Goal: Task Accomplishment & Management: Manage account settings

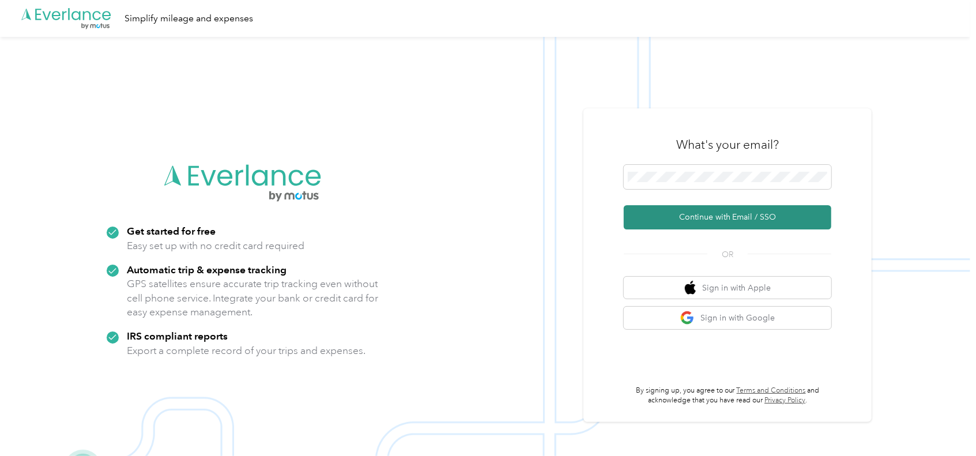
click at [742, 214] on button "Continue with Email / SSO" at bounding box center [728, 217] width 208 height 24
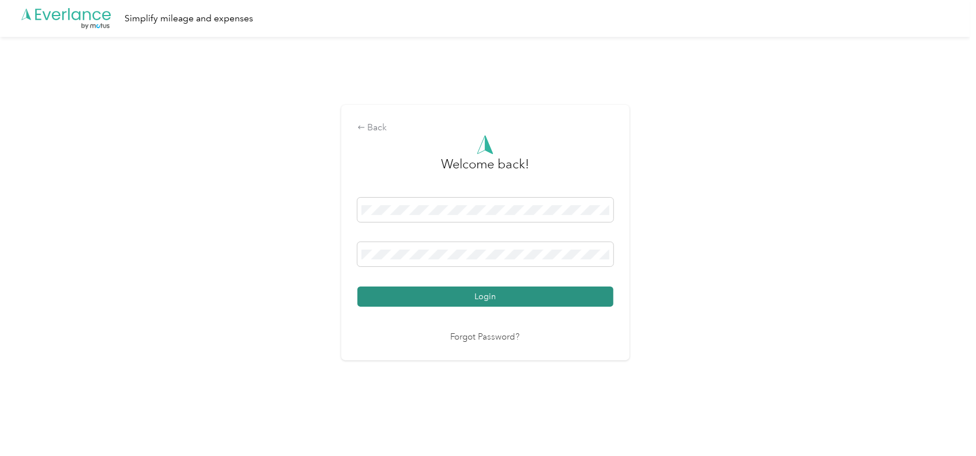
click at [470, 297] on button "Login" at bounding box center [485, 296] width 256 height 20
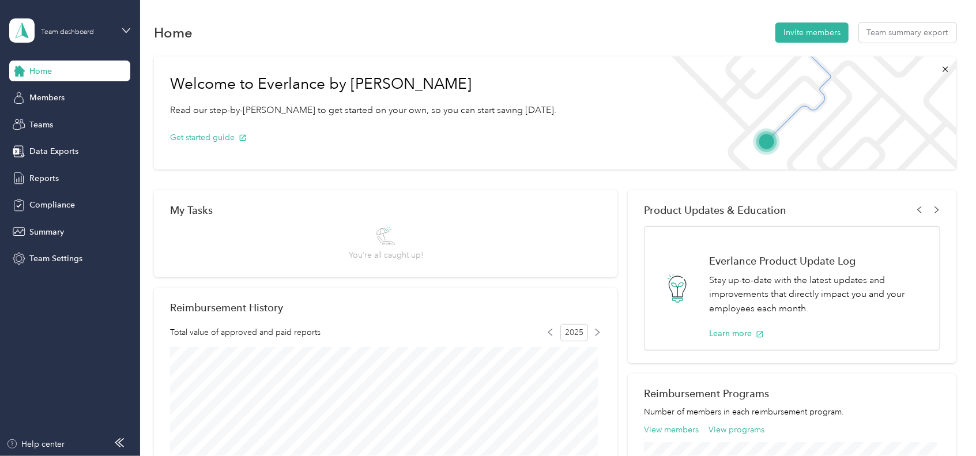
click at [56, 77] on div "Home" at bounding box center [69, 71] width 121 height 21
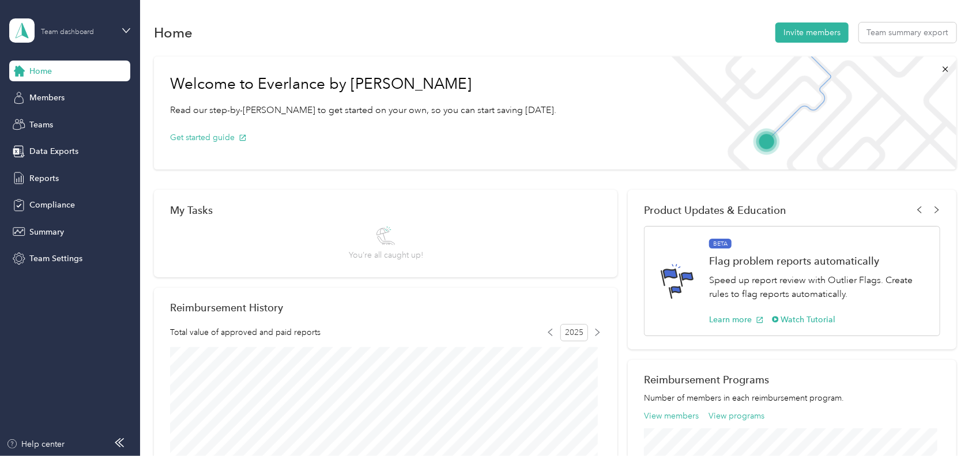
click at [56, 33] on div "Team dashboard" at bounding box center [67, 32] width 53 height 7
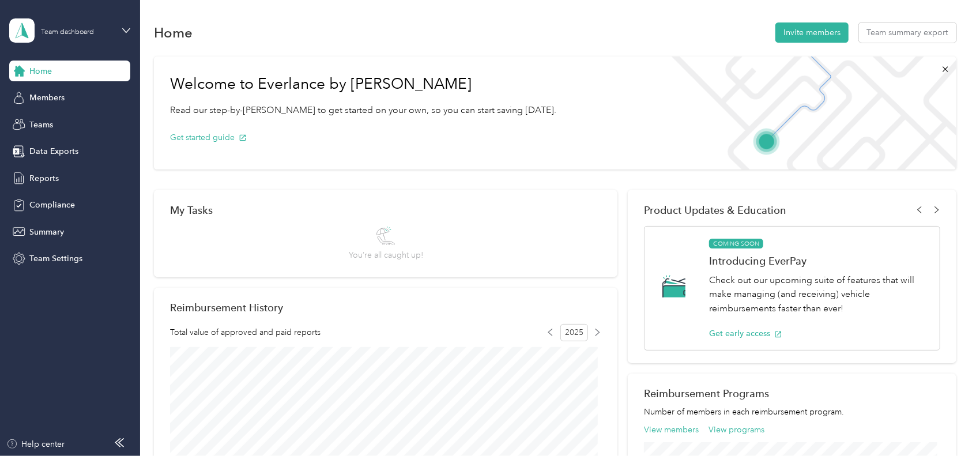
click at [46, 127] on div "Team dashboard Personal dashboard Log out" at bounding box center [163, 120] width 292 height 73
click at [125, 27] on icon at bounding box center [126, 31] width 8 height 8
click at [89, 113] on div "Personal dashboard" at bounding box center [163, 118] width 292 height 20
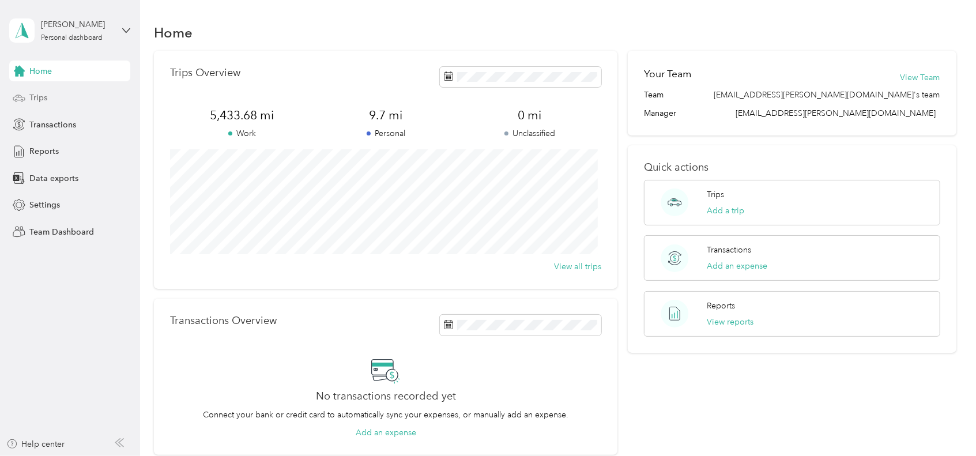
click at [46, 100] on span "Trips" at bounding box center [38, 98] width 18 height 12
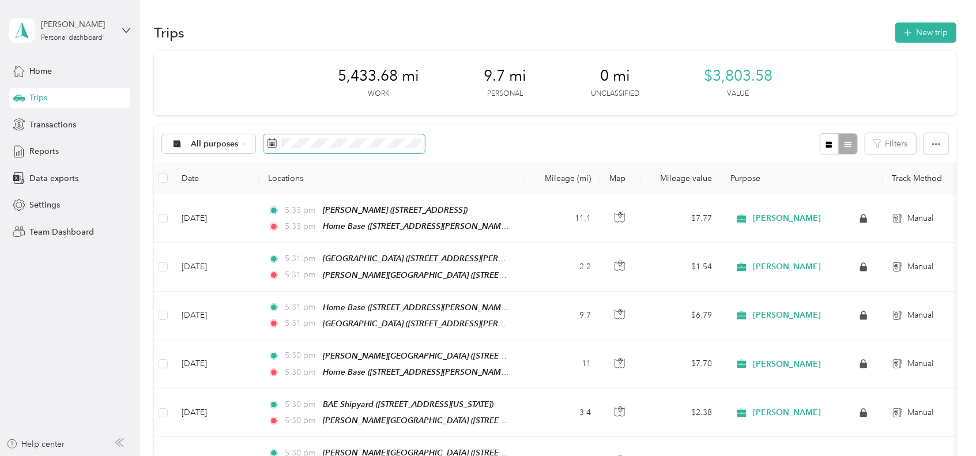
click at [281, 137] on span at bounding box center [343, 144] width 161 height 20
click at [267, 144] on icon at bounding box center [271, 142] width 9 height 9
click at [272, 145] on icon at bounding box center [271, 142] width 9 height 9
click at [278, 137] on span at bounding box center [343, 144] width 161 height 20
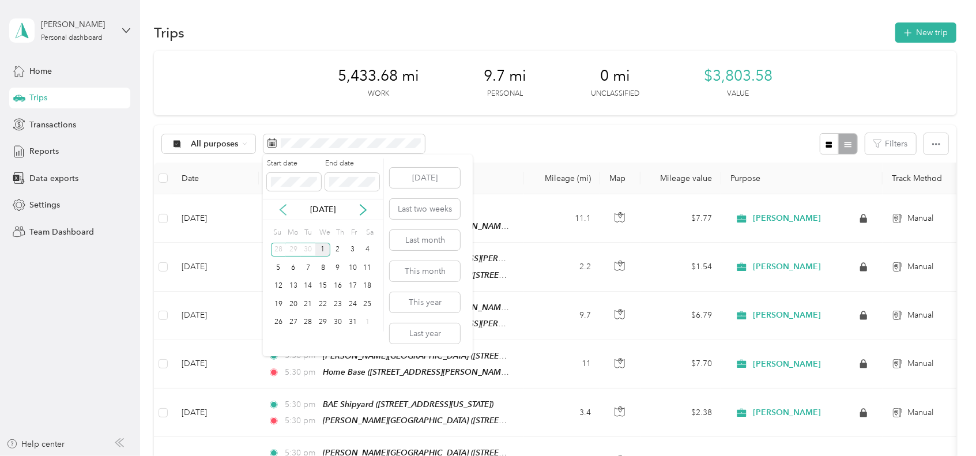
click at [281, 209] on icon at bounding box center [283, 210] width 6 height 10
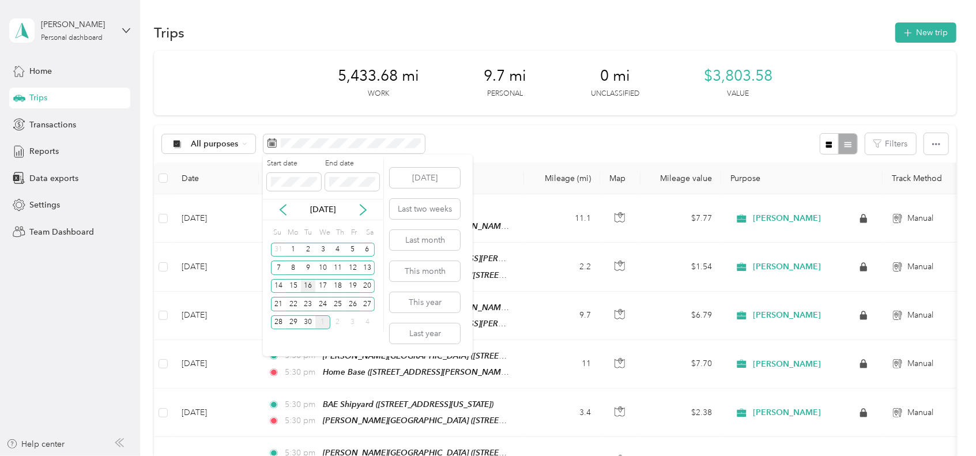
click at [306, 288] on div "16" at bounding box center [308, 286] width 15 height 14
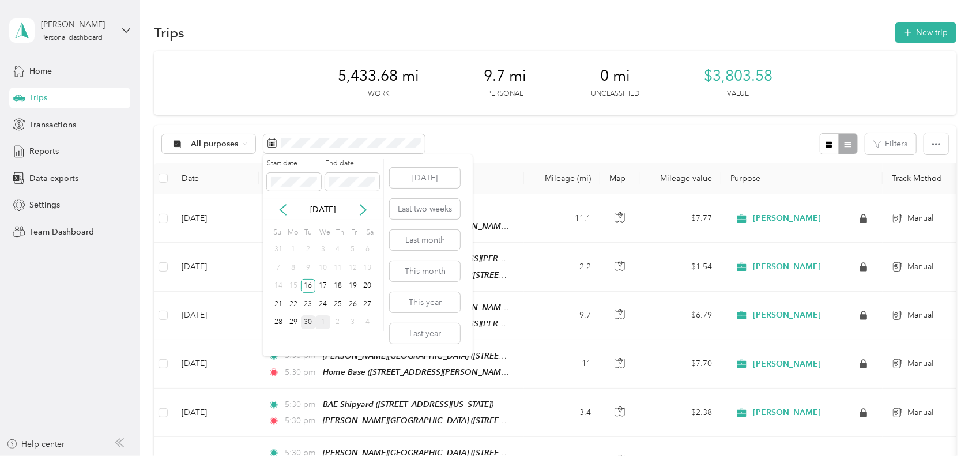
click at [308, 321] on div "30" at bounding box center [308, 322] width 15 height 14
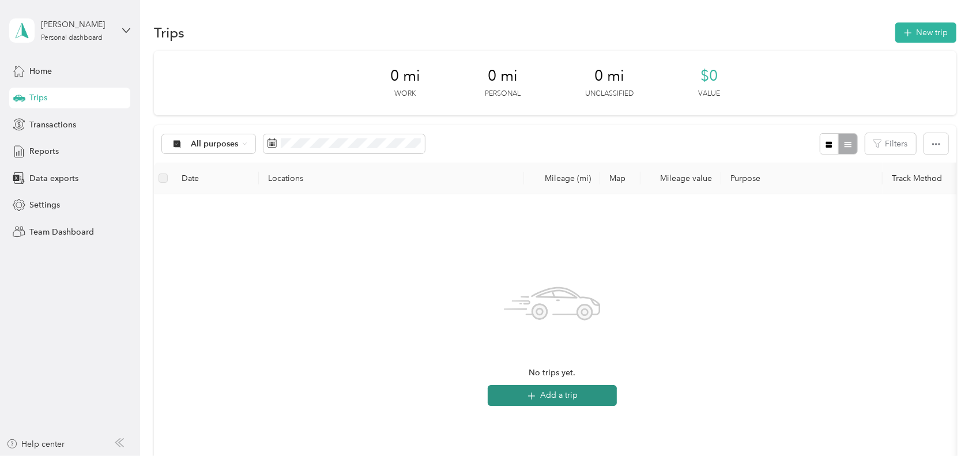
click at [586, 388] on button "Add a trip" at bounding box center [552, 395] width 129 height 21
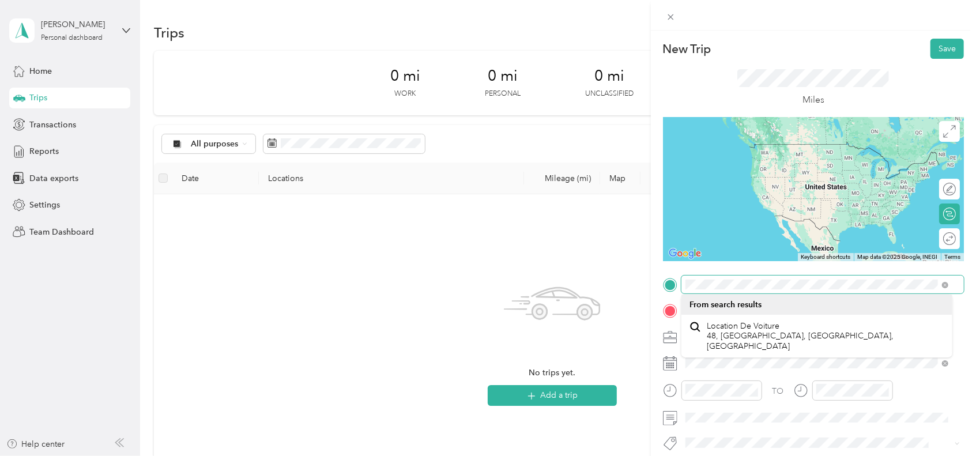
click at [581, 265] on div "New Trip Save This trip cannot be edited because it is either under review, app…" at bounding box center [488, 228] width 976 height 456
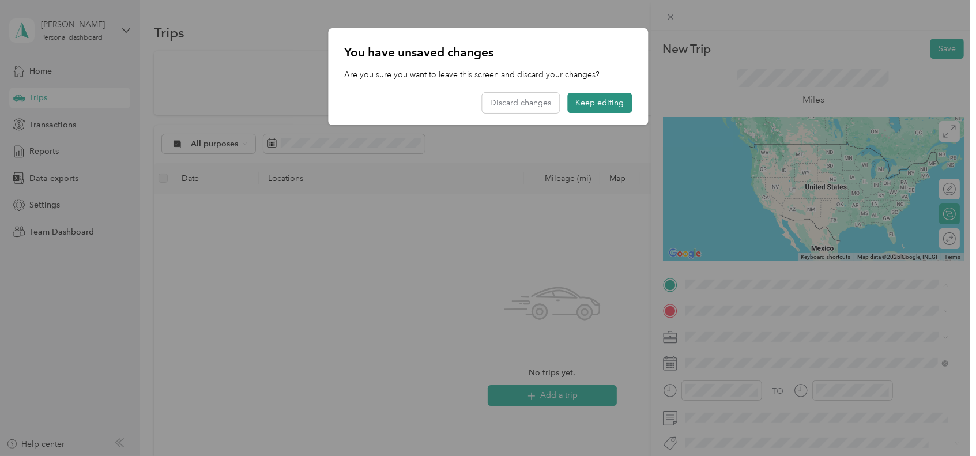
click at [625, 101] on button "Keep editing" at bounding box center [599, 103] width 65 height 20
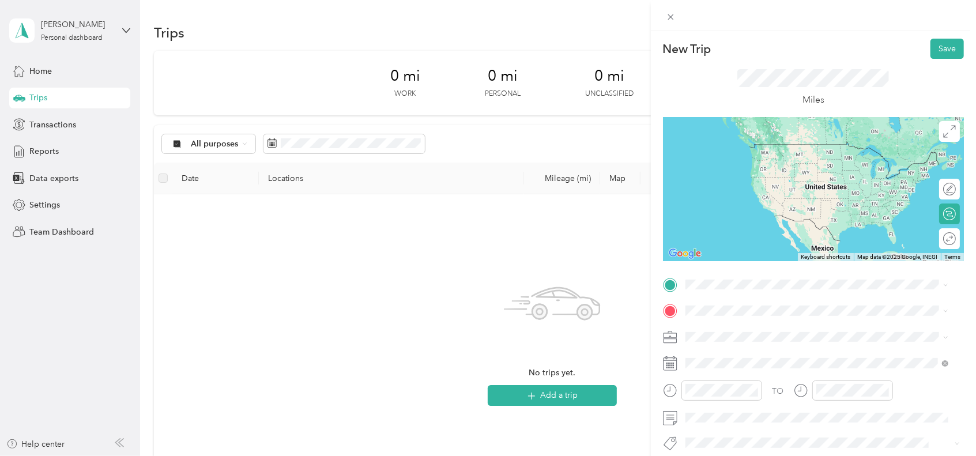
click at [740, 346] on div "Home base [STREET_ADDRESS][PERSON_NAME][US_STATE]" at bounding box center [796, 334] width 179 height 24
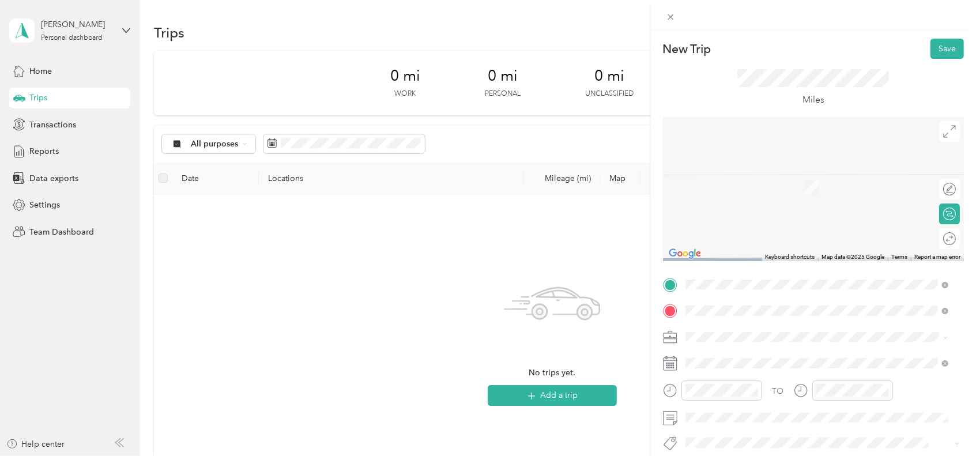
click at [746, 191] on span "Naval Base San Diego, [STREET_ADDRESS][US_STATE]" at bounding box center [807, 188] width 201 height 10
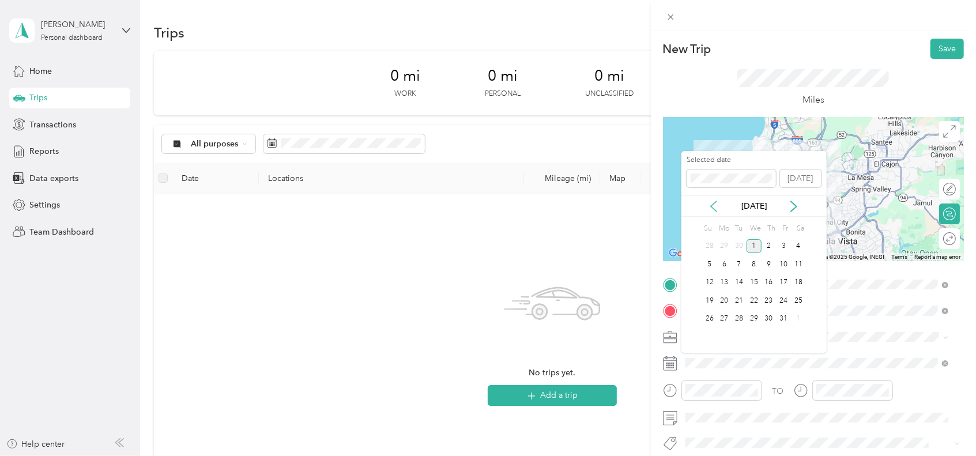
click at [712, 205] on icon at bounding box center [714, 207] width 12 height 12
click at [744, 282] on div "16" at bounding box center [739, 283] width 15 height 14
drag, startPoint x: 742, startPoint y: 283, endPoint x: 845, endPoint y: 91, distance: 218.4
click at [744, 280] on div "16" at bounding box center [739, 283] width 15 height 14
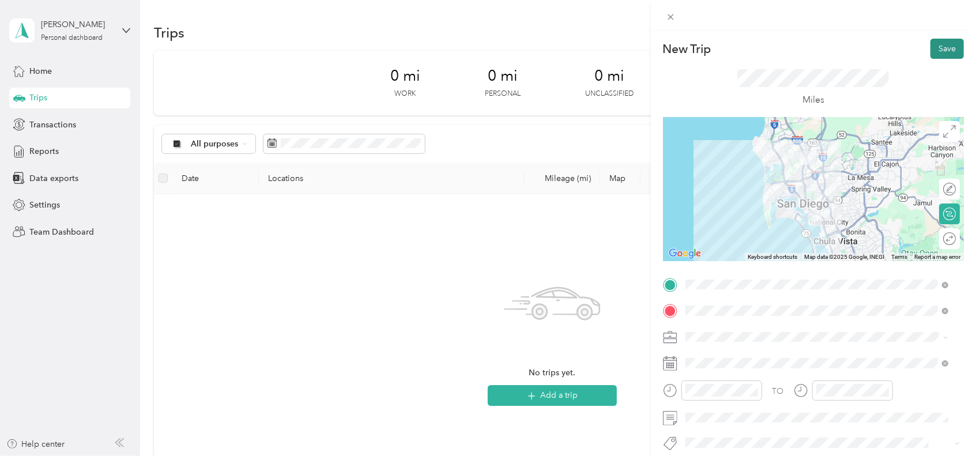
click at [934, 48] on button "Save" at bounding box center [946, 49] width 33 height 20
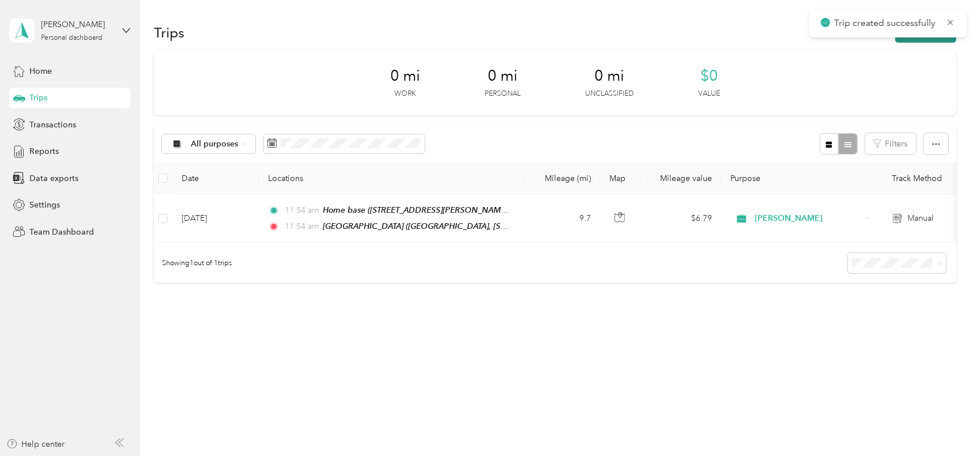
click at [909, 37] on button "New trip" at bounding box center [925, 32] width 61 height 20
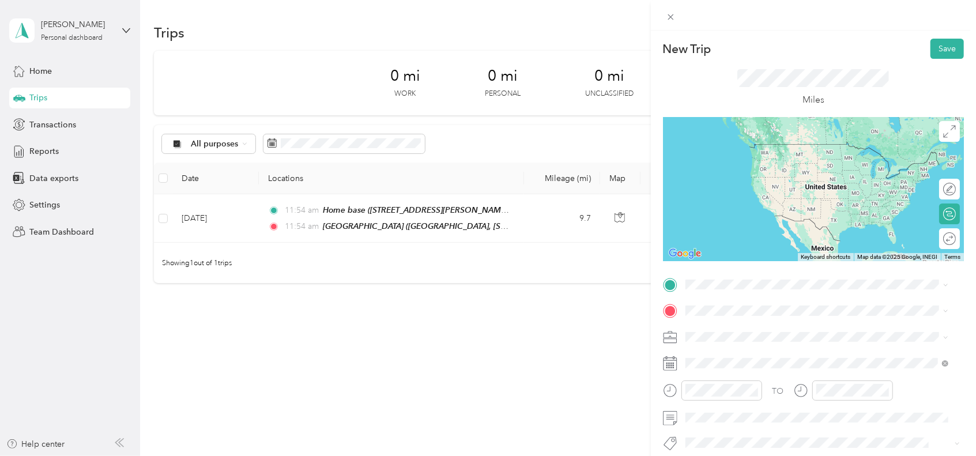
click at [775, 345] on div "[GEOGRAPHIC_DATA] [GEOGRAPHIC_DATA], [STREET_ADDRESS][US_STATE]" at bounding box center [807, 333] width 201 height 24
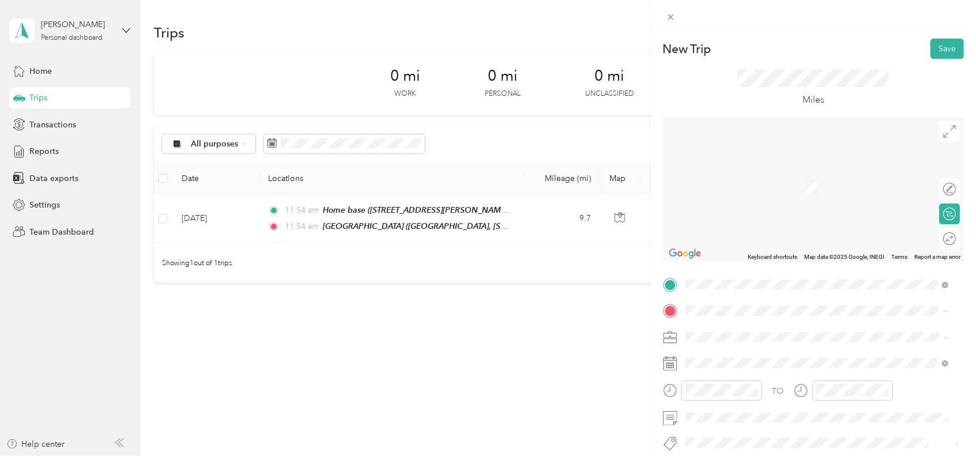
click at [774, 196] on li "TEAM [PERSON_NAME][GEOGRAPHIC_DATA] [STREET_ADDRESS]" at bounding box center [816, 182] width 271 height 40
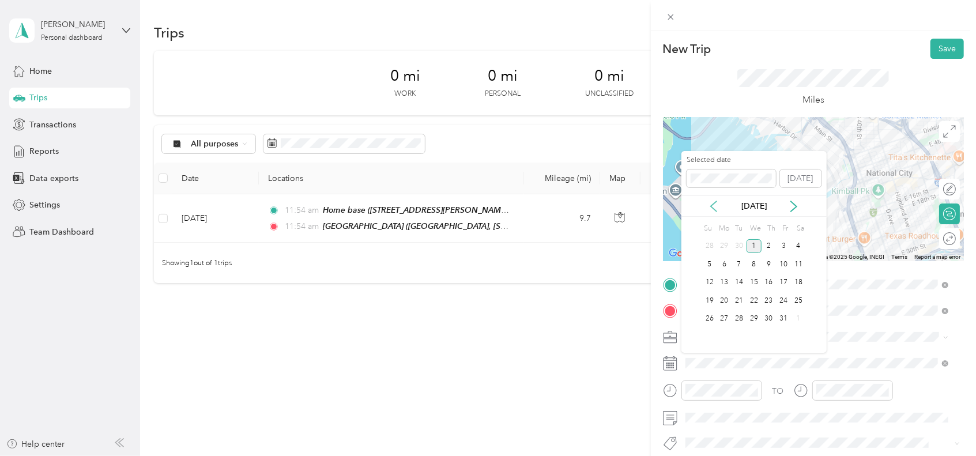
click at [714, 205] on icon at bounding box center [714, 207] width 12 height 12
click at [738, 280] on div "16" at bounding box center [739, 283] width 15 height 14
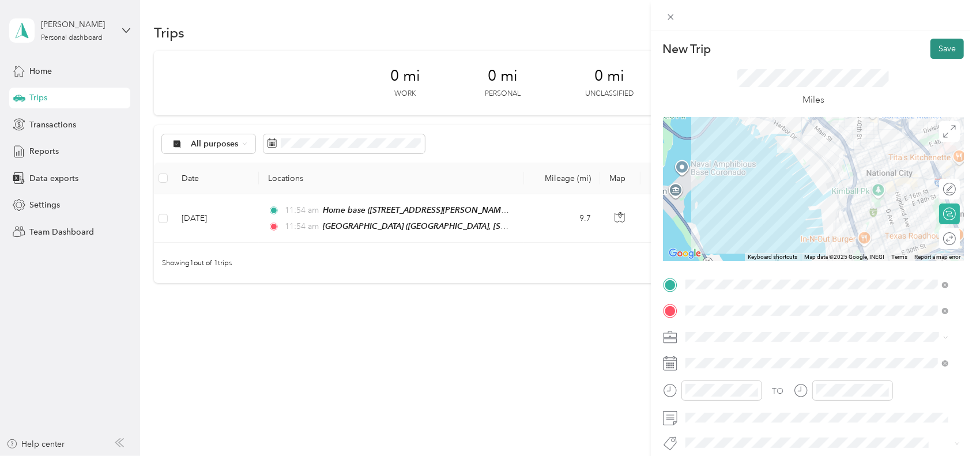
click at [930, 51] on button "Save" at bounding box center [946, 49] width 33 height 20
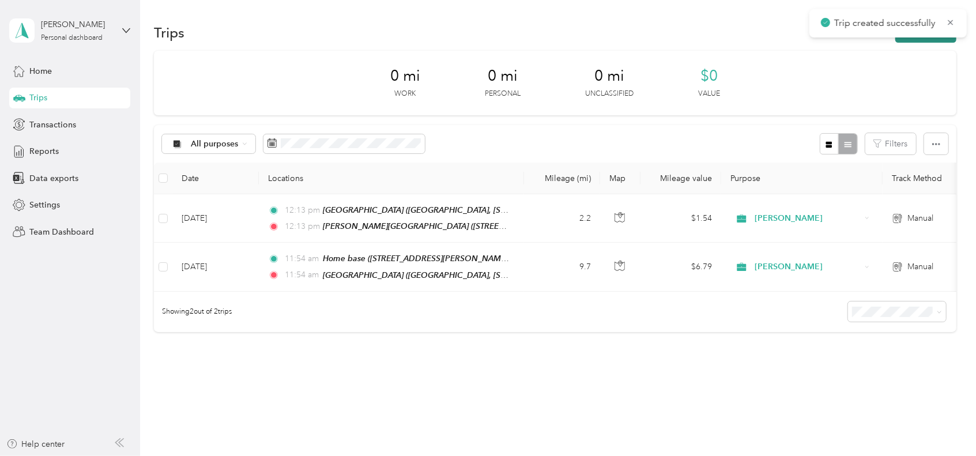
click at [925, 39] on button "New trip" at bounding box center [925, 32] width 61 height 20
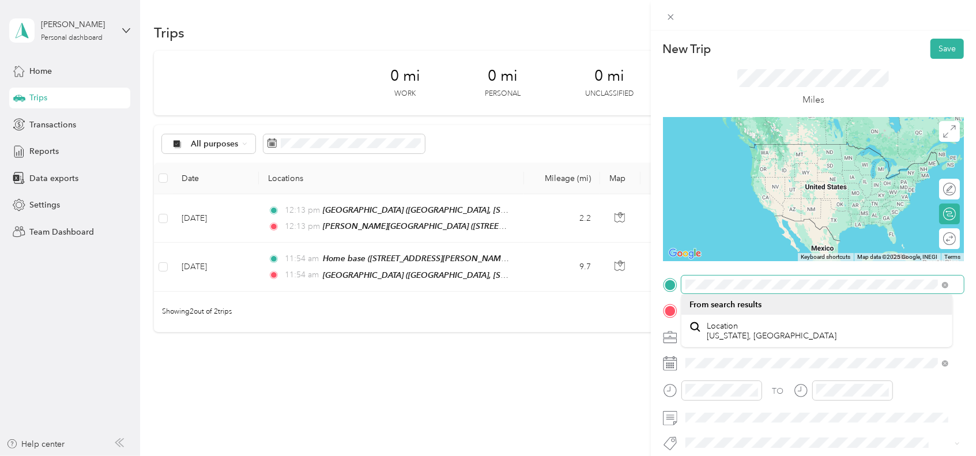
click at [632, 267] on div "New Trip Save This trip cannot be edited because it is either under review, app…" at bounding box center [488, 228] width 976 height 456
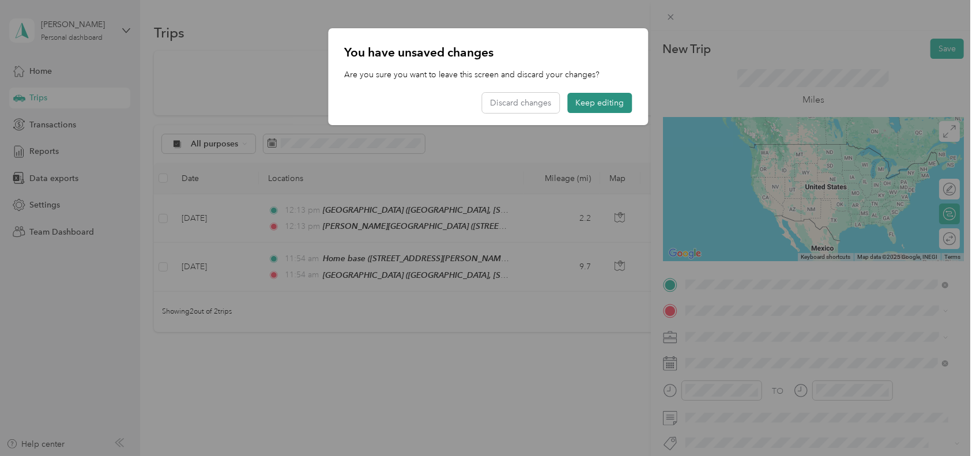
click at [594, 99] on button "Keep editing" at bounding box center [599, 103] width 65 height 20
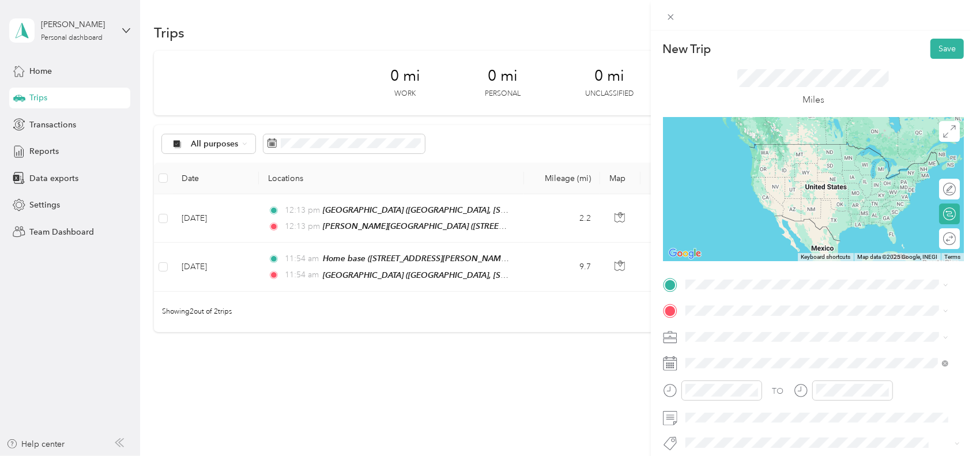
click at [741, 334] on div "TEAM [PERSON_NAME][GEOGRAPHIC_DATA] [STREET_ADDRESS]" at bounding box center [804, 337] width 194 height 28
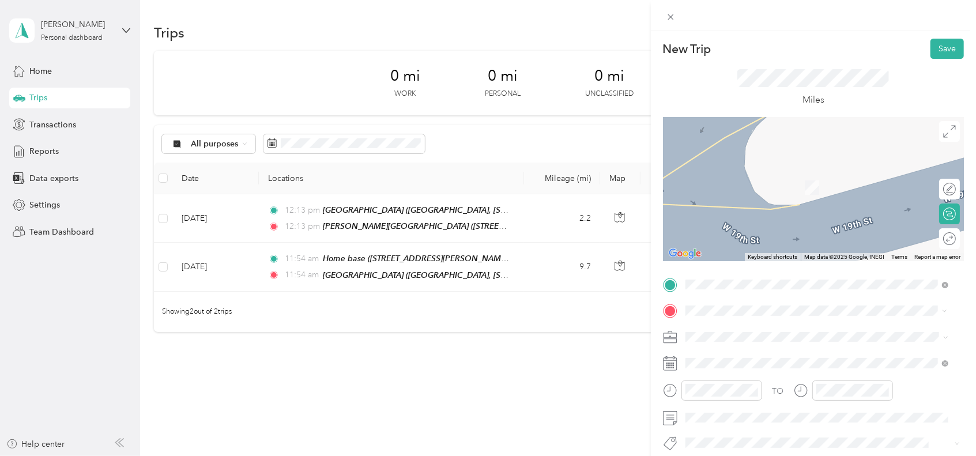
click at [729, 180] on div "BAE Shipyard [STREET_ADDRESS][US_STATE]" at bounding box center [764, 181] width 115 height 24
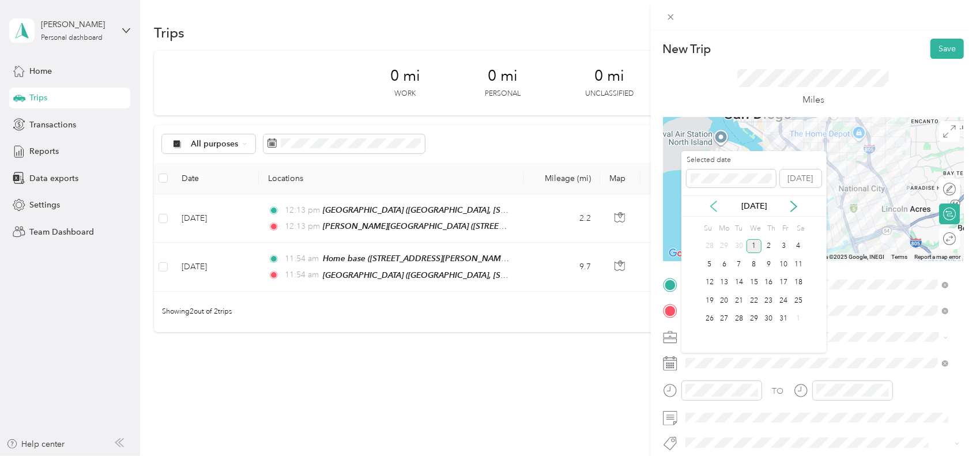
click at [715, 209] on icon at bounding box center [714, 206] width 6 height 10
click at [741, 283] on div "16" at bounding box center [739, 283] width 15 height 14
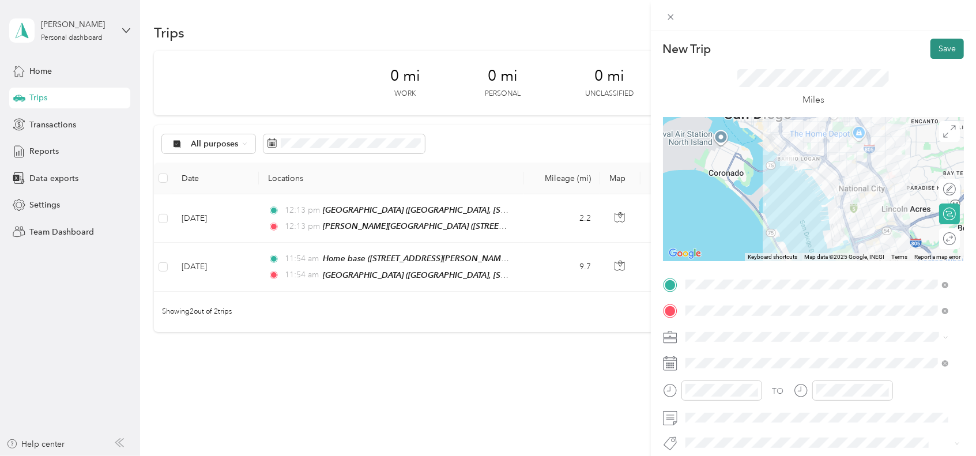
click at [941, 50] on button "Save" at bounding box center [946, 49] width 33 height 20
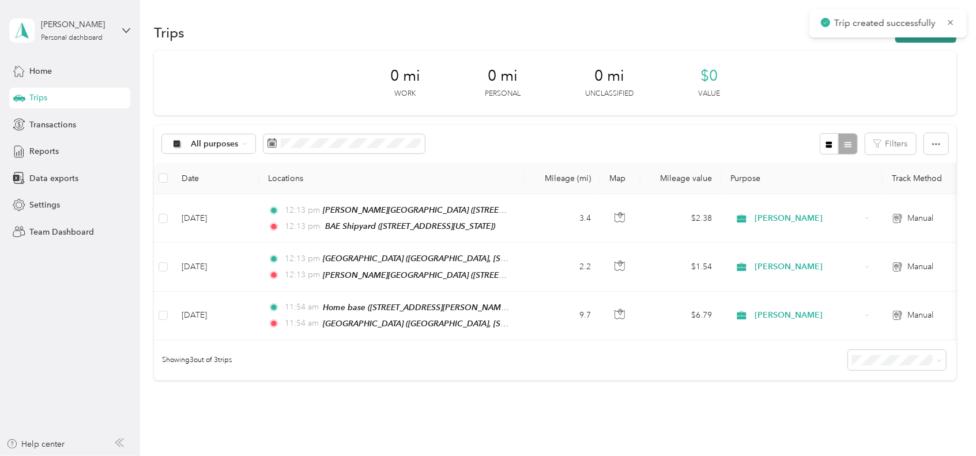
click at [922, 40] on button "New trip" at bounding box center [925, 32] width 61 height 20
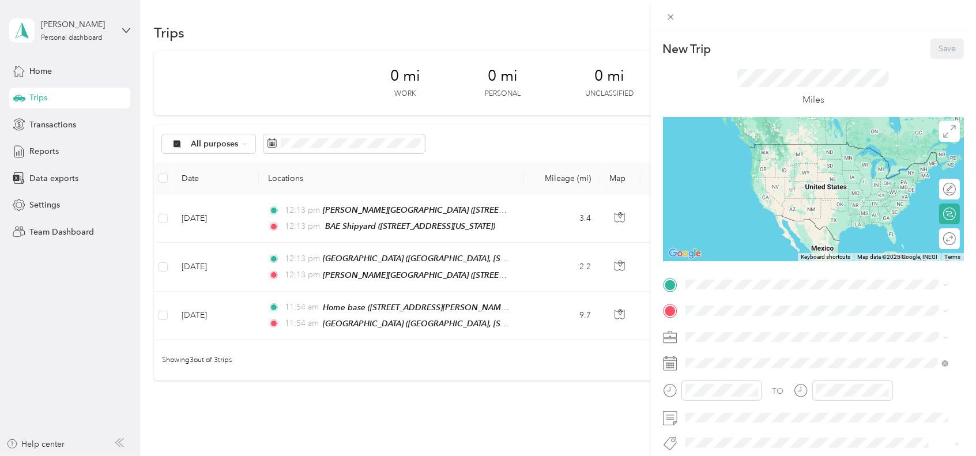
drag, startPoint x: 681, startPoint y: 278, endPoint x: 693, endPoint y: 235, distance: 45.5
click at [693, 235] on div "New Trip Save This trip cannot be edited because it is either under review, app…" at bounding box center [813, 296] width 301 height 515
click at [687, 277] on span at bounding box center [822, 285] width 282 height 18
click at [762, 334] on div "BAE Shipyard [STREET_ADDRESS][US_STATE]" at bounding box center [764, 337] width 115 height 24
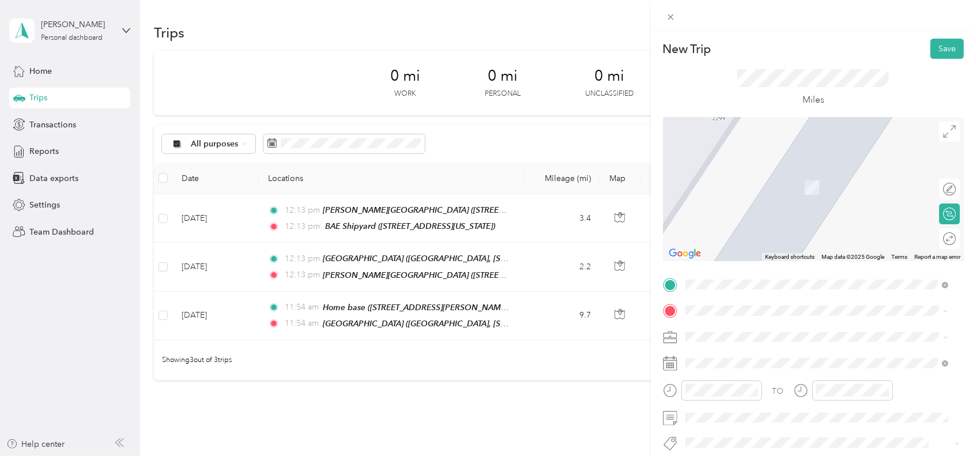
click at [759, 224] on span "[STREET_ADDRESS][US_STATE]" at bounding box center [764, 222] width 115 height 10
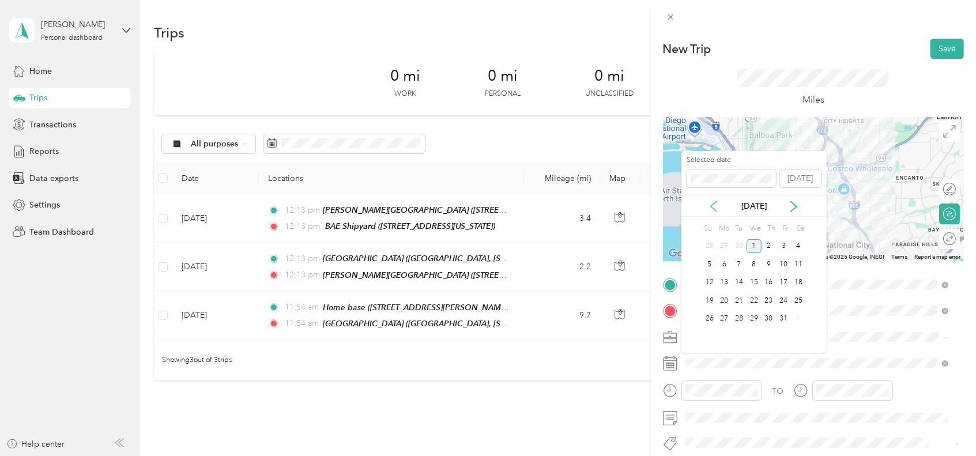
click at [710, 206] on icon at bounding box center [714, 207] width 12 height 12
click at [739, 285] on div "16" at bounding box center [739, 283] width 15 height 14
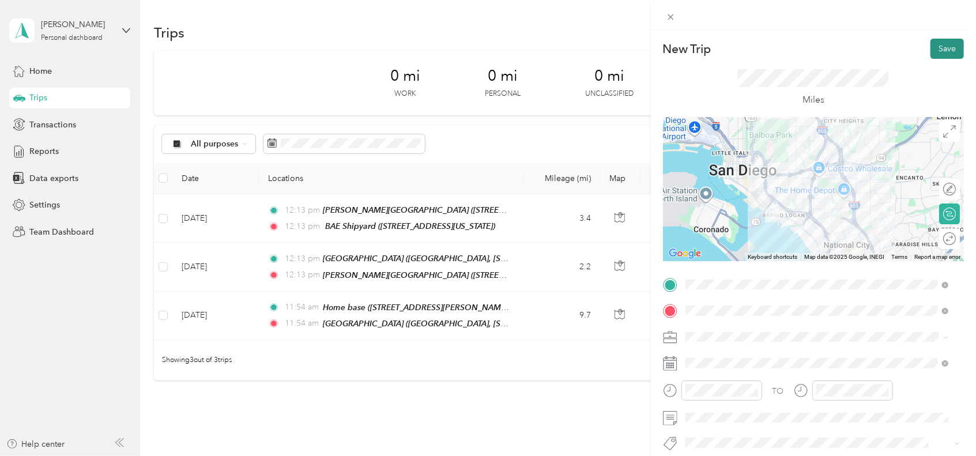
click at [930, 51] on button "Save" at bounding box center [946, 49] width 33 height 20
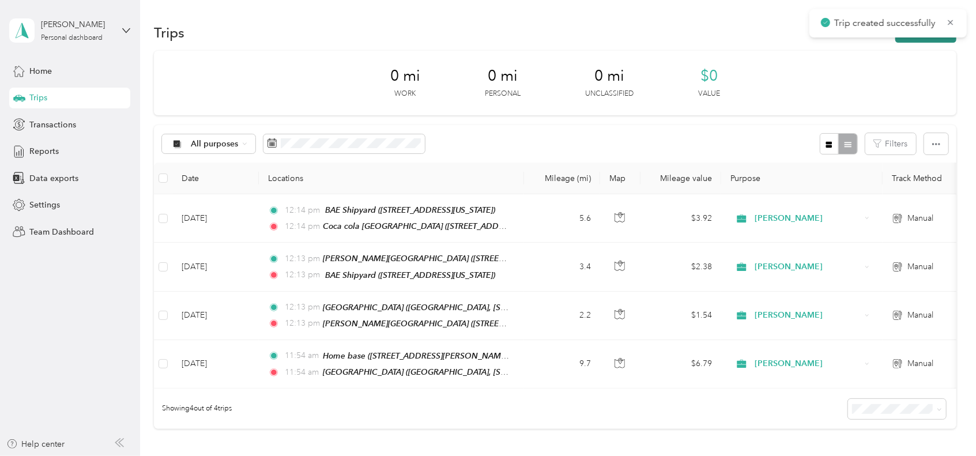
click at [918, 39] on button "New trip" at bounding box center [925, 32] width 61 height 20
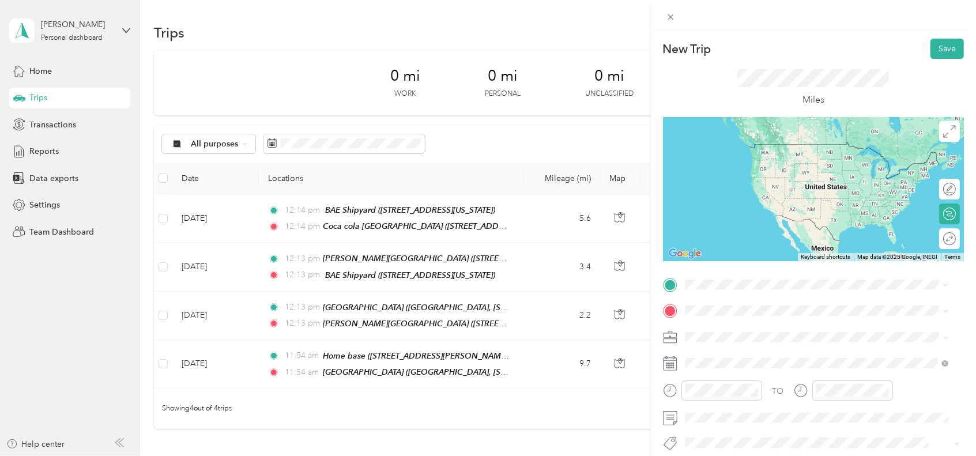
click at [758, 391] on ol "From your Favorite places TEAM Coca Cola [PERSON_NAME] [STREET_ADDRESS][PERSON_…" at bounding box center [816, 373] width 271 height 161
click at [742, 383] on div "Coca cola San Diego [STREET_ADDRESS][US_STATE]" at bounding box center [770, 377] width 126 height 24
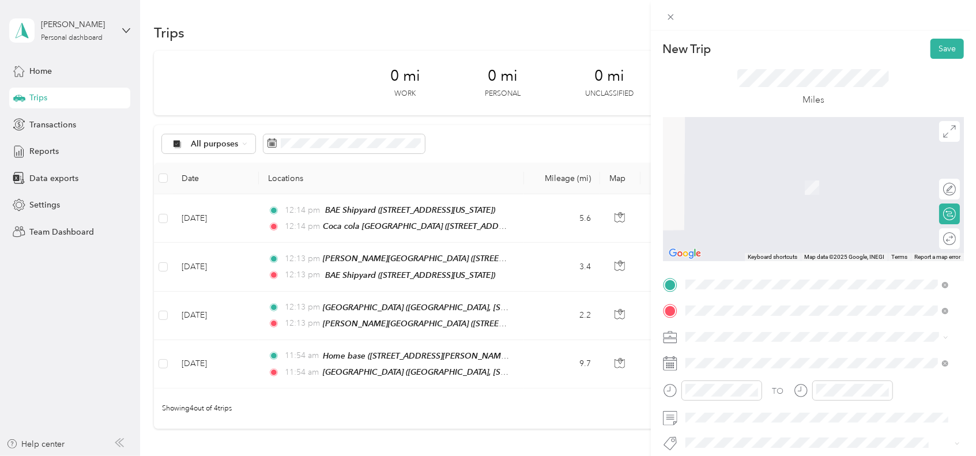
click at [767, 271] on div "Home Base [STREET_ADDRESS][PERSON_NAME][US_STATE]" at bounding box center [796, 262] width 179 height 24
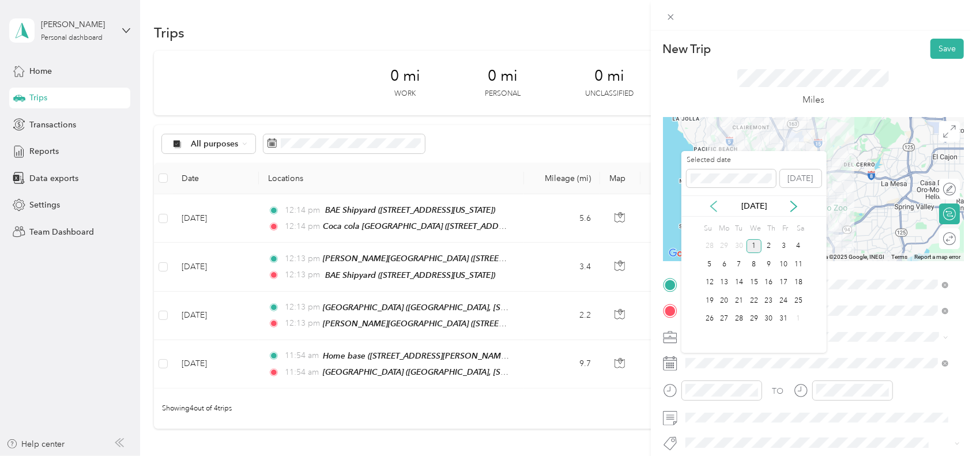
click at [711, 208] on icon at bounding box center [714, 207] width 12 height 12
click at [742, 279] on div "16" at bounding box center [739, 283] width 15 height 14
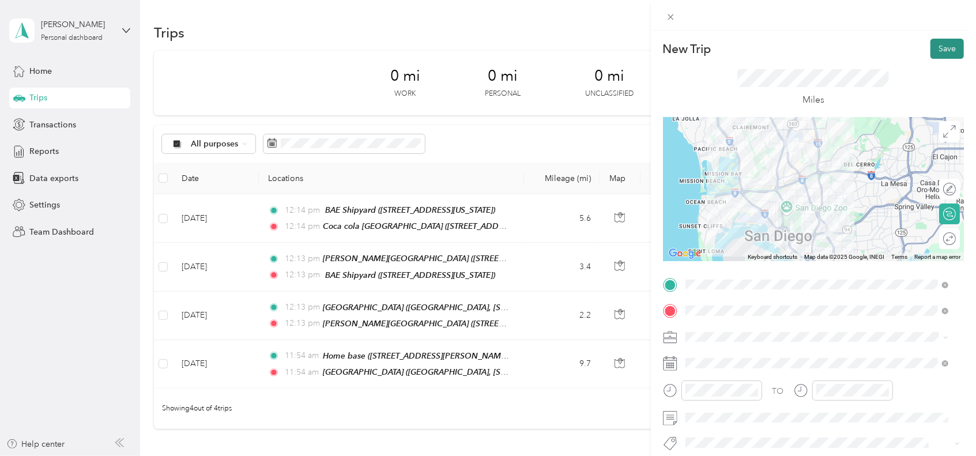
click at [945, 48] on button "Save" at bounding box center [946, 49] width 33 height 20
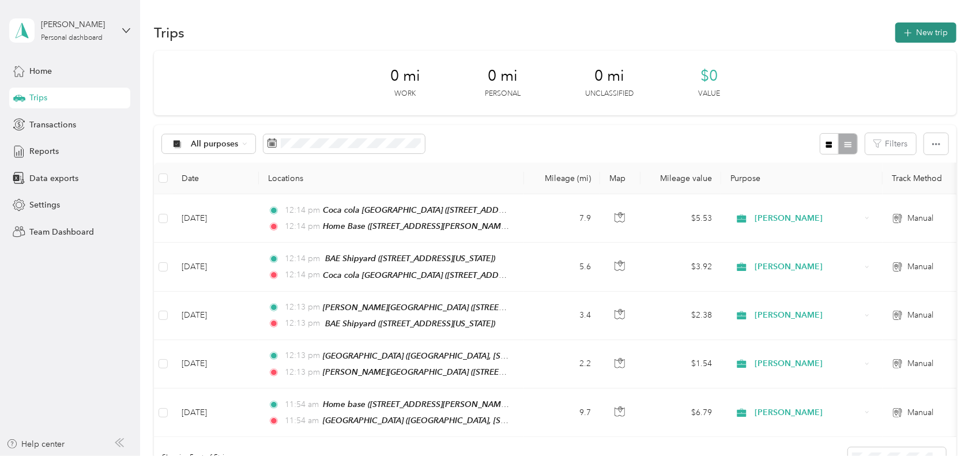
click at [926, 27] on button "New trip" at bounding box center [925, 32] width 61 height 20
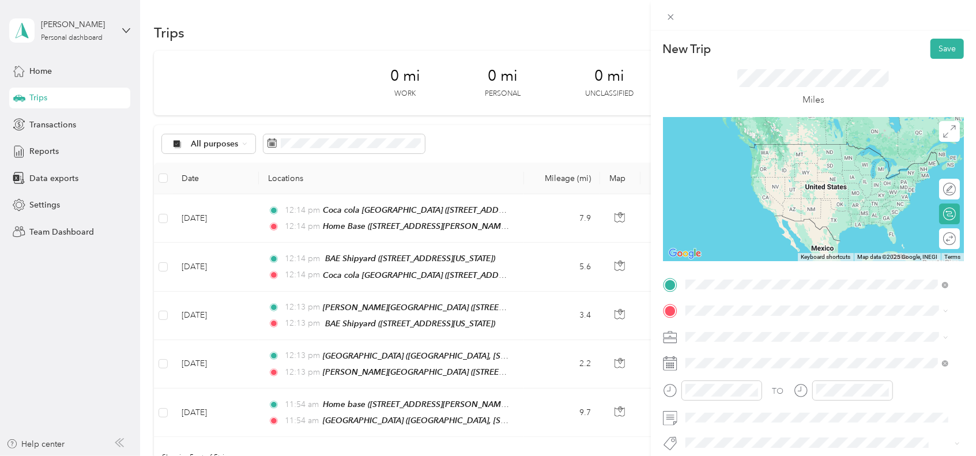
click at [732, 429] on div "Home Base [STREET_ADDRESS][PERSON_NAME][US_STATE]" at bounding box center [796, 418] width 179 height 24
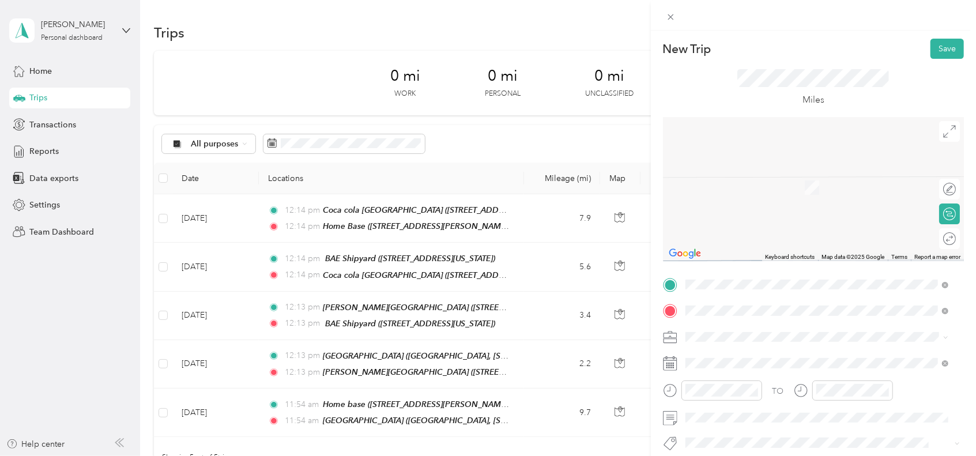
click at [760, 291] on strong "Greyling Drive post office" at bounding box center [756, 296] width 98 height 10
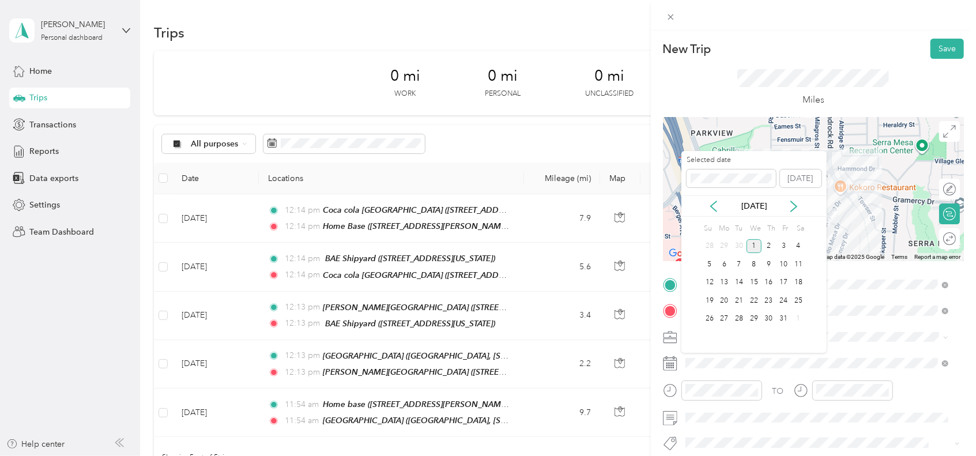
click at [714, 213] on div "[DATE]" at bounding box center [753, 205] width 145 height 21
click at [714, 208] on icon at bounding box center [714, 206] width 6 height 10
click at [758, 281] on div "17" at bounding box center [753, 283] width 15 height 14
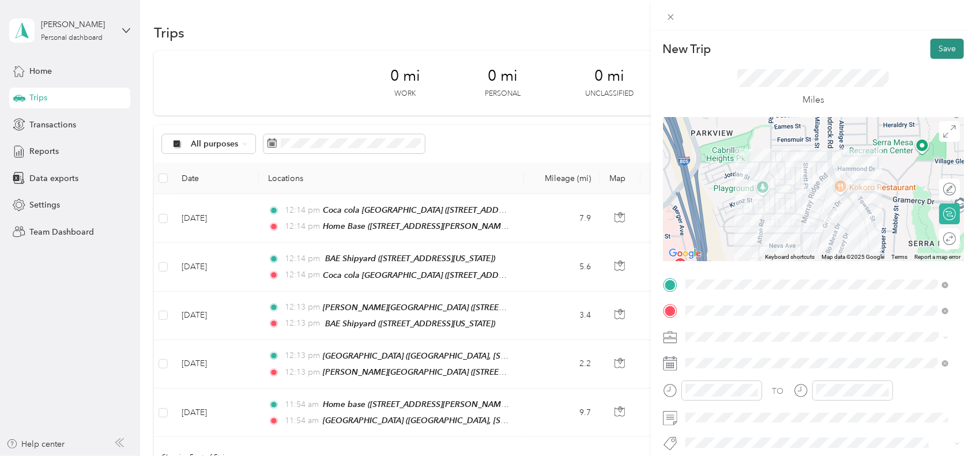
click at [940, 50] on button "Save" at bounding box center [946, 49] width 33 height 20
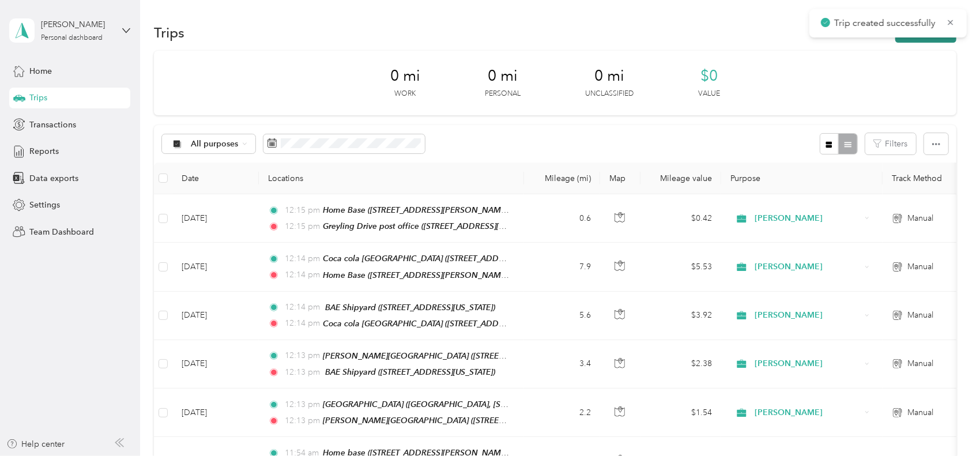
click at [936, 38] on button "New trip" at bounding box center [925, 32] width 61 height 20
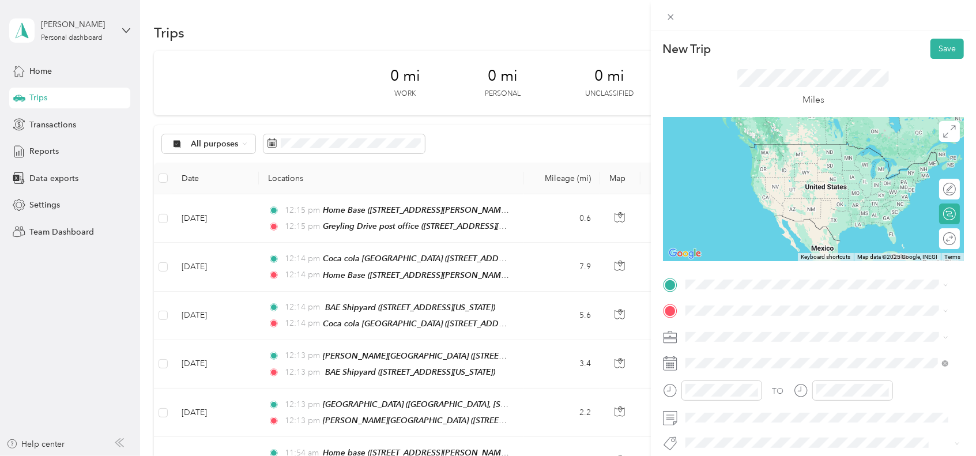
click at [753, 444] on div "[GEOGRAPHIC_DATA] post office [STREET_ADDRESS][US_STATE]" at bounding box center [816, 453] width 255 height 28
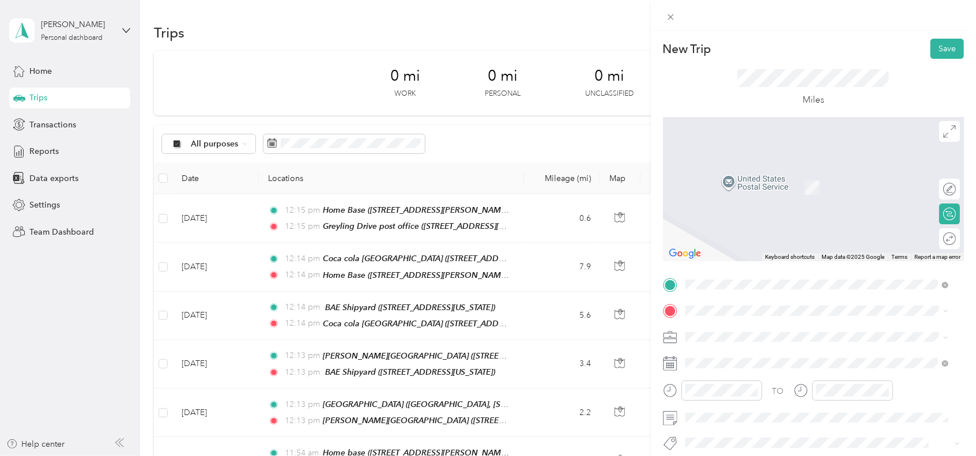
click at [795, 186] on span "Naval Base Coronado, Bldg [STREET_ADDRESS][US_STATE]" at bounding box center [817, 181] width 220 height 10
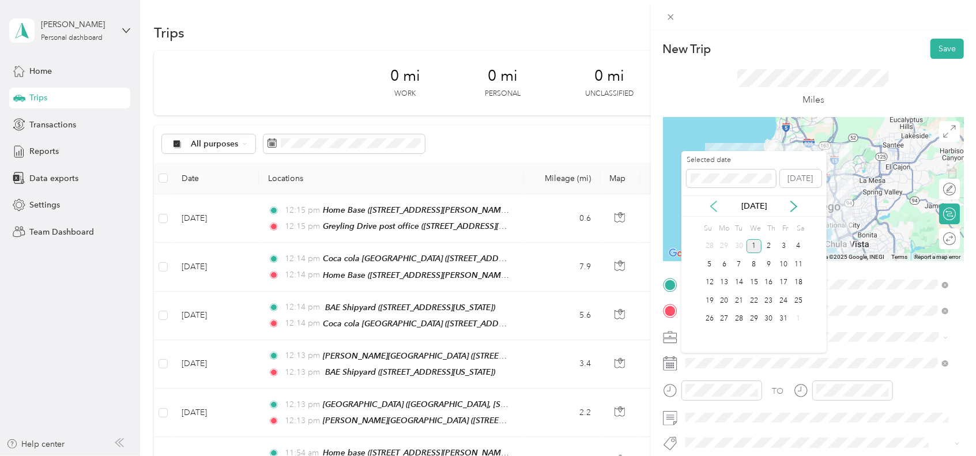
click at [715, 203] on icon at bounding box center [714, 207] width 12 height 12
click at [755, 277] on div "17" at bounding box center [753, 283] width 15 height 14
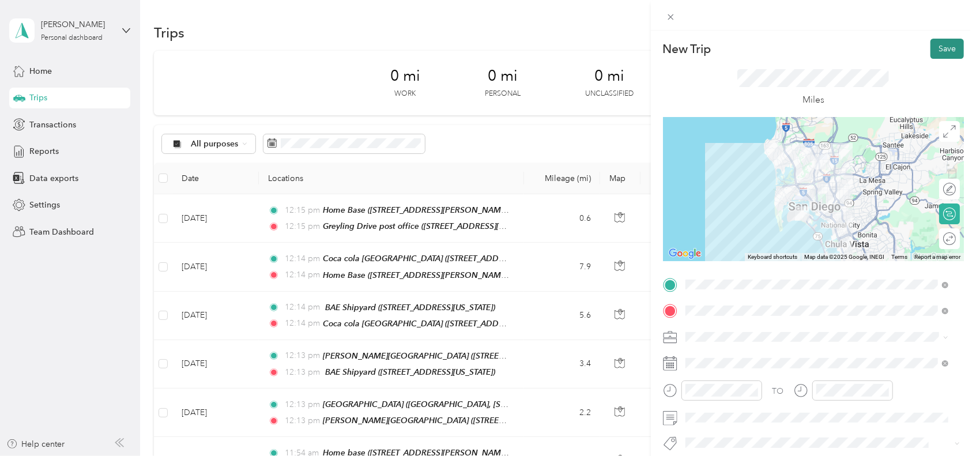
click at [930, 48] on button "Save" at bounding box center [946, 49] width 33 height 20
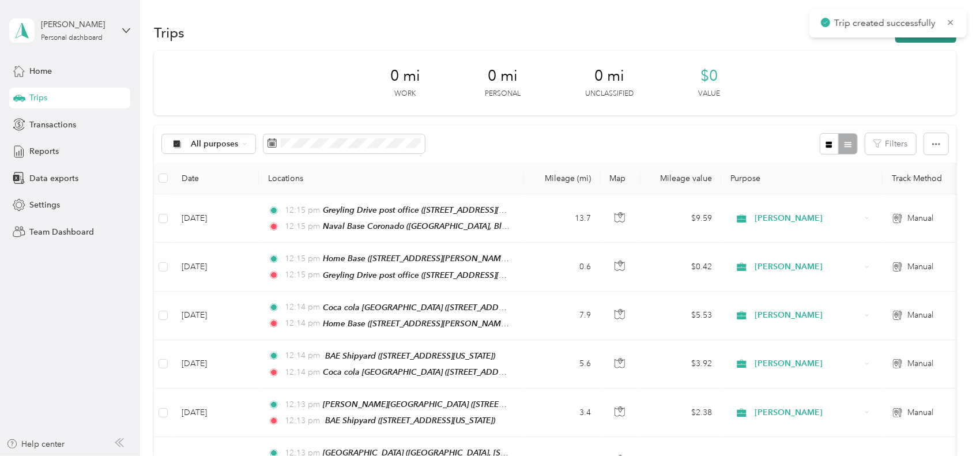
click at [917, 39] on button "New trip" at bounding box center [925, 32] width 61 height 20
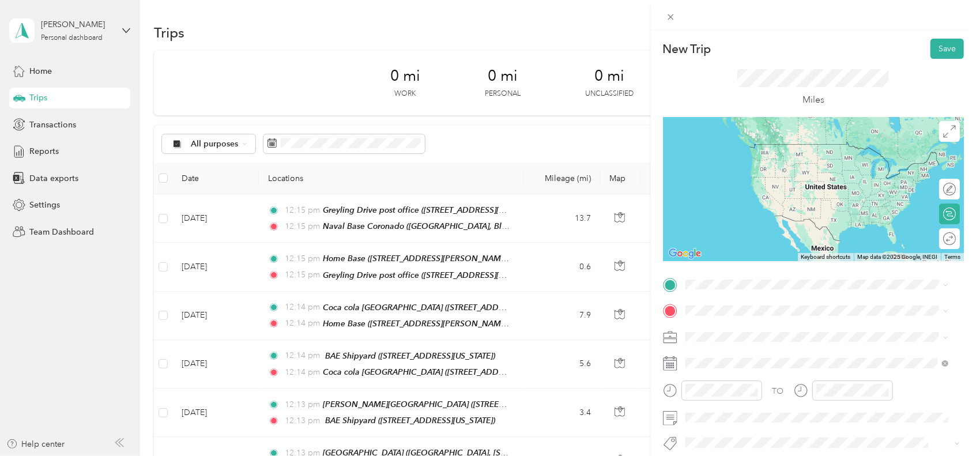
click at [767, 344] on div "Naval Base [GEOGRAPHIC_DATA], Bldg [STREET_ADDRESS][US_STATE]" at bounding box center [817, 332] width 220 height 24
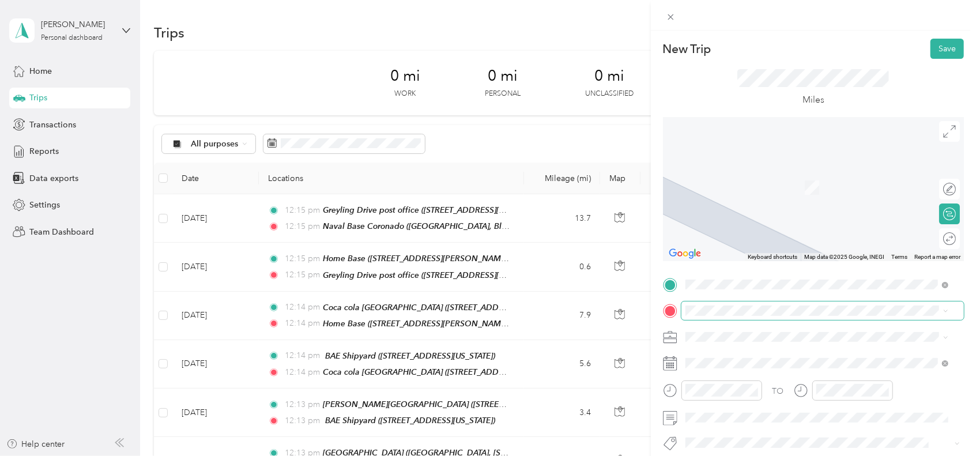
click at [701, 316] on span at bounding box center [822, 310] width 282 height 18
click at [748, 191] on div "TEAM [PERSON_NAME][GEOGRAPHIC_DATA] [STREET_ADDRESS]" at bounding box center [816, 180] width 255 height 32
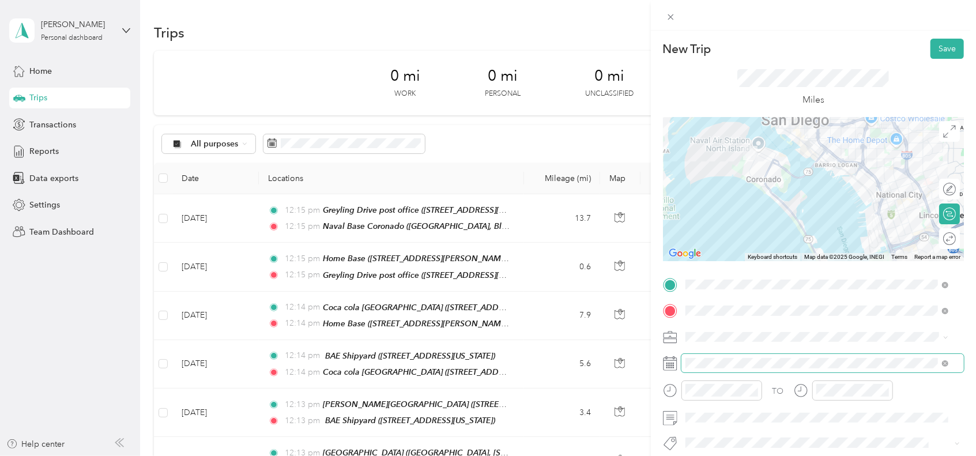
click at [732, 361] on span at bounding box center [822, 363] width 282 height 18
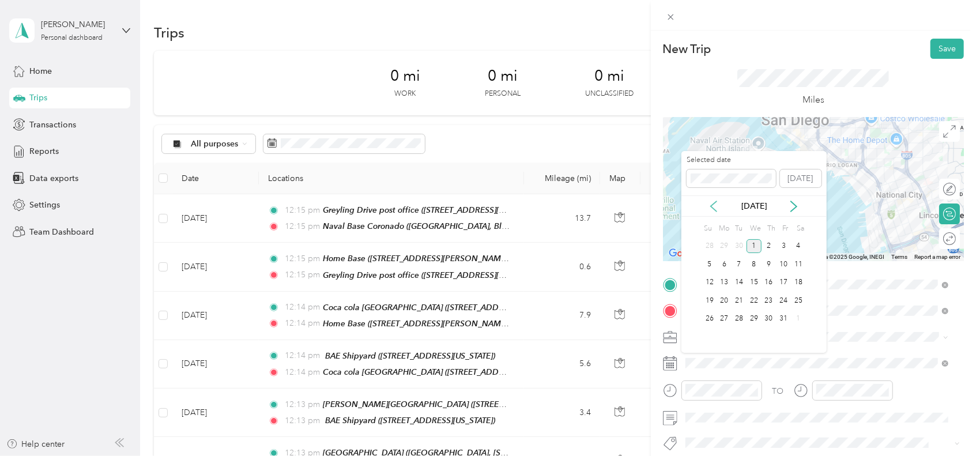
click at [712, 201] on icon at bounding box center [714, 207] width 12 height 12
click at [752, 279] on div "17" at bounding box center [753, 283] width 15 height 14
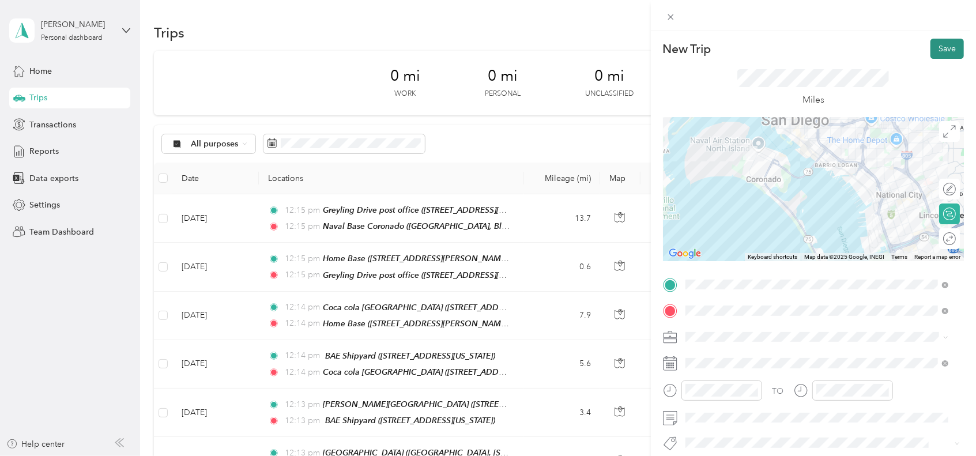
click at [930, 51] on button "Save" at bounding box center [946, 49] width 33 height 20
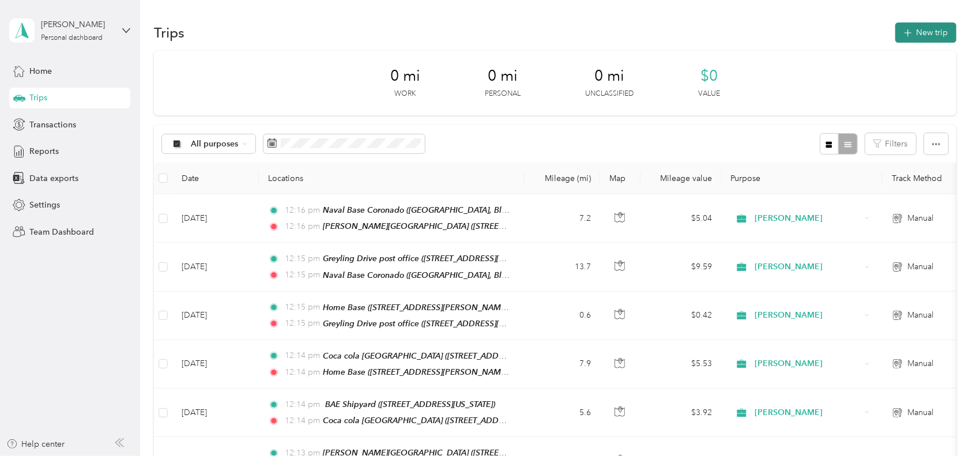
click at [933, 35] on button "New trip" at bounding box center [925, 32] width 61 height 20
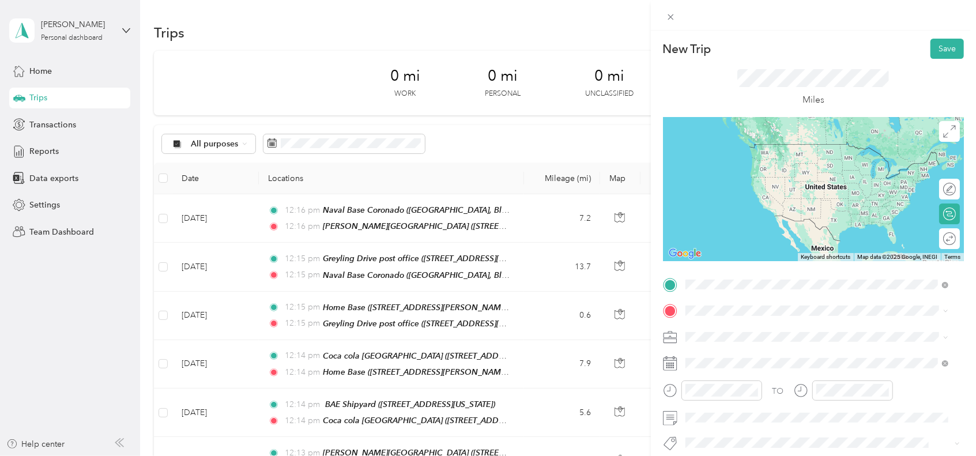
click at [787, 347] on div "TEAM [PERSON_NAME][GEOGRAPHIC_DATA] [STREET_ADDRESS]" at bounding box center [804, 339] width 194 height 28
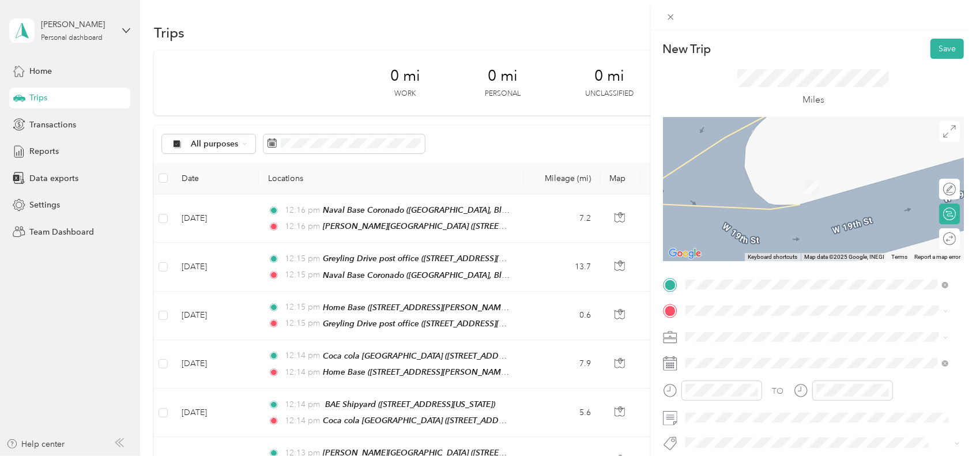
click at [770, 289] on div "[GEOGRAPHIC_DATA] [STREET_ADDRESS][PERSON_NAME]" at bounding box center [816, 296] width 255 height 28
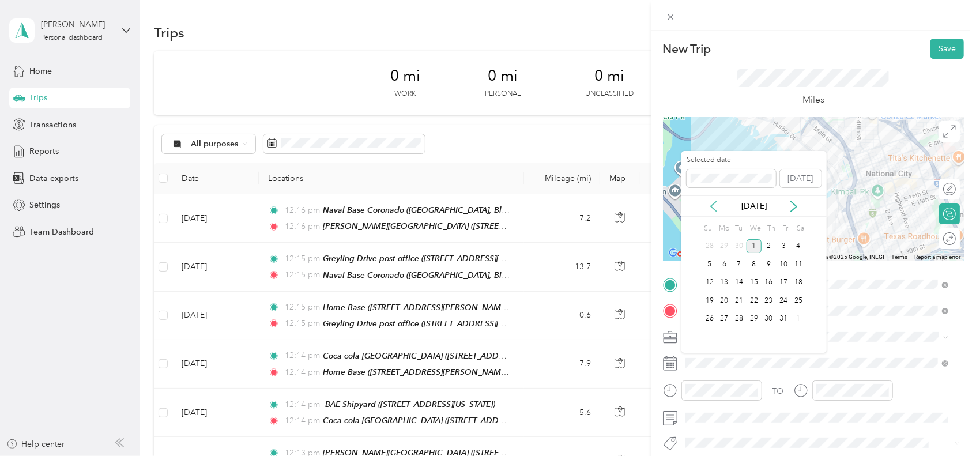
click at [711, 203] on icon at bounding box center [714, 207] width 12 height 12
click at [753, 284] on div "17" at bounding box center [753, 283] width 15 height 14
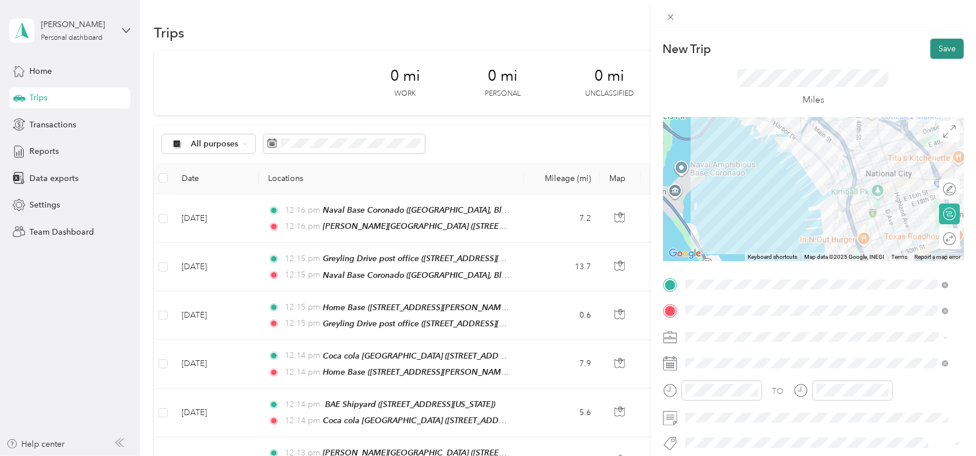
click at [932, 42] on button "Save" at bounding box center [946, 49] width 33 height 20
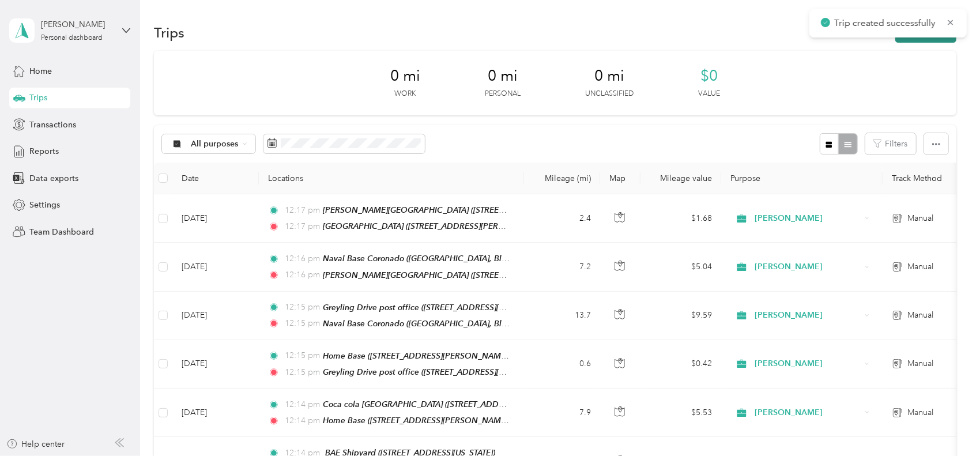
click at [926, 39] on button "New trip" at bounding box center [925, 32] width 61 height 20
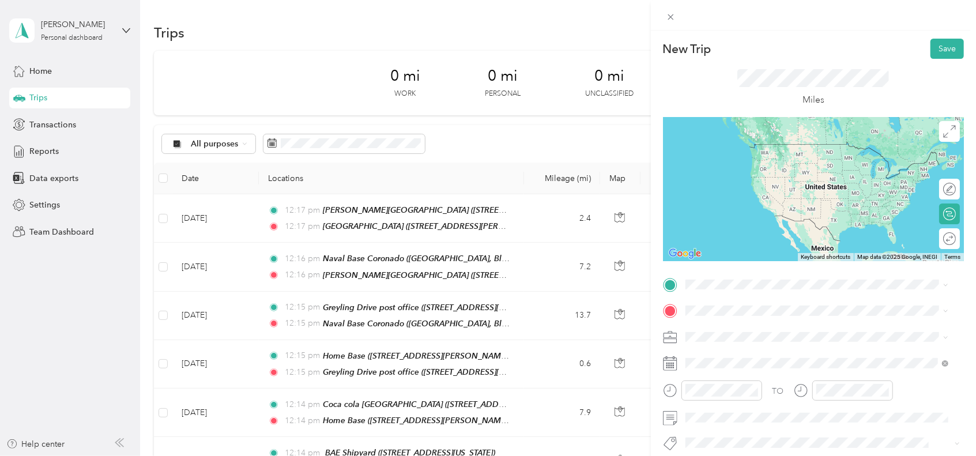
click at [807, 455] on div "New Trip Save This trip cannot be edited because it is either under review, app…" at bounding box center [485, 456] width 970 height 0
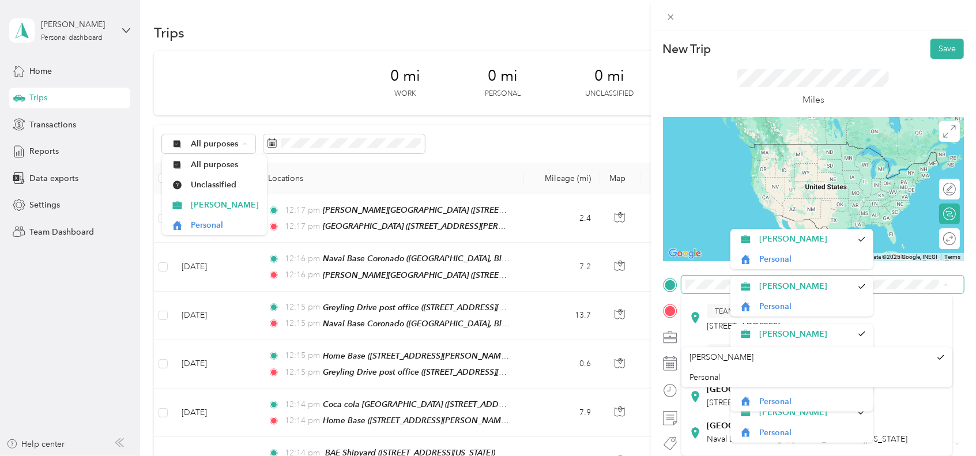
scroll to position [55, 0]
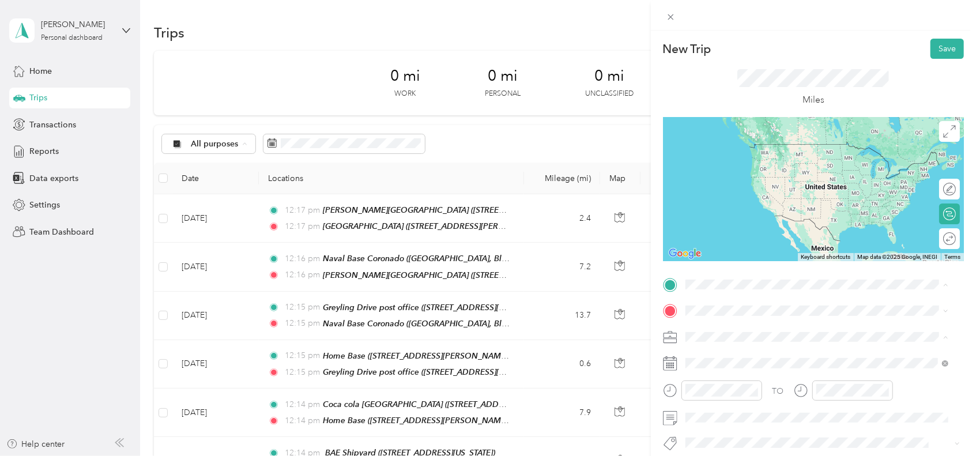
click at [710, 401] on div "[GEOGRAPHIC_DATA] [STREET_ADDRESS][PERSON_NAME]" at bounding box center [775, 403] width 137 height 24
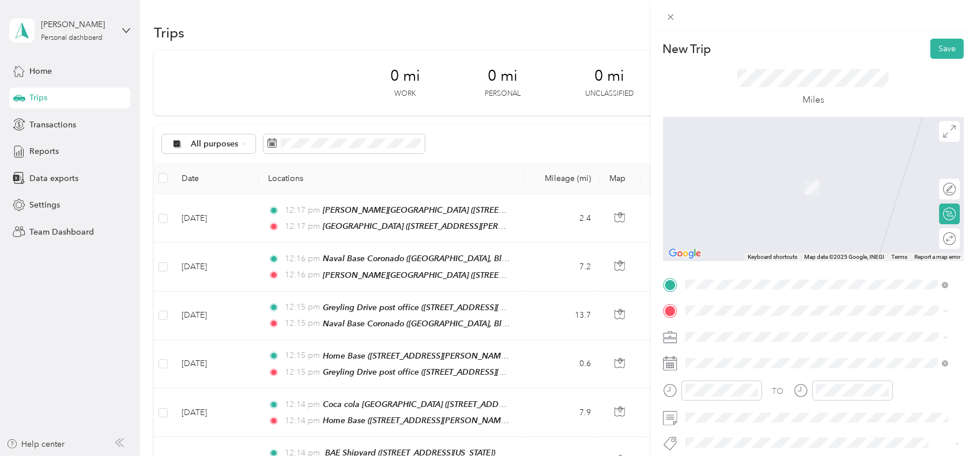
click at [787, 272] on div "Home Base [STREET_ADDRESS][PERSON_NAME][US_STATE]" at bounding box center [796, 260] width 179 height 24
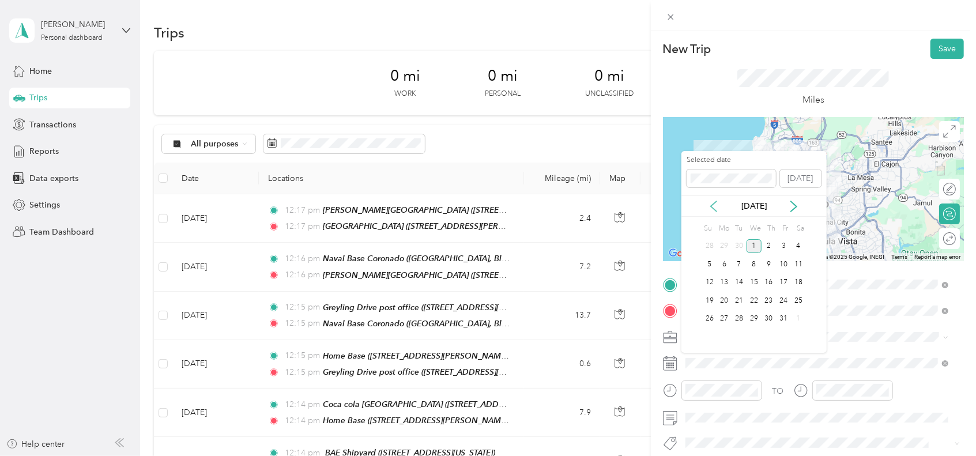
click at [710, 204] on icon at bounding box center [714, 207] width 12 height 12
click at [755, 280] on div "17" at bounding box center [753, 283] width 15 height 14
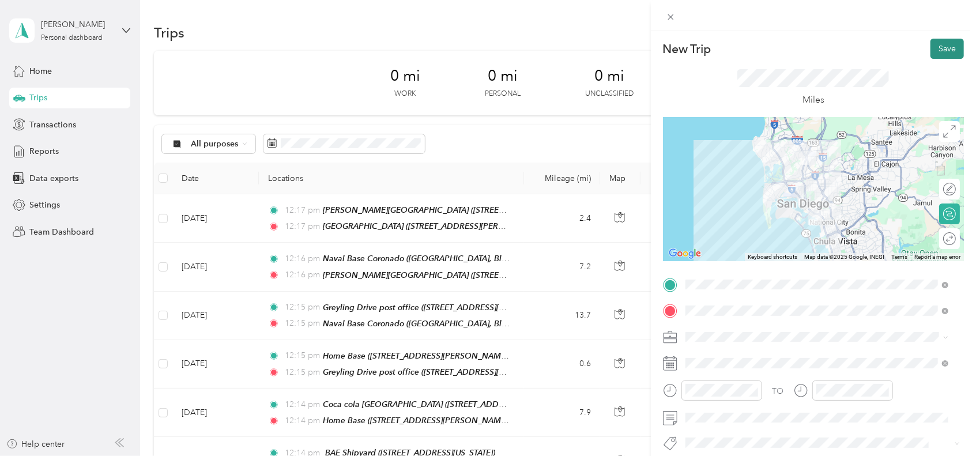
click at [932, 47] on button "Save" at bounding box center [946, 49] width 33 height 20
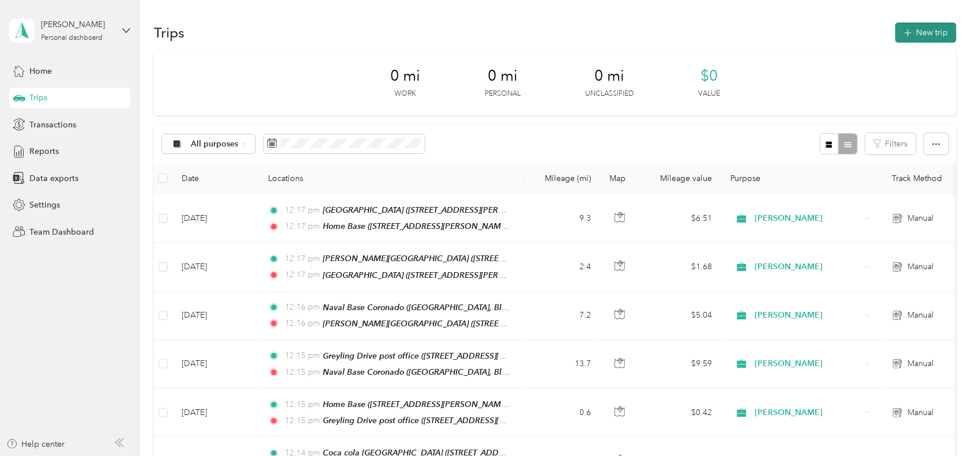
click at [932, 38] on button "New trip" at bounding box center [925, 32] width 61 height 20
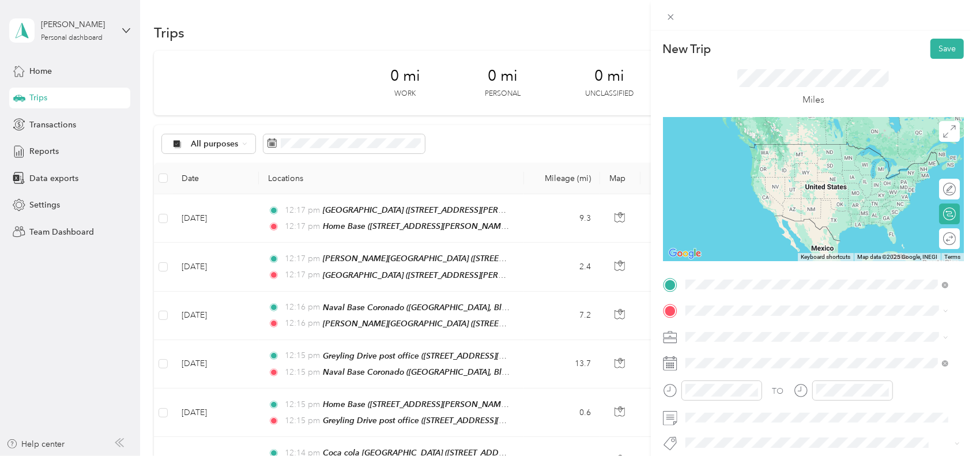
click at [748, 414] on li "Home Base [STREET_ADDRESS][PERSON_NAME][US_STATE]" at bounding box center [816, 417] width 271 height 36
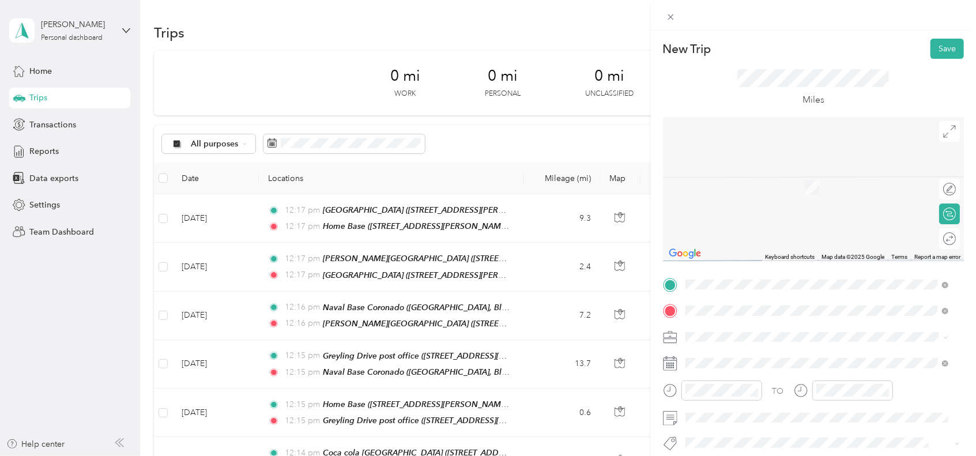
click at [770, 230] on div "[GEOGRAPHIC_DATA] [GEOGRAPHIC_DATA], [STREET_ADDRESS][US_STATE]" at bounding box center [807, 218] width 201 height 24
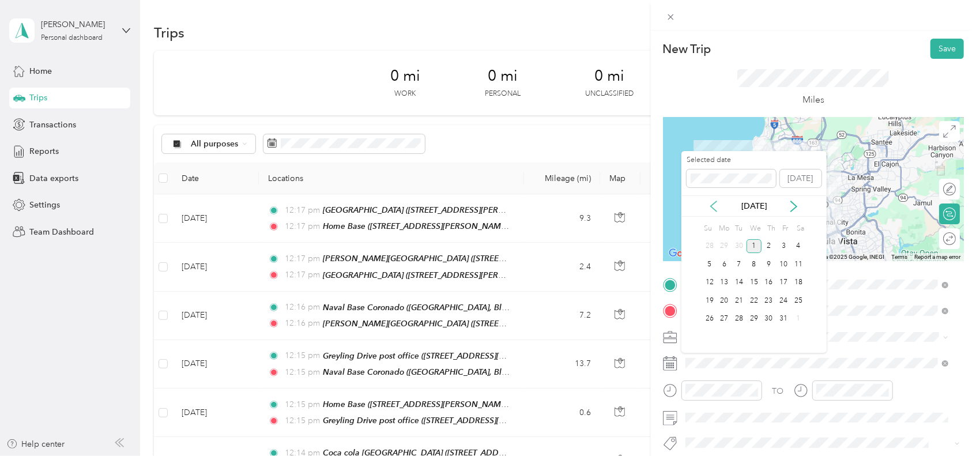
click at [714, 207] on icon at bounding box center [714, 207] width 12 height 12
click at [724, 321] on div "29" at bounding box center [724, 319] width 15 height 14
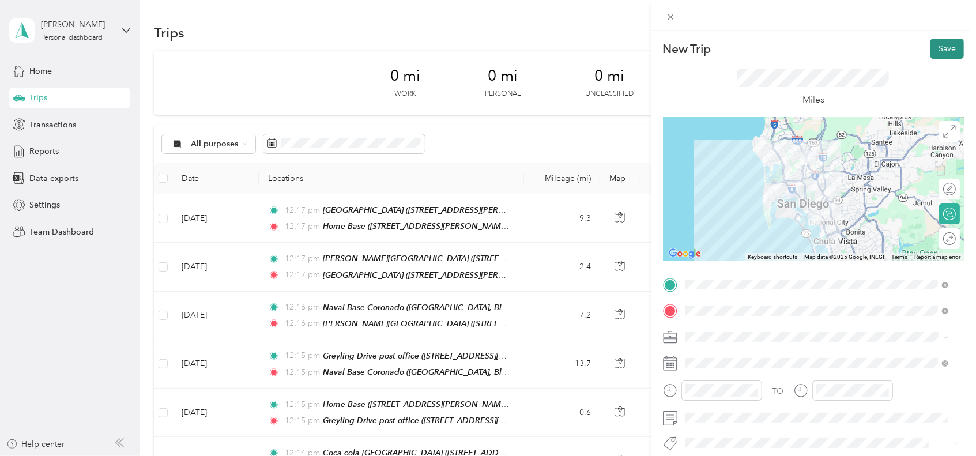
click at [937, 52] on button "Save" at bounding box center [946, 49] width 33 height 20
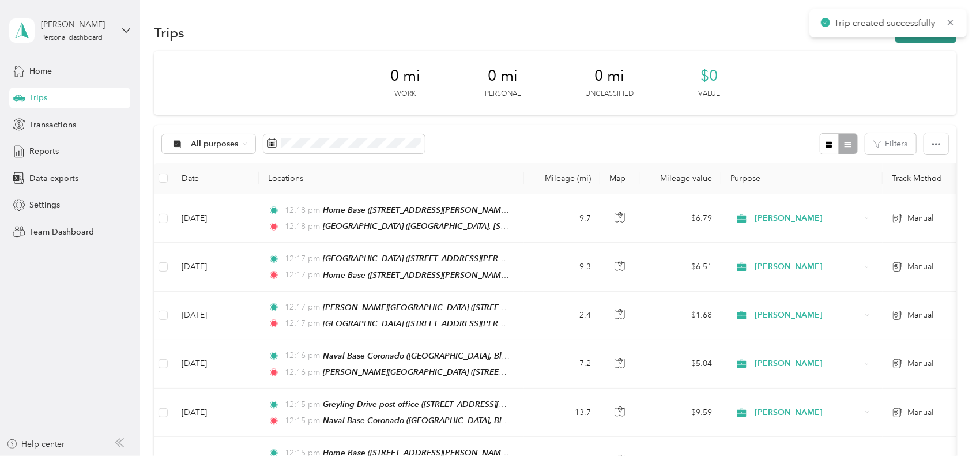
click at [908, 39] on button "New trip" at bounding box center [925, 32] width 61 height 20
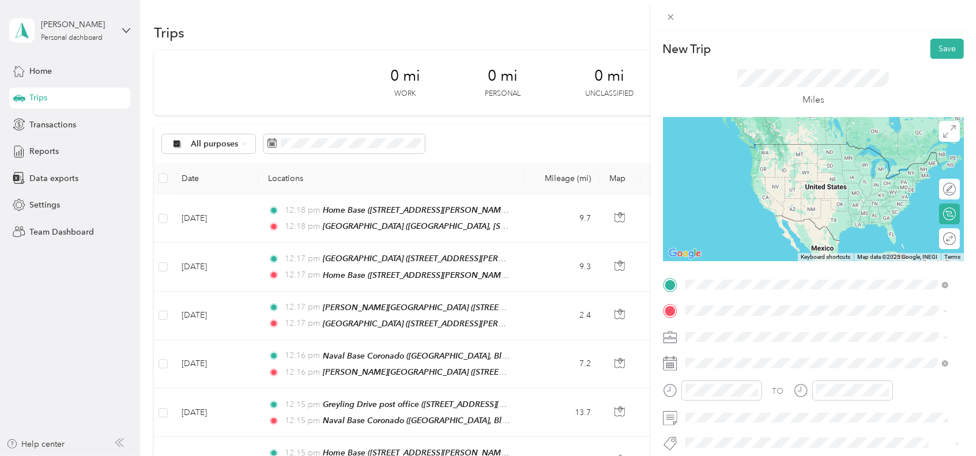
click at [762, 386] on div "[GEOGRAPHIC_DATA] [GEOGRAPHIC_DATA], [STREET_ADDRESS][US_STATE]" at bounding box center [807, 373] width 201 height 24
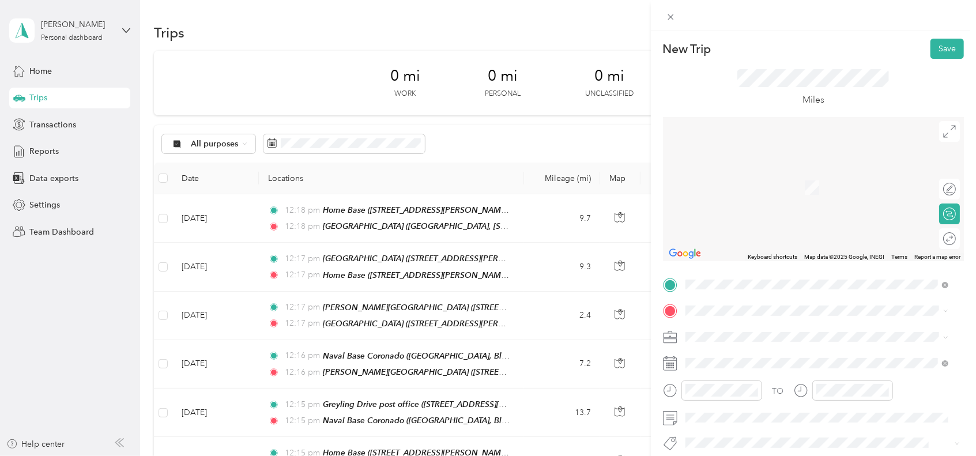
click at [764, 188] on span "Naval Base Coronado, Bldg [STREET_ADDRESS][US_STATE]" at bounding box center [817, 183] width 220 height 10
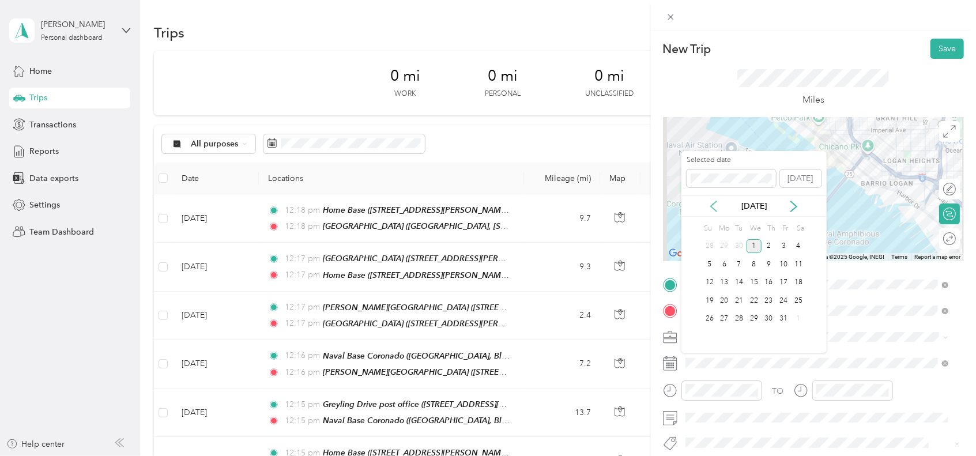
click at [708, 201] on icon at bounding box center [714, 207] width 12 height 12
click at [725, 315] on div "29" at bounding box center [724, 319] width 15 height 14
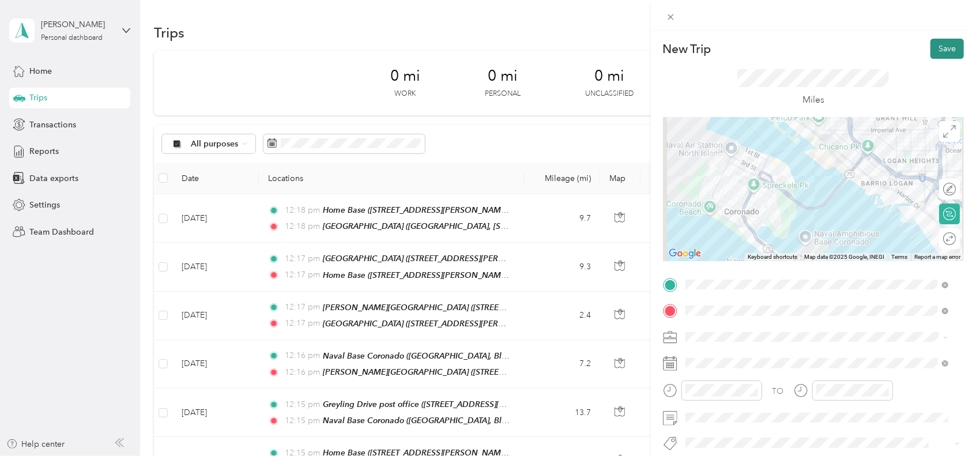
click at [941, 49] on button "Save" at bounding box center [946, 49] width 33 height 20
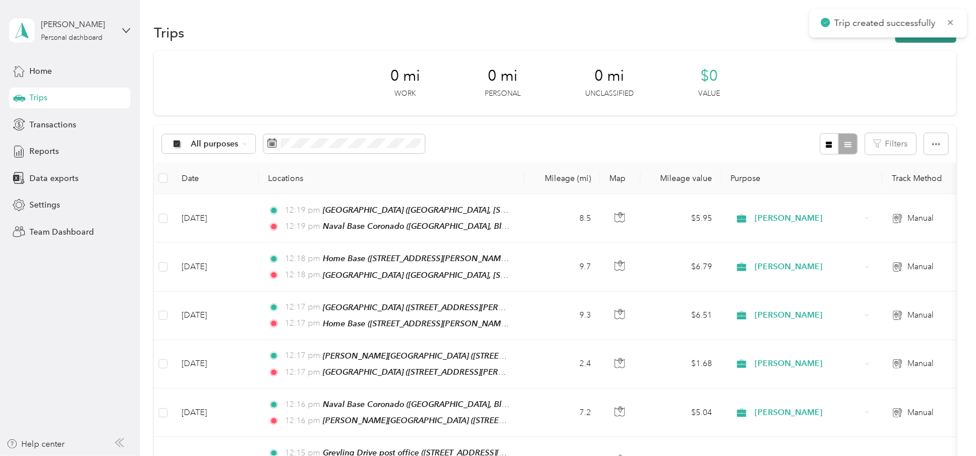
click at [922, 39] on button "New trip" at bounding box center [925, 32] width 61 height 20
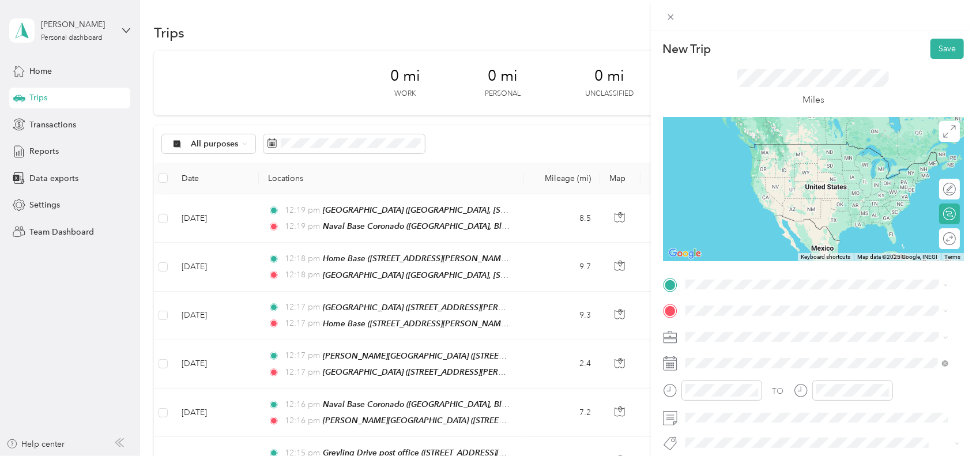
click at [767, 343] on div "Naval Base [GEOGRAPHIC_DATA], Bldg [STREET_ADDRESS][US_STATE]" at bounding box center [817, 331] width 220 height 24
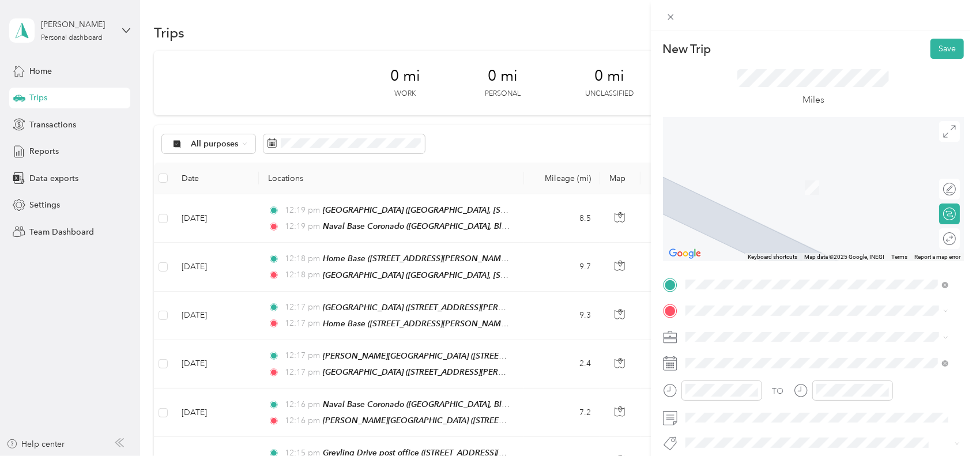
click at [774, 229] on li "[PERSON_NAME] [STREET_ADDRESS]" at bounding box center [816, 216] width 271 height 36
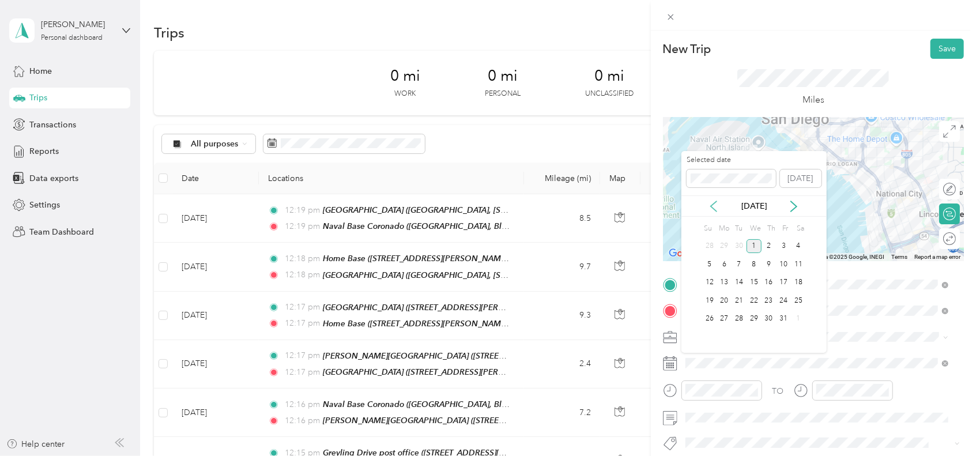
click at [711, 205] on icon at bounding box center [714, 207] width 12 height 12
click at [723, 318] on div "29" at bounding box center [724, 319] width 15 height 14
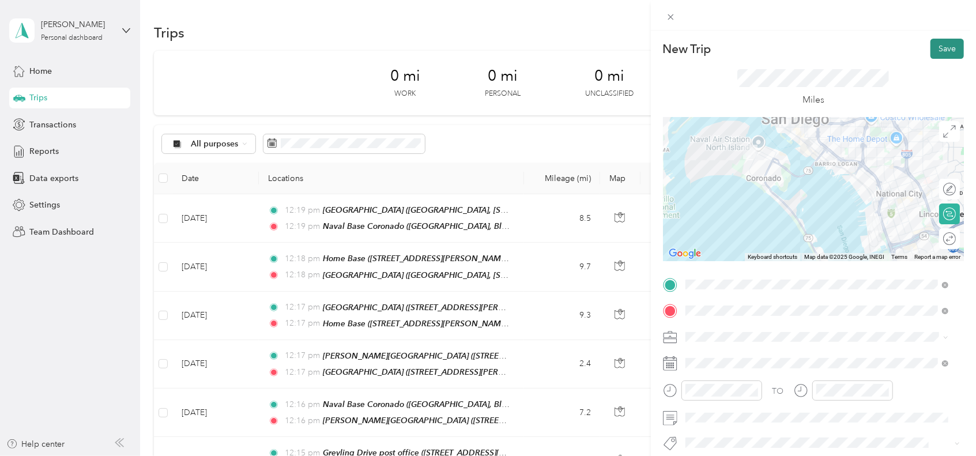
click at [939, 46] on button "Save" at bounding box center [946, 49] width 33 height 20
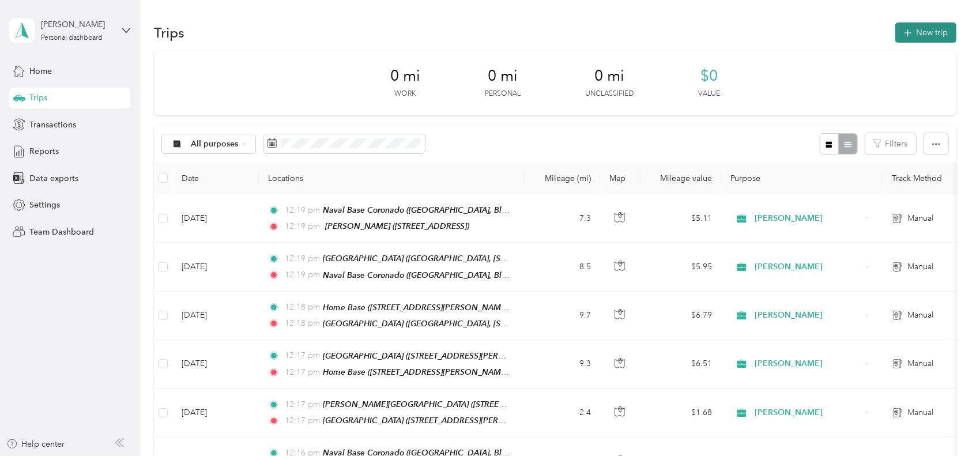
click at [916, 29] on button "New trip" at bounding box center [925, 32] width 61 height 20
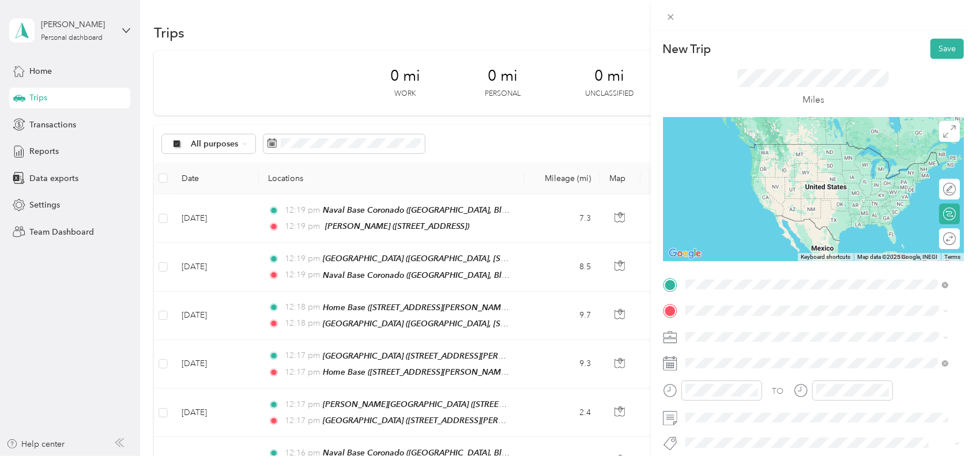
click at [749, 380] on span "[STREET_ADDRESS]" at bounding box center [743, 384] width 73 height 10
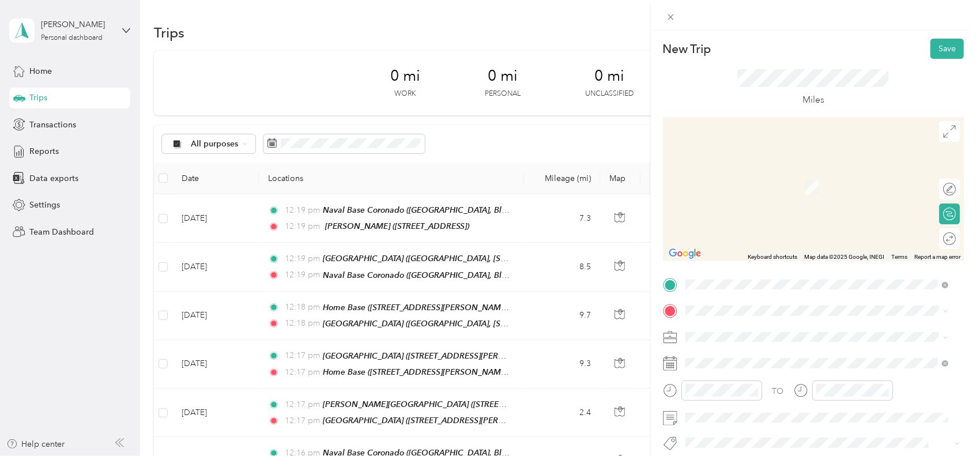
click at [740, 185] on span "[STREET_ADDRESS][PERSON_NAME]" at bounding box center [775, 184] width 137 height 10
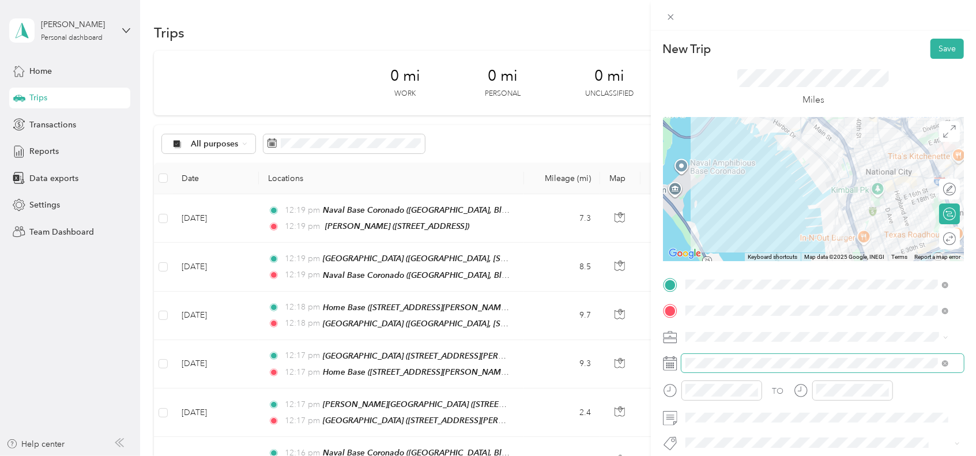
click at [729, 356] on span at bounding box center [822, 363] width 282 height 18
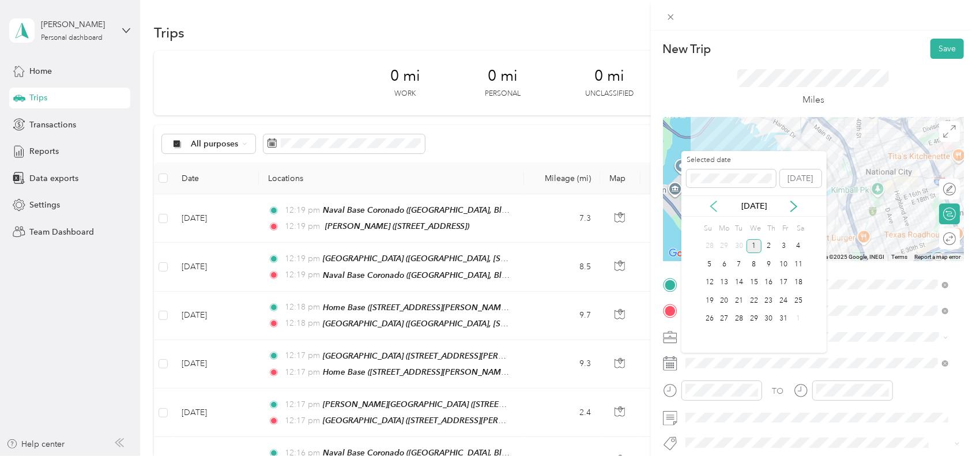
click at [711, 210] on icon at bounding box center [714, 207] width 12 height 12
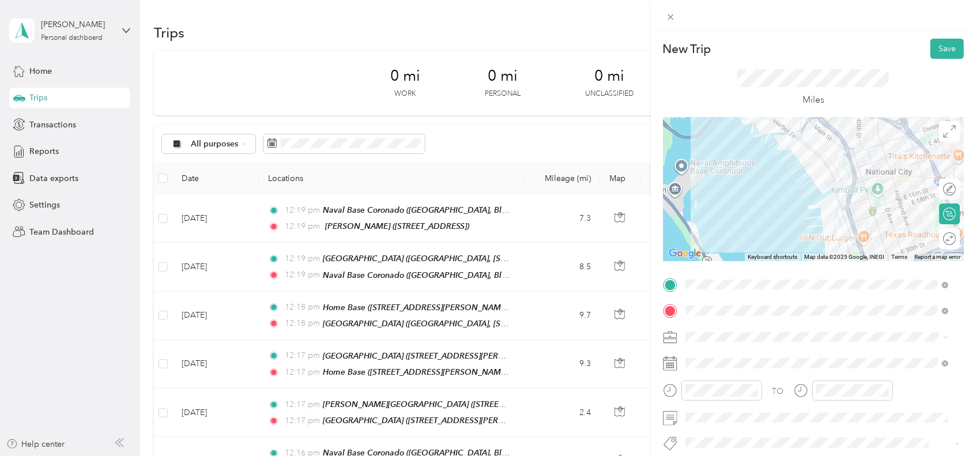
click at [847, 321] on div "TO Add photo" at bounding box center [813, 415] width 301 height 278
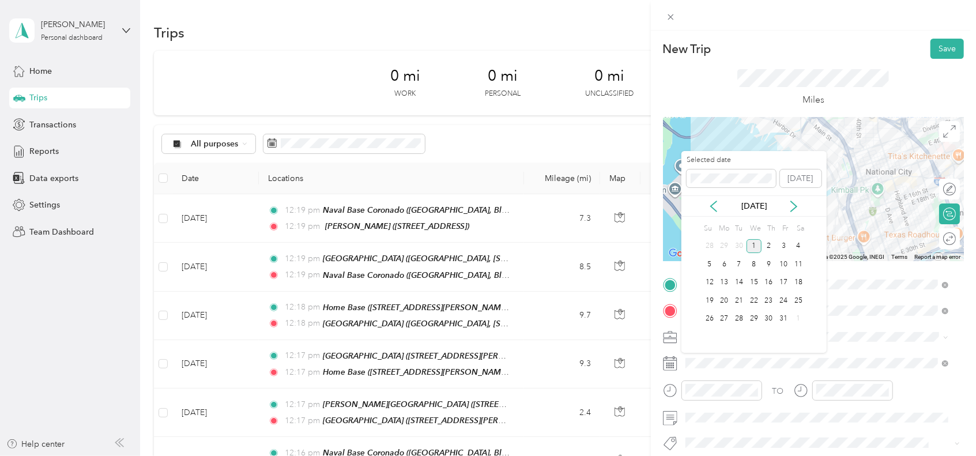
click at [715, 196] on div "[DATE]" at bounding box center [753, 205] width 145 height 21
click at [715, 203] on icon at bounding box center [714, 207] width 12 height 12
click at [729, 318] on div "29" at bounding box center [724, 319] width 15 height 14
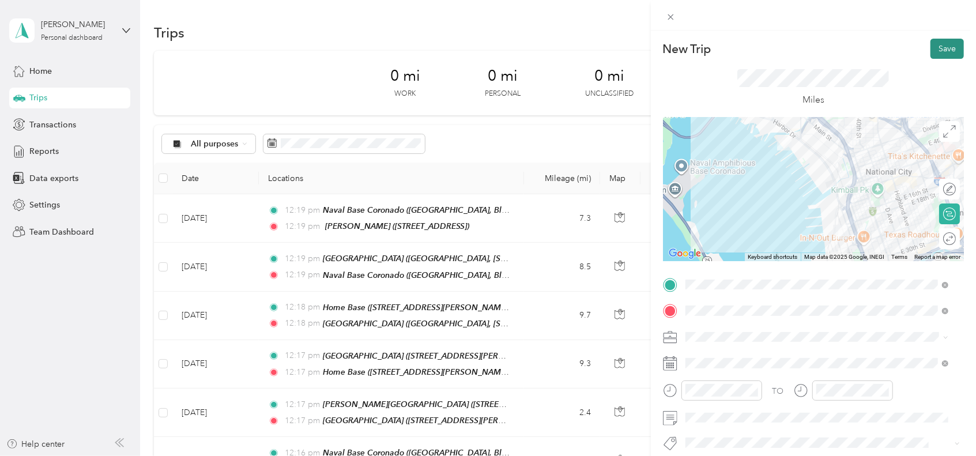
click at [930, 54] on button "Save" at bounding box center [946, 49] width 33 height 20
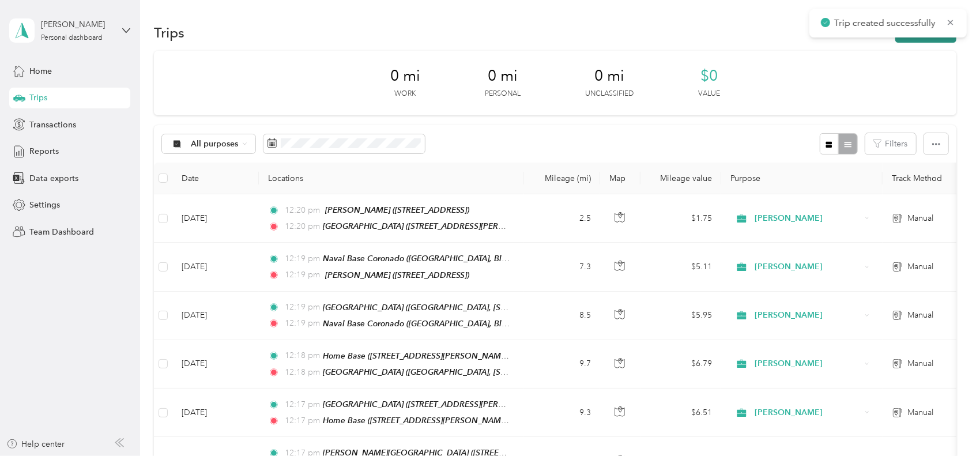
click at [908, 40] on button "New trip" at bounding box center [925, 32] width 61 height 20
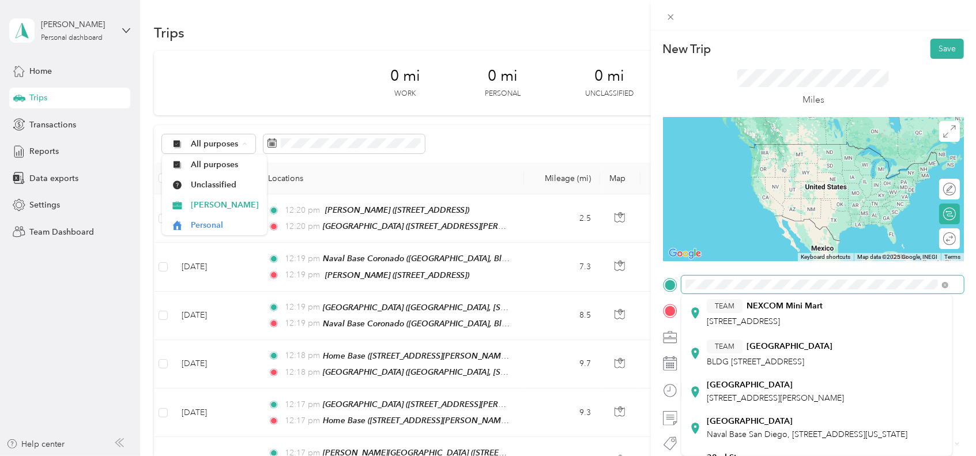
scroll to position [71, 0]
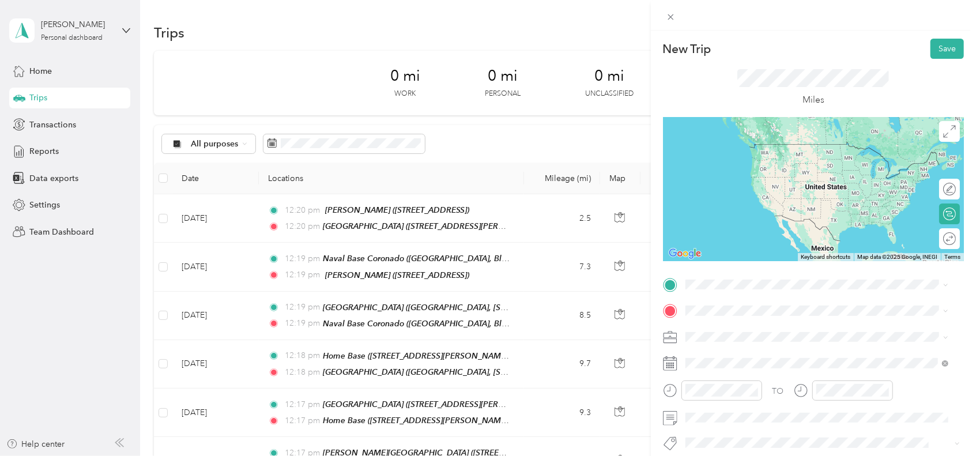
click at [719, 394] on div "[GEOGRAPHIC_DATA] [STREET_ADDRESS][PERSON_NAME]" at bounding box center [816, 384] width 255 height 28
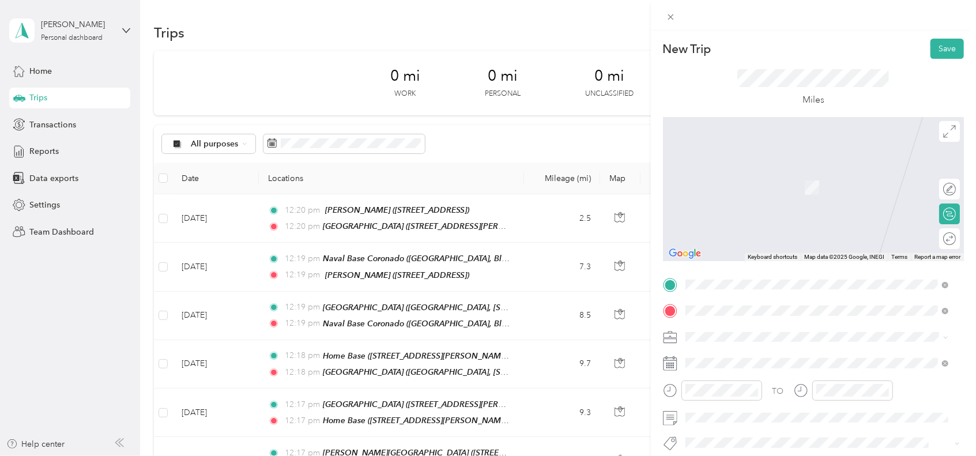
click at [748, 273] on span "[STREET_ADDRESS][PERSON_NAME][US_STATE]" at bounding box center [796, 268] width 179 height 10
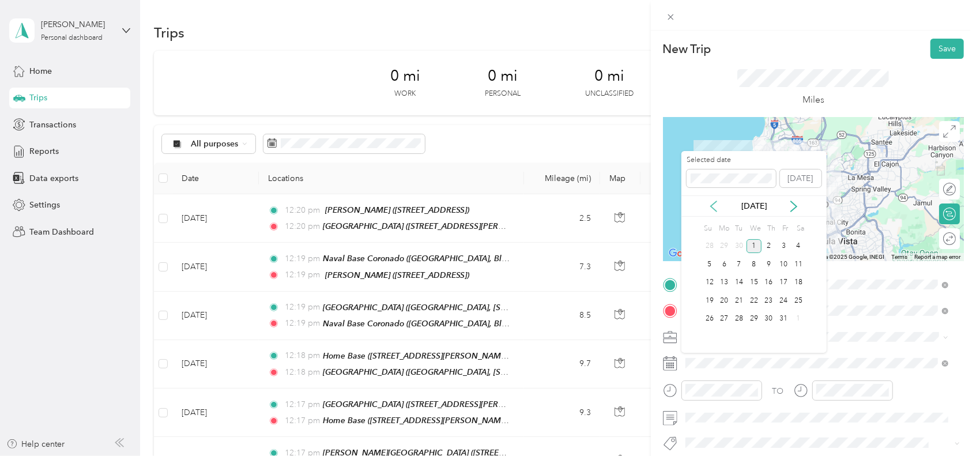
click at [711, 203] on icon at bounding box center [714, 207] width 12 height 12
click at [729, 319] on div "29" at bounding box center [724, 319] width 15 height 14
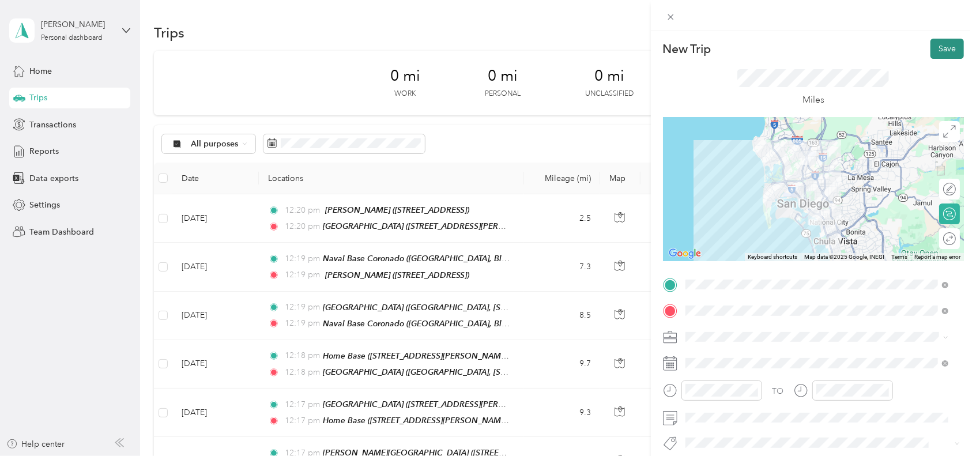
click at [947, 43] on button "Save" at bounding box center [946, 49] width 33 height 20
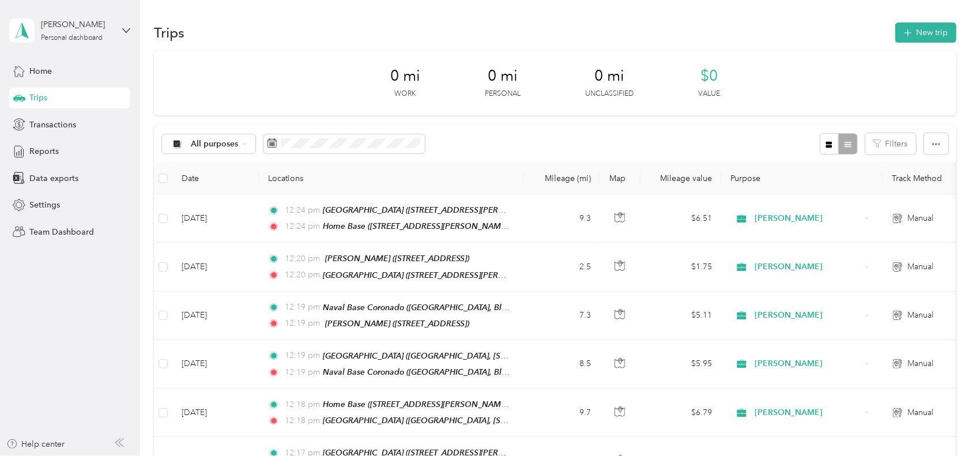
click at [673, 62] on div "0 mi Work 0 mi Personal 0 mi Unclassified $0 Value" at bounding box center [555, 83] width 802 height 65
click at [918, 33] on button "New trip" at bounding box center [925, 32] width 61 height 20
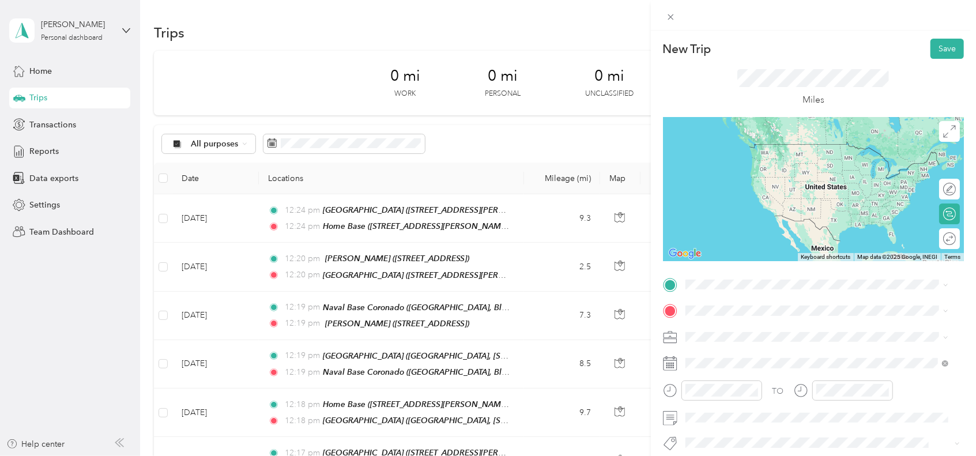
click at [757, 427] on span "[STREET_ADDRESS][PERSON_NAME][US_STATE]" at bounding box center [796, 422] width 179 height 10
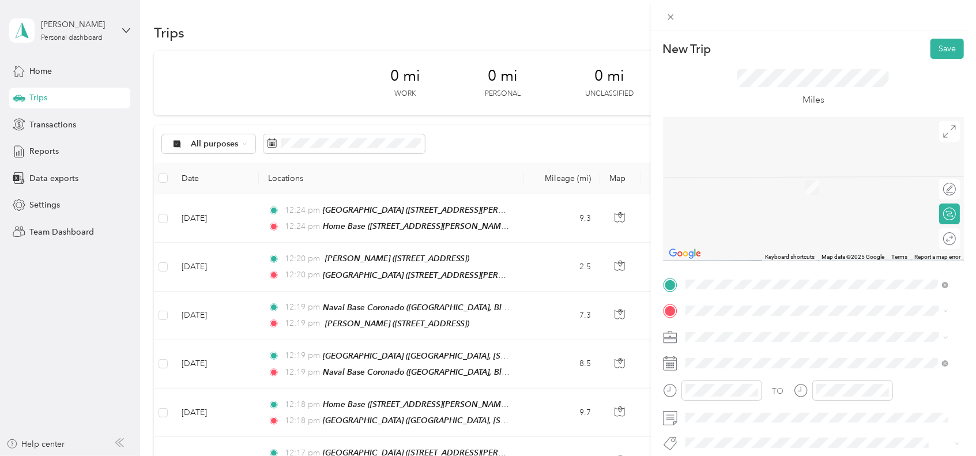
click at [760, 229] on div "[GEOGRAPHIC_DATA] [GEOGRAPHIC_DATA], [STREET_ADDRESS][US_STATE]" at bounding box center [807, 217] width 201 height 24
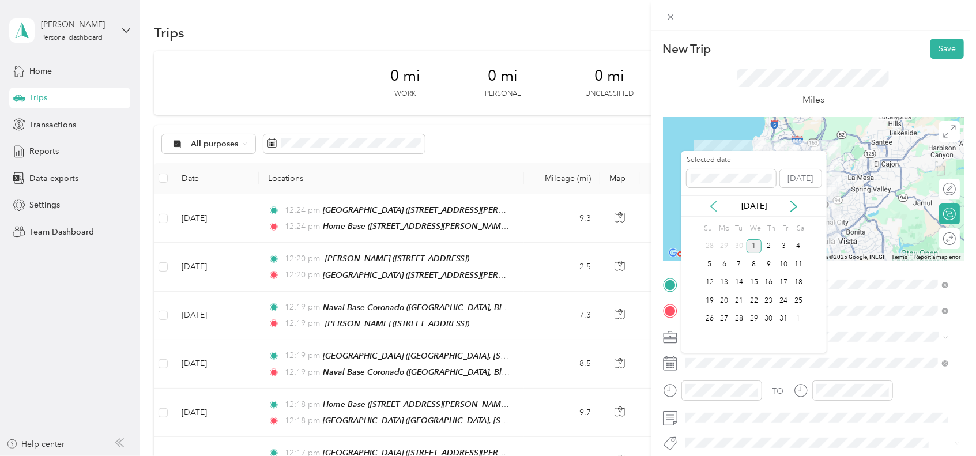
click at [711, 207] on icon at bounding box center [714, 207] width 12 height 12
click at [738, 321] on div "30" at bounding box center [739, 319] width 15 height 14
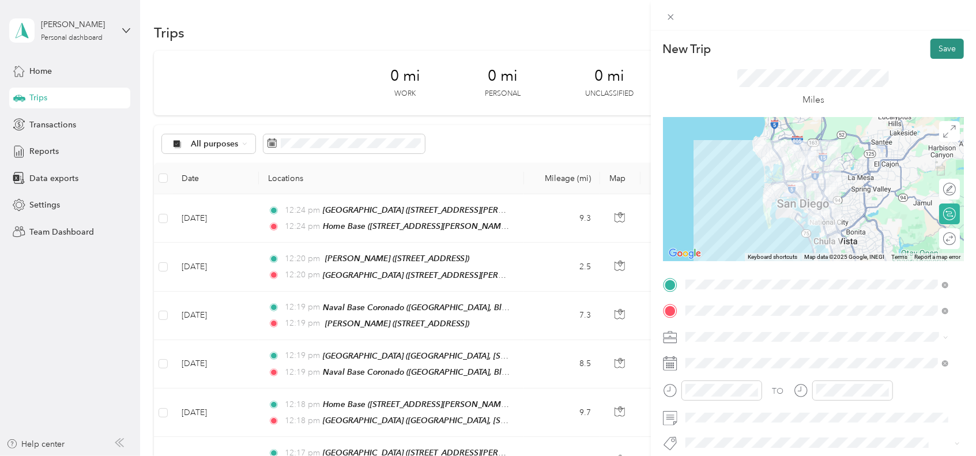
click at [936, 44] on button "Save" at bounding box center [946, 49] width 33 height 20
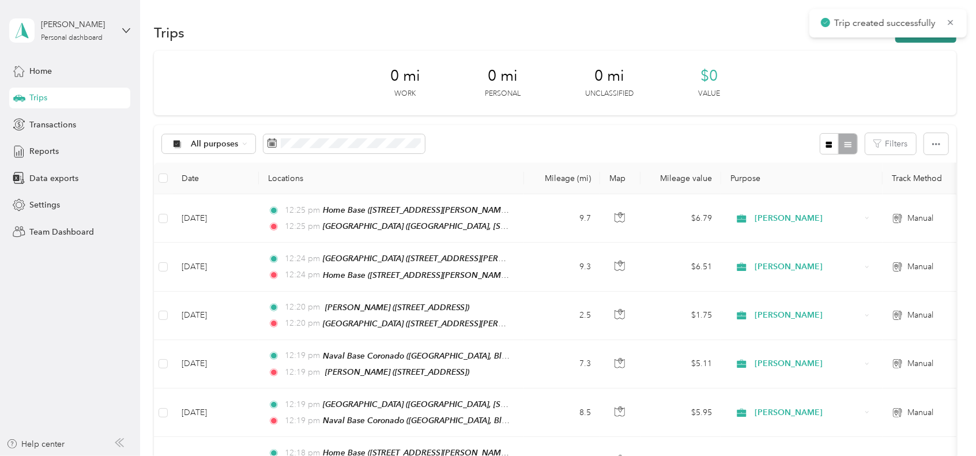
click at [924, 37] on button "New trip" at bounding box center [925, 32] width 61 height 20
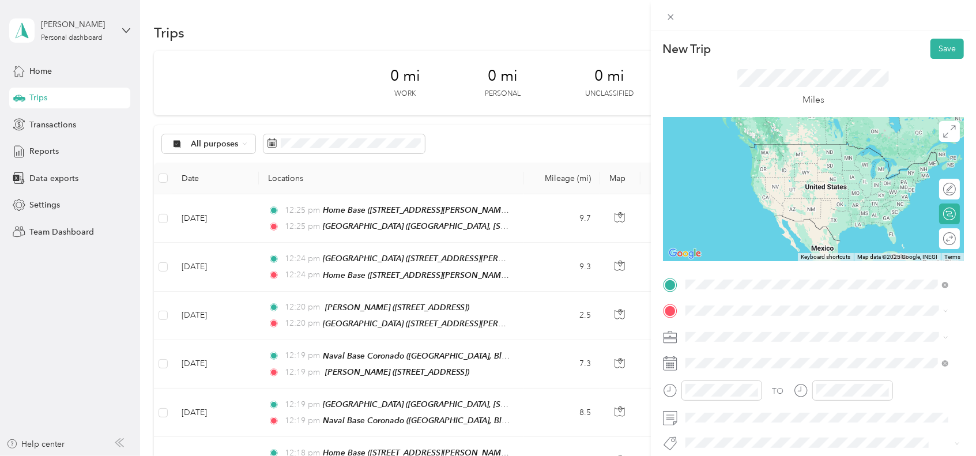
click at [798, 384] on span "Naval Base San Diego, [STREET_ADDRESS][US_STATE]" at bounding box center [807, 380] width 201 height 10
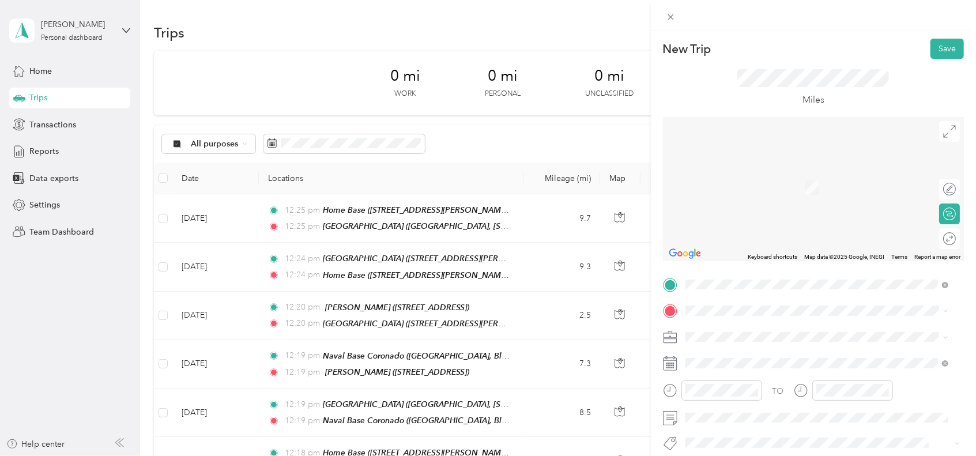
click at [816, 179] on div "TEAM [PERSON_NAME][GEOGRAPHIC_DATA] [STREET_ADDRESS]" at bounding box center [804, 178] width 194 height 28
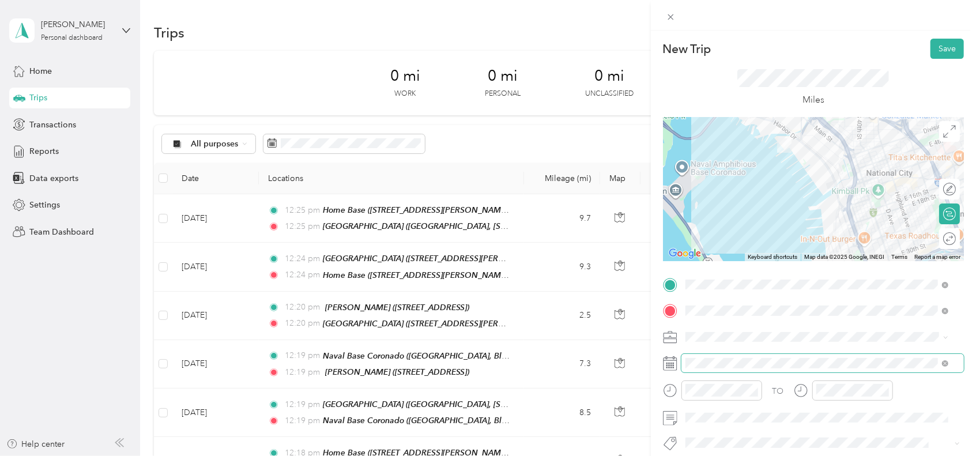
click at [763, 368] on span at bounding box center [822, 363] width 282 height 18
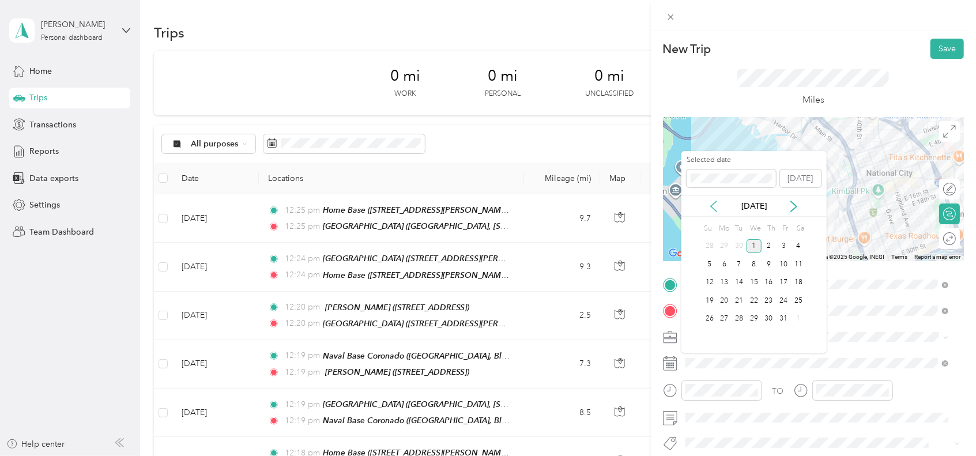
click at [713, 208] on icon at bounding box center [714, 206] width 6 height 10
click at [737, 312] on div "30" at bounding box center [739, 319] width 15 height 14
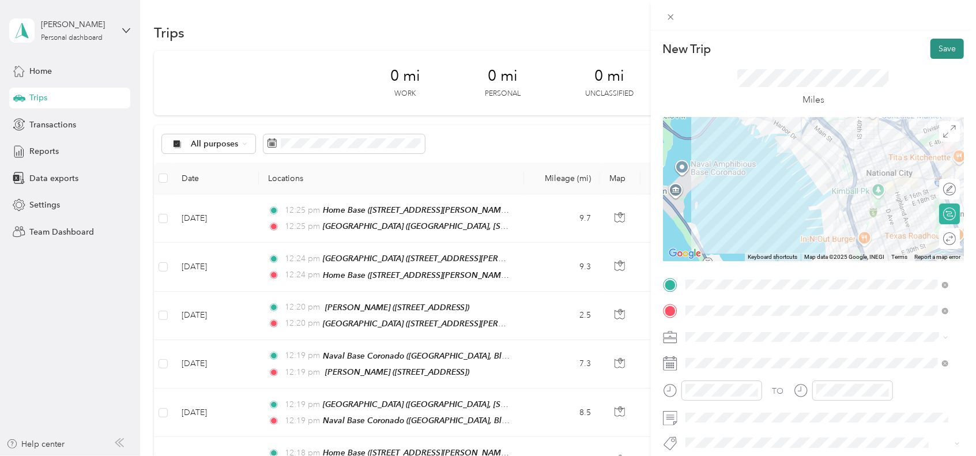
drag, startPoint x: 932, startPoint y: 50, endPoint x: 932, endPoint y: 43, distance: 7.5
click at [932, 47] on button "Save" at bounding box center [946, 49] width 33 height 20
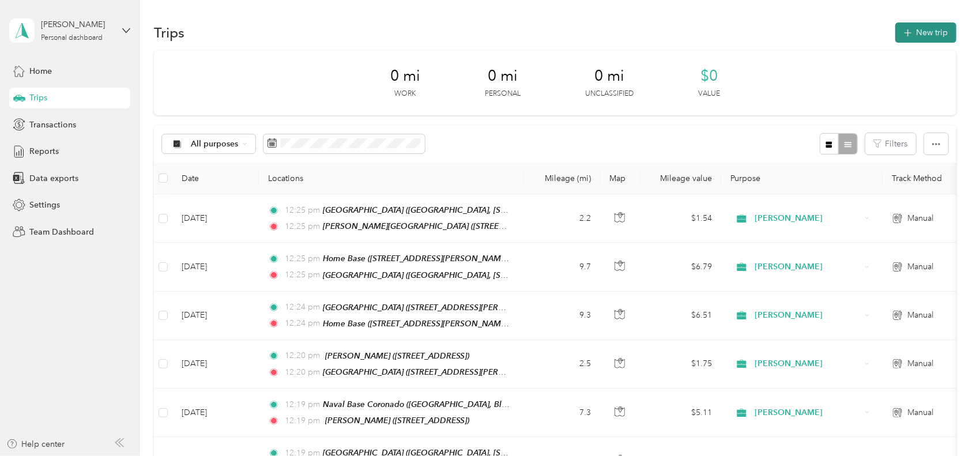
click at [917, 36] on button "New trip" at bounding box center [925, 32] width 61 height 20
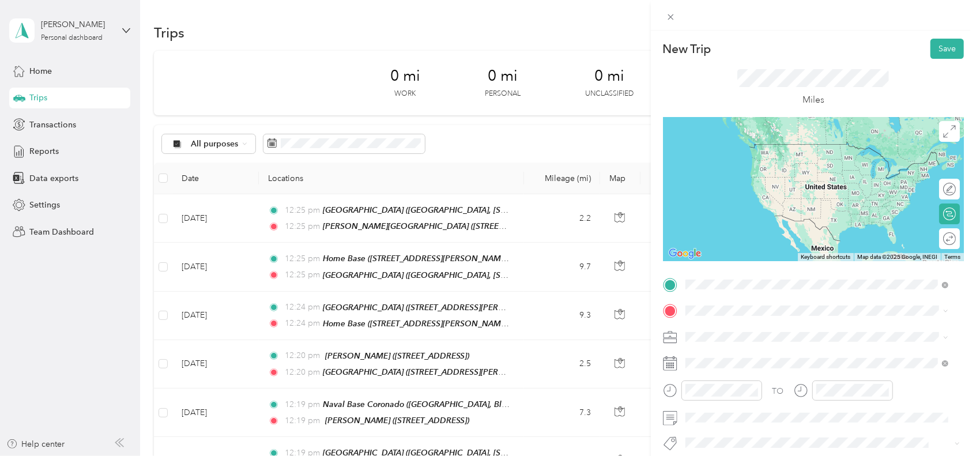
click at [748, 349] on li "TEAM [PERSON_NAME][GEOGRAPHIC_DATA] [STREET_ADDRESS]" at bounding box center [816, 339] width 271 height 40
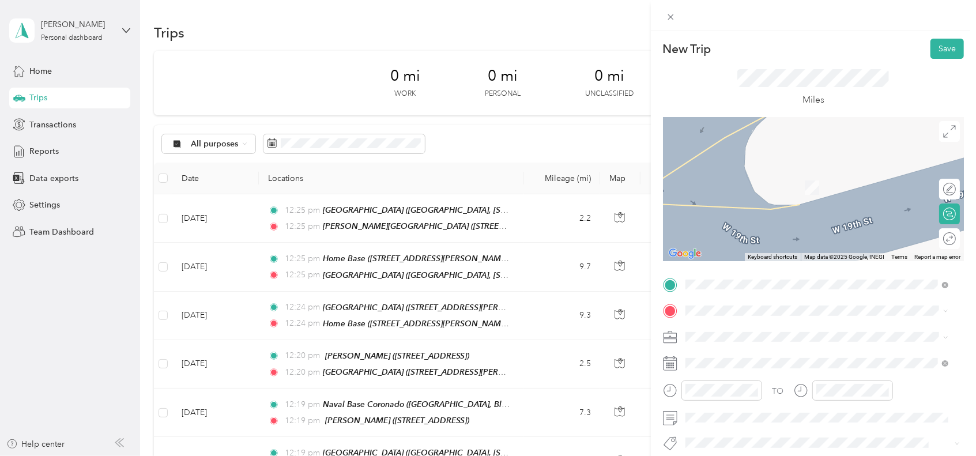
click at [746, 228] on span "[STREET_ADDRESS]" at bounding box center [743, 223] width 73 height 10
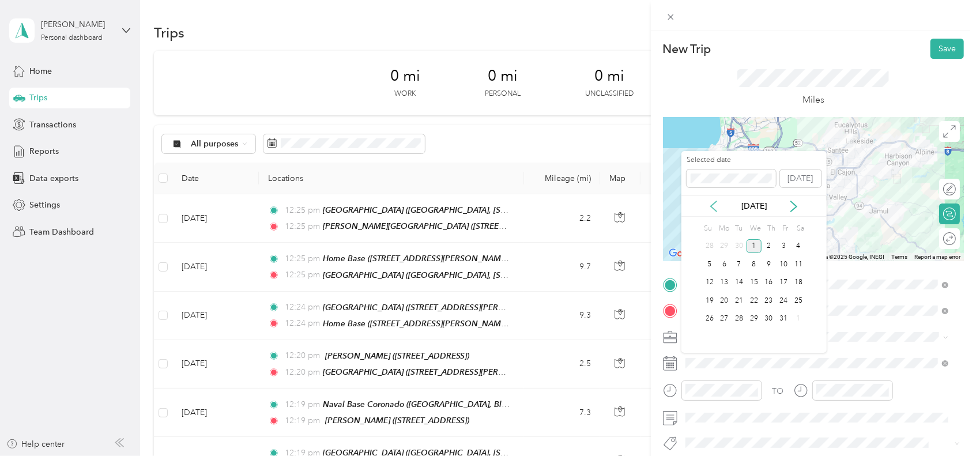
click at [711, 201] on icon at bounding box center [714, 207] width 12 height 12
click at [743, 322] on div "30" at bounding box center [739, 319] width 15 height 14
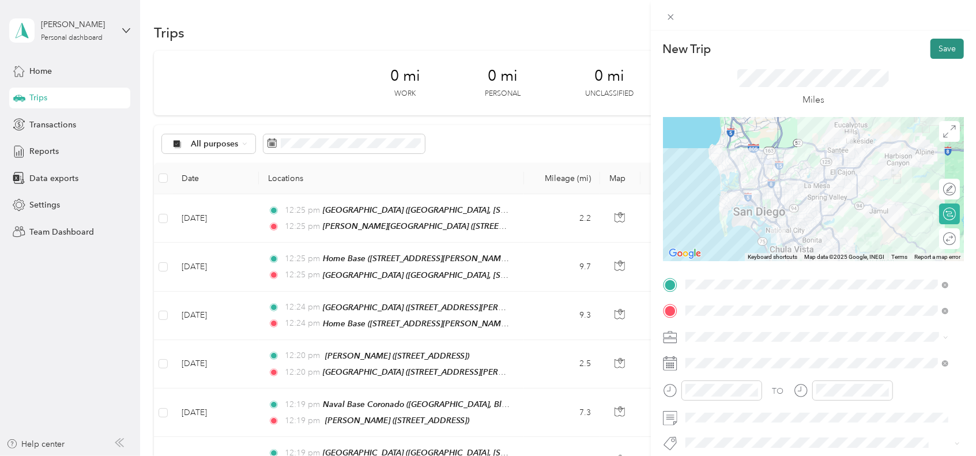
click at [945, 47] on button "Save" at bounding box center [946, 49] width 33 height 20
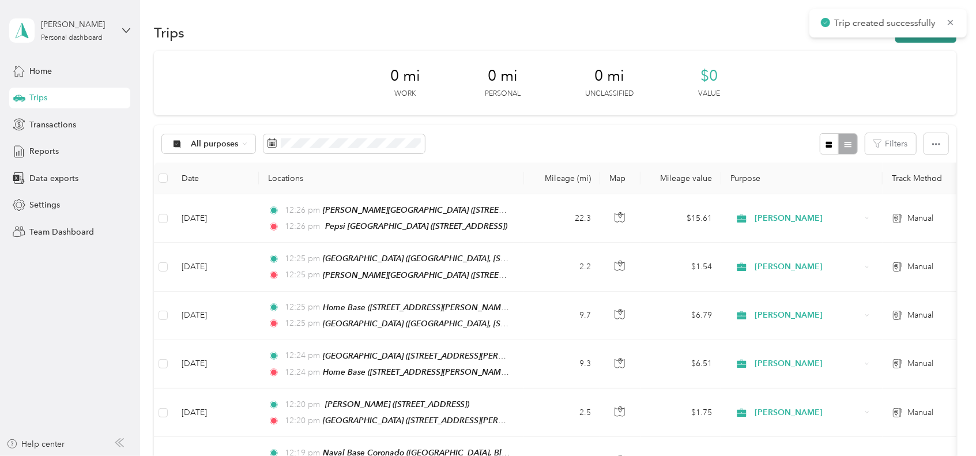
click at [916, 37] on button "New trip" at bounding box center [925, 32] width 61 height 20
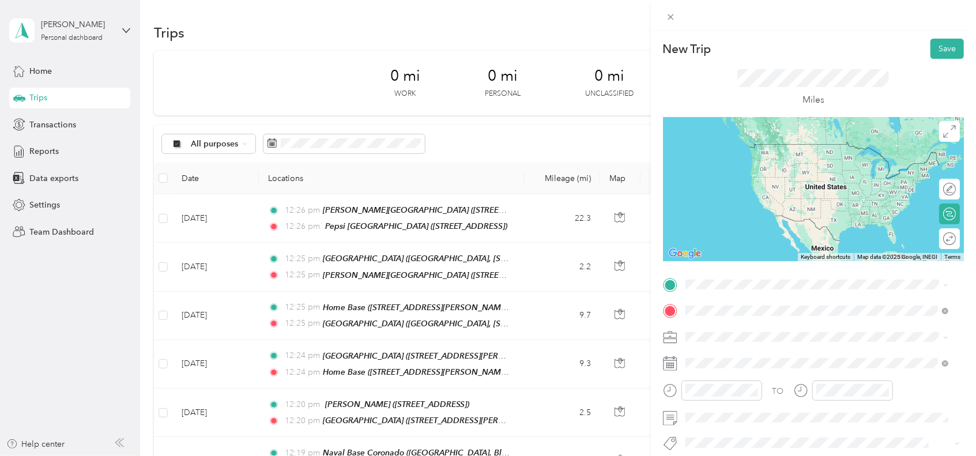
click at [757, 188] on span "[STREET_ADDRESS]" at bounding box center [743, 192] width 73 height 10
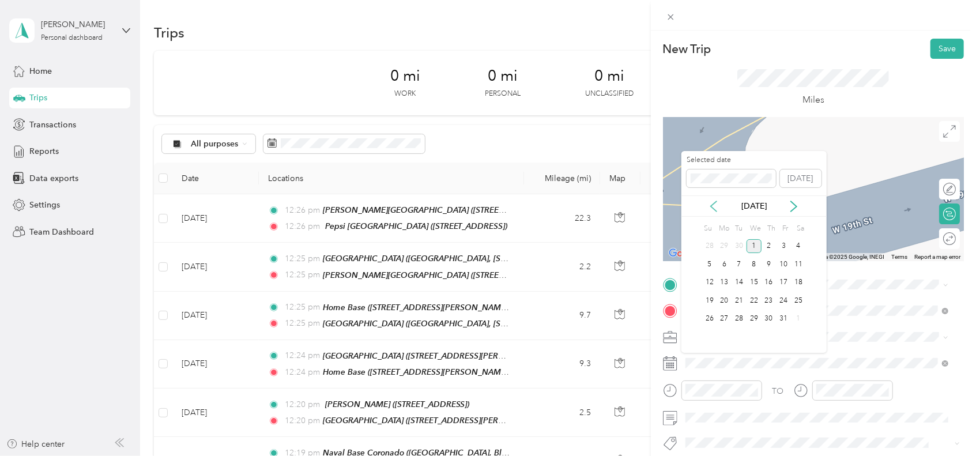
click at [711, 205] on icon at bounding box center [714, 206] width 6 height 10
click at [741, 310] on div "30" at bounding box center [739, 319] width 15 height 18
click at [738, 320] on div "30" at bounding box center [739, 319] width 15 height 14
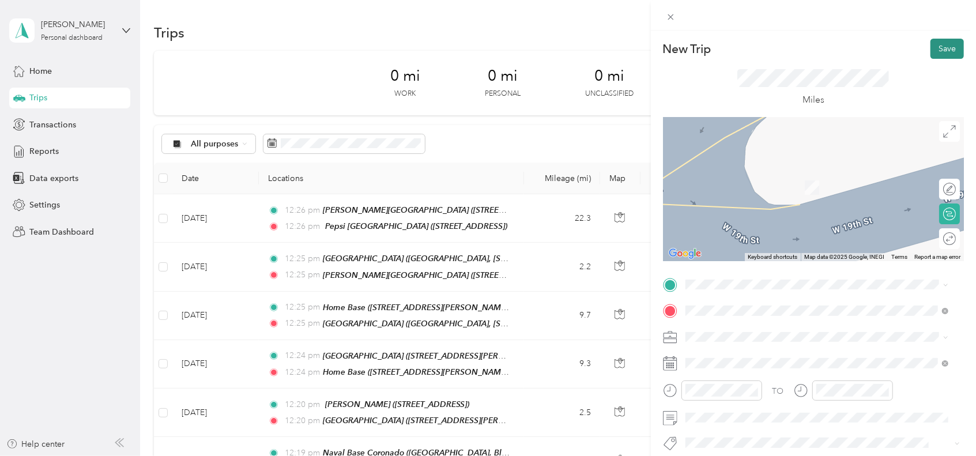
click at [934, 44] on button "Save" at bounding box center [946, 49] width 33 height 20
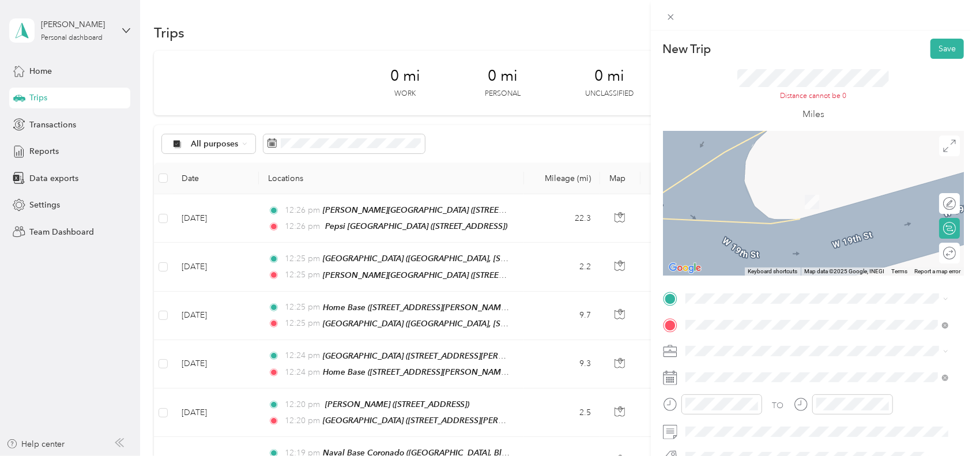
click at [770, 179] on div "[GEOGRAPHIC_DATA] [STREET_ADDRESS][US_STATE]" at bounding box center [764, 167] width 115 height 24
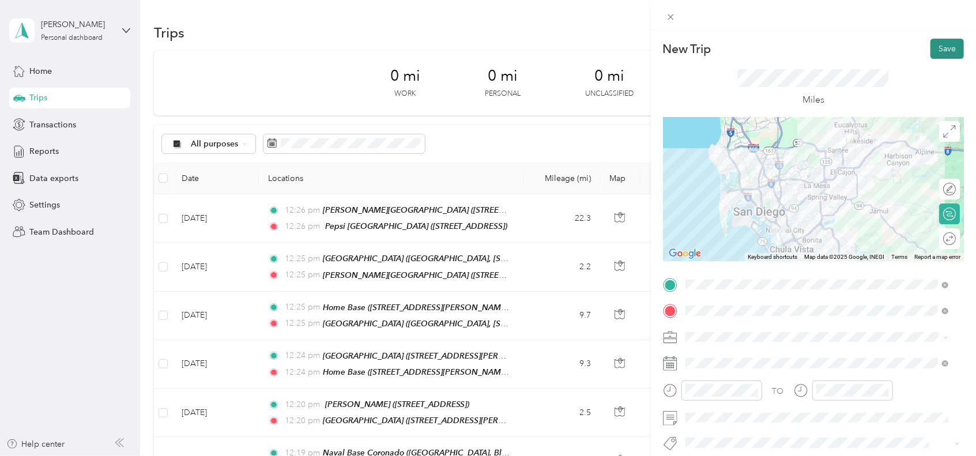
click at [930, 48] on button "Save" at bounding box center [946, 49] width 33 height 20
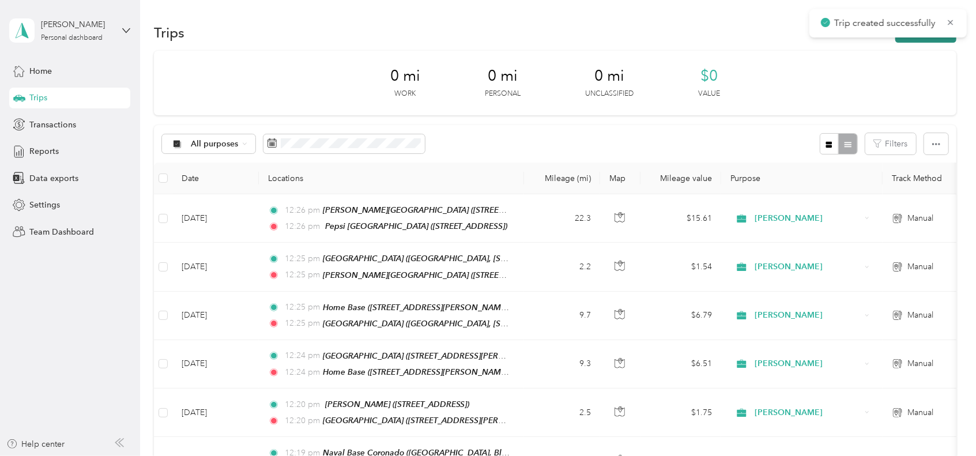
click at [909, 39] on button "New trip" at bounding box center [925, 32] width 61 height 20
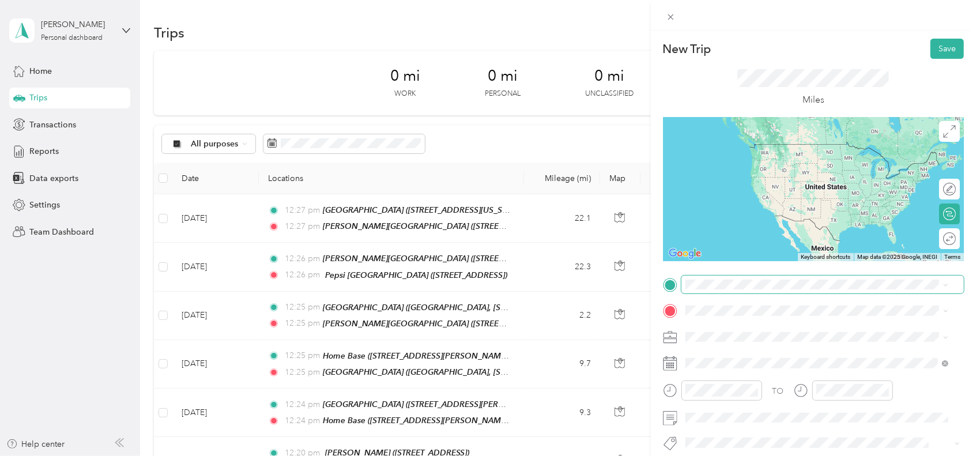
click at [801, 276] on span at bounding box center [822, 285] width 282 height 18
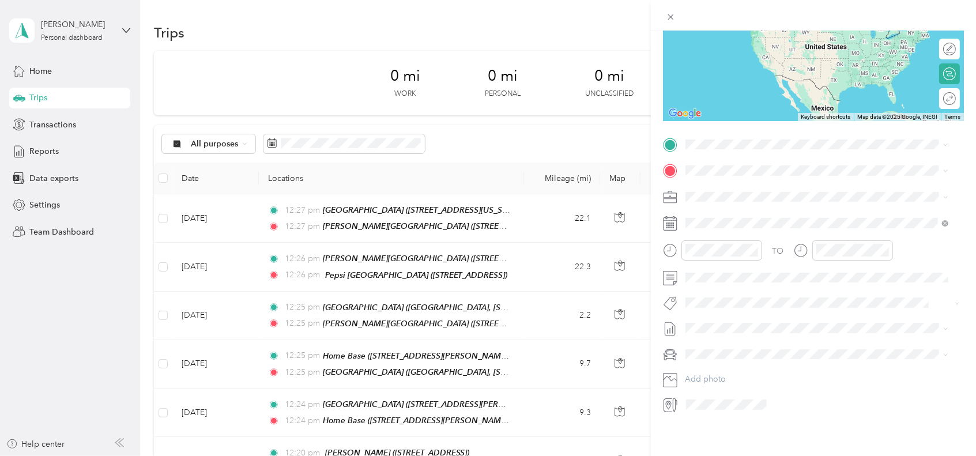
scroll to position [151, 0]
click at [749, 191] on span "[STREET_ADDRESS]" at bounding box center [743, 196] width 73 height 10
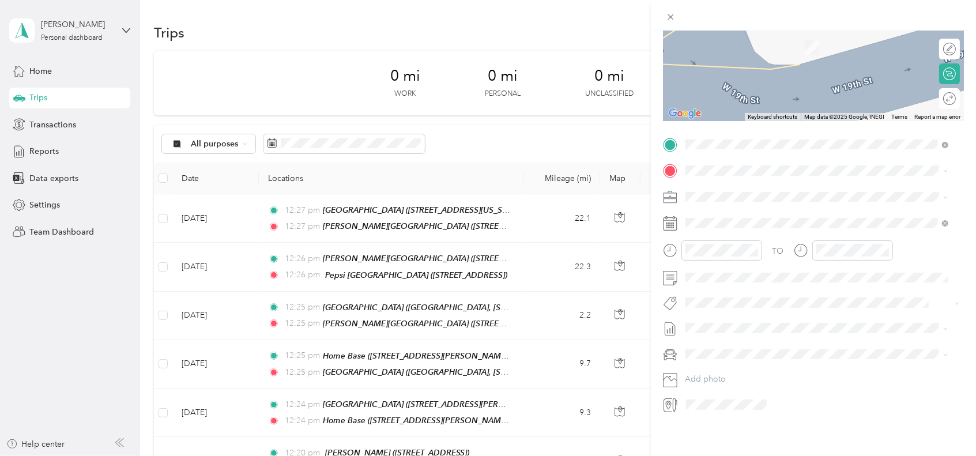
click at [756, 212] on div "Home base [STREET_ADDRESS][PERSON_NAME][US_STATE]" at bounding box center [796, 210] width 179 height 24
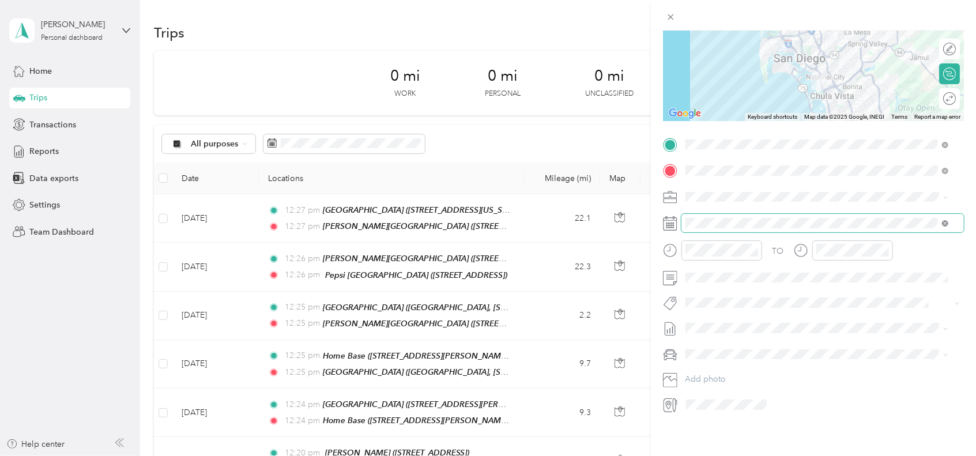
click at [944, 220] on icon at bounding box center [945, 223] width 6 height 6
click at [715, 280] on icon at bounding box center [714, 277] width 6 height 10
click at [746, 391] on div "1" at bounding box center [753, 390] width 15 height 14
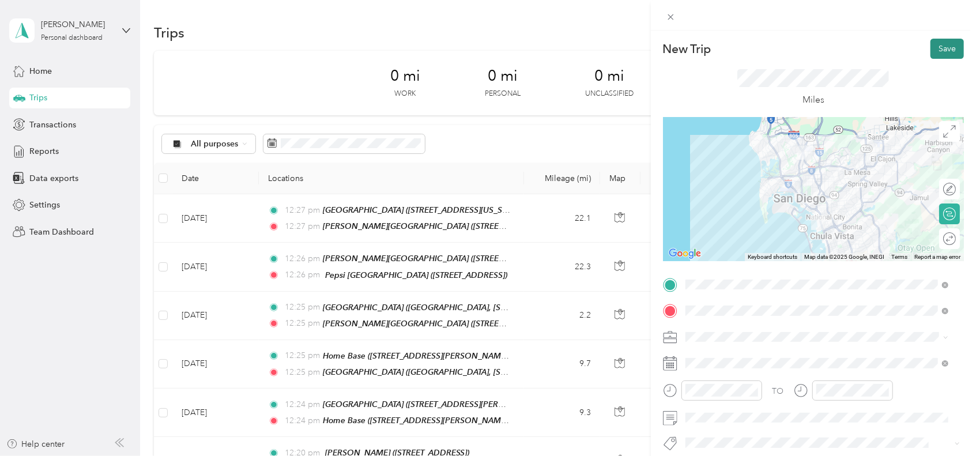
click at [930, 48] on button "Save" at bounding box center [946, 49] width 33 height 20
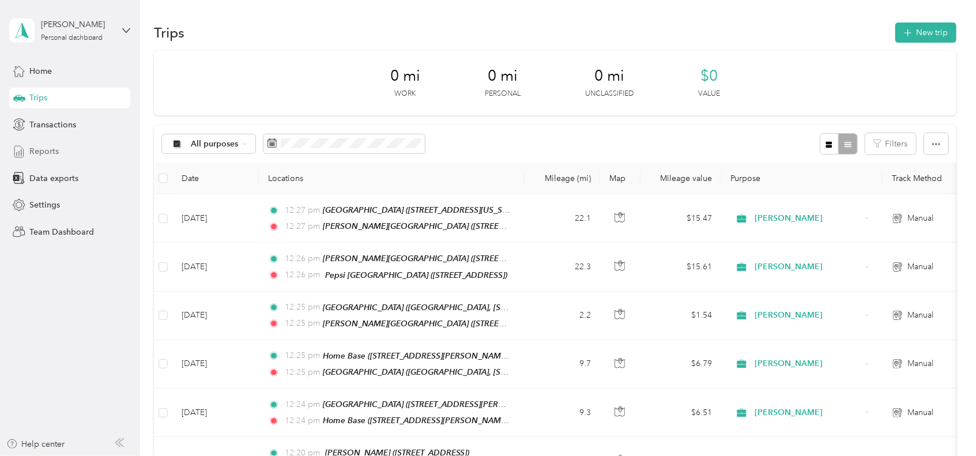
click at [45, 149] on span "Reports" at bounding box center [43, 151] width 29 height 12
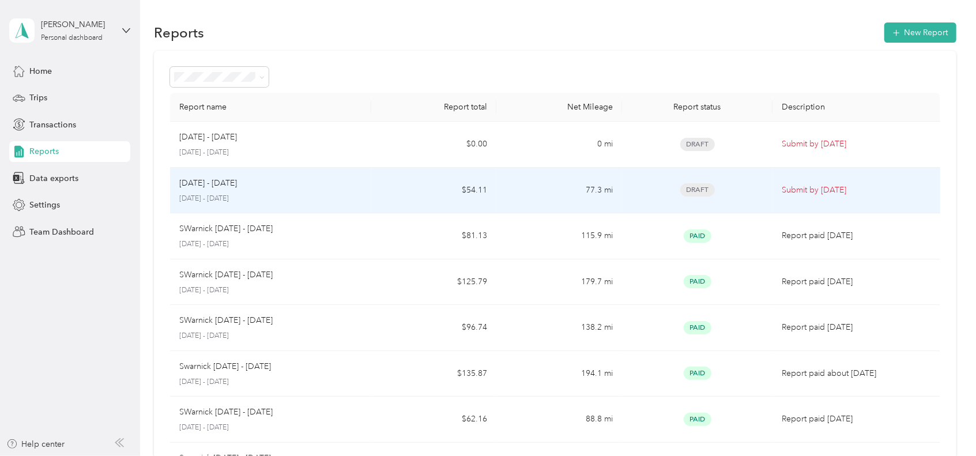
click at [200, 189] on div "[DATE] - [DATE] [DATE] - [DATE]" at bounding box center [270, 190] width 182 height 27
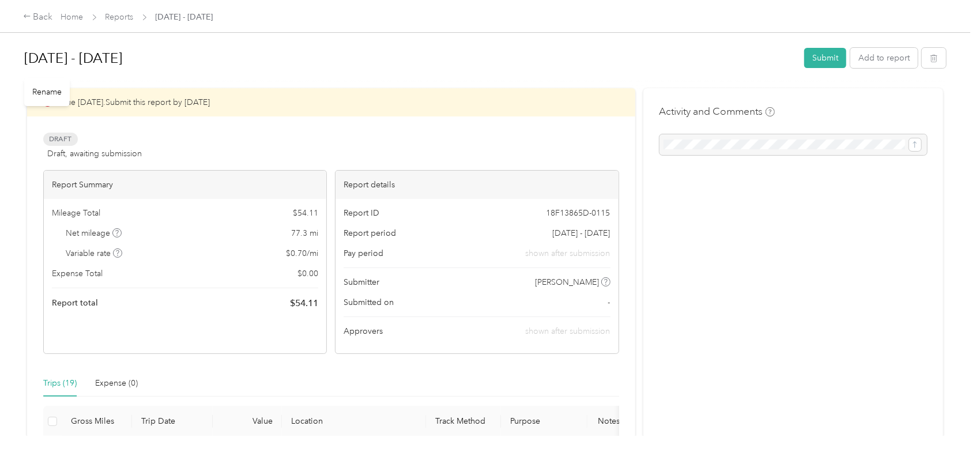
click at [35, 59] on h1 "[DATE] - [DATE]" at bounding box center [410, 58] width 772 height 28
click at [820, 54] on button "Submit" at bounding box center [825, 58] width 42 height 20
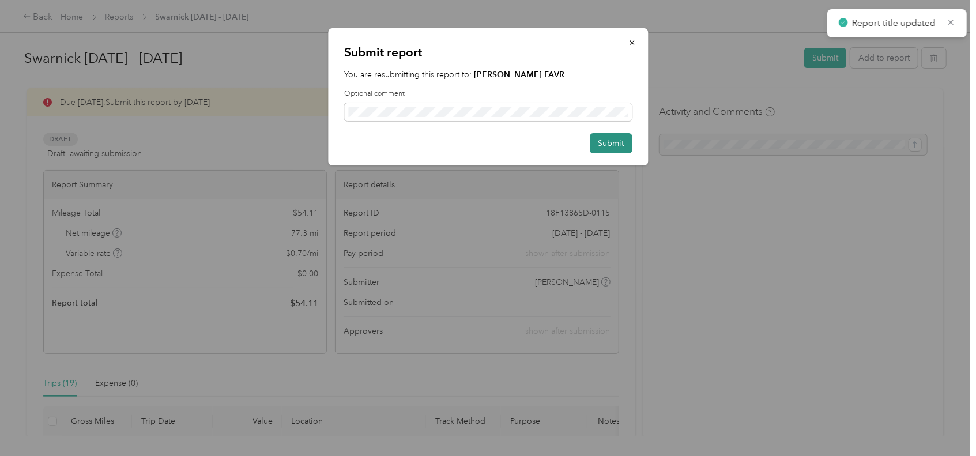
click at [607, 137] on button "Submit" at bounding box center [611, 143] width 42 height 20
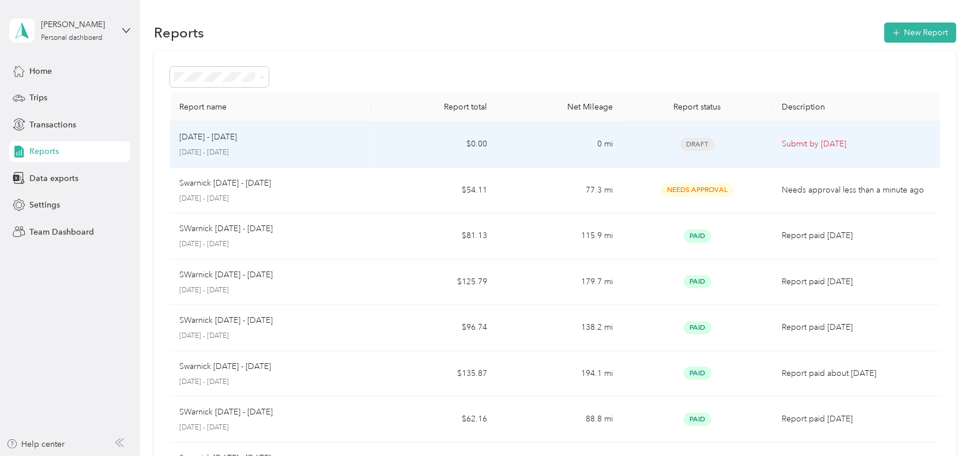
click at [194, 145] on div "[DATE] - [DATE] [DATE] - [DATE]" at bounding box center [270, 144] width 182 height 27
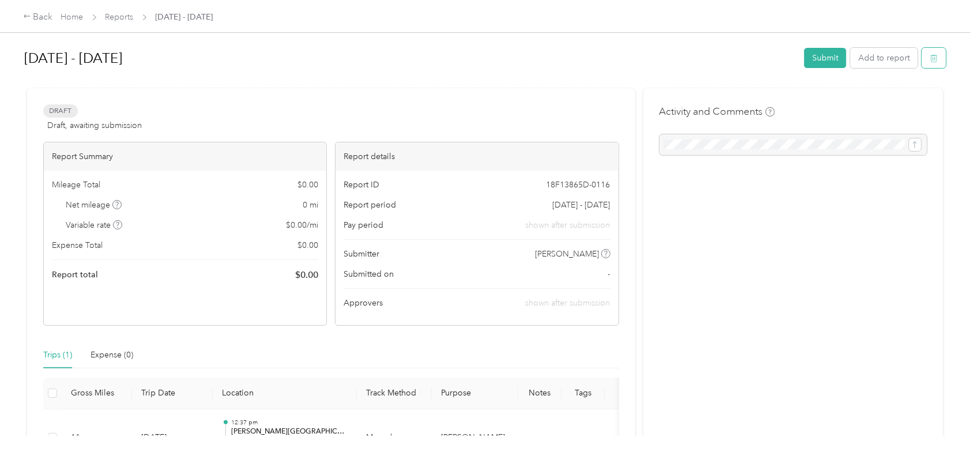
click at [932, 61] on button "button" at bounding box center [934, 58] width 24 height 20
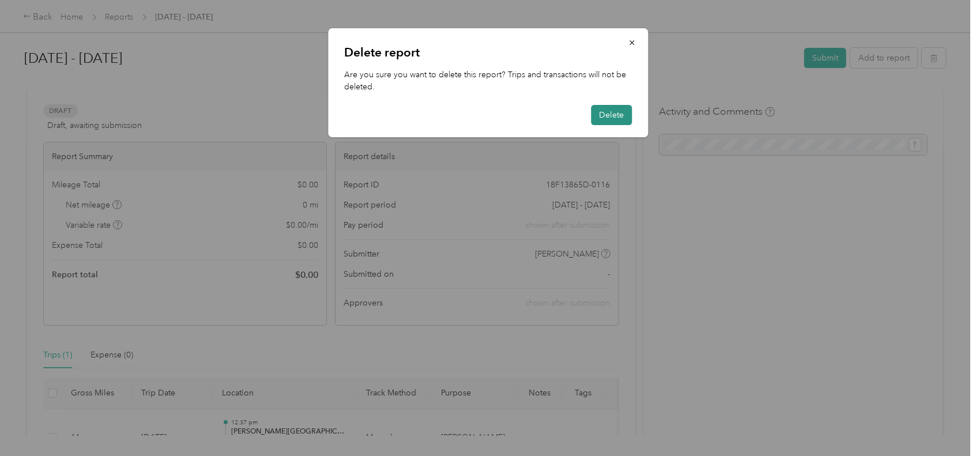
click at [604, 118] on button "Delete" at bounding box center [611, 115] width 41 height 20
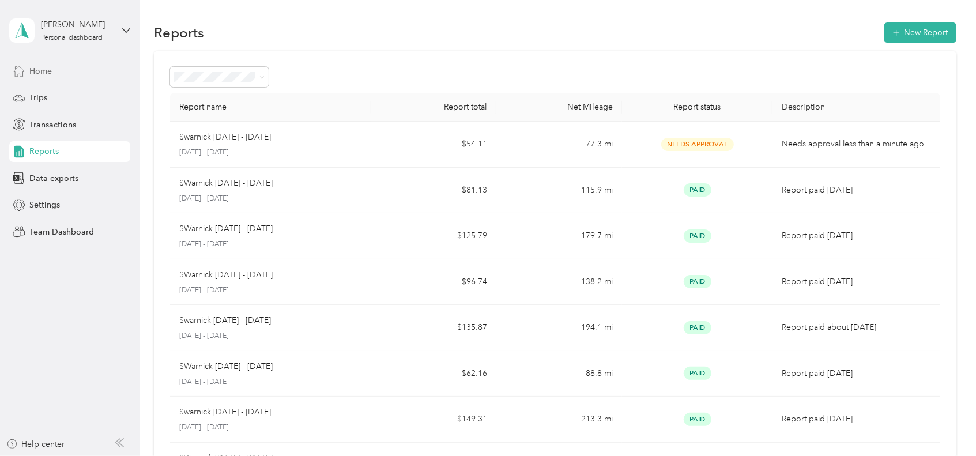
click at [36, 70] on span "Home" at bounding box center [40, 71] width 22 height 12
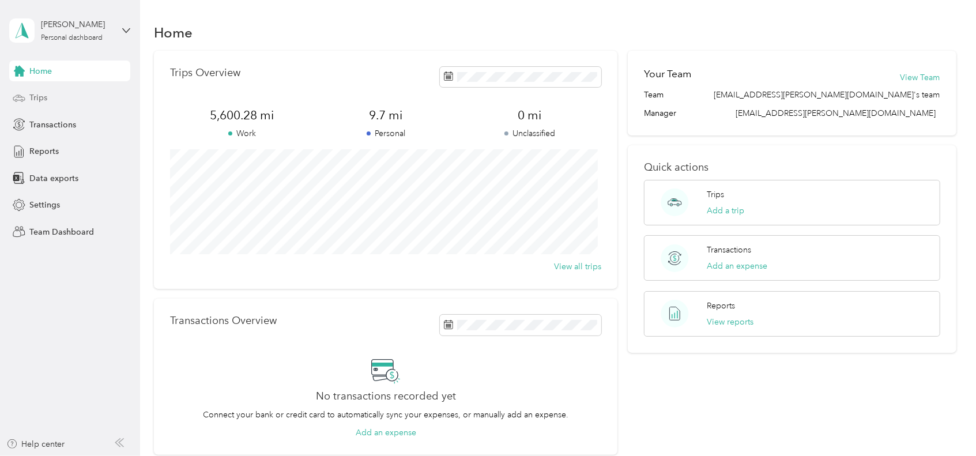
click at [37, 89] on div "Trips" at bounding box center [69, 98] width 121 height 21
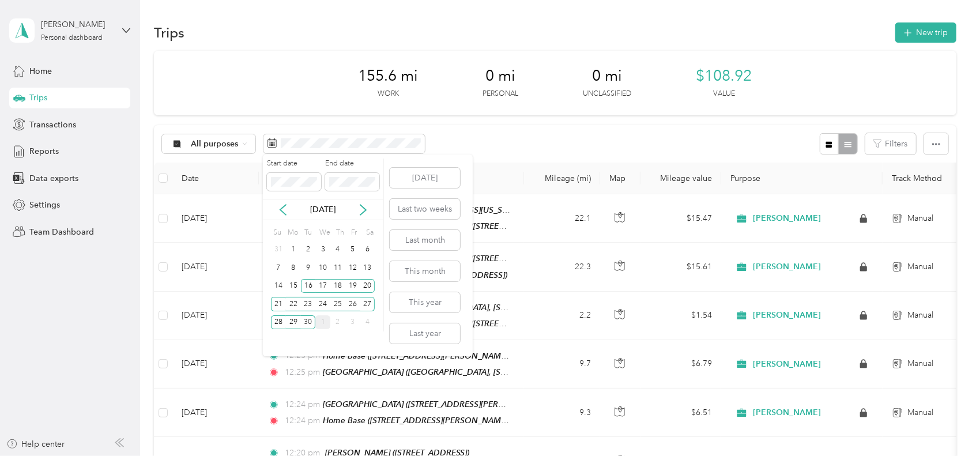
click at [324, 321] on div "1" at bounding box center [322, 322] width 15 height 14
click at [352, 323] on div "31" at bounding box center [352, 322] width 15 height 14
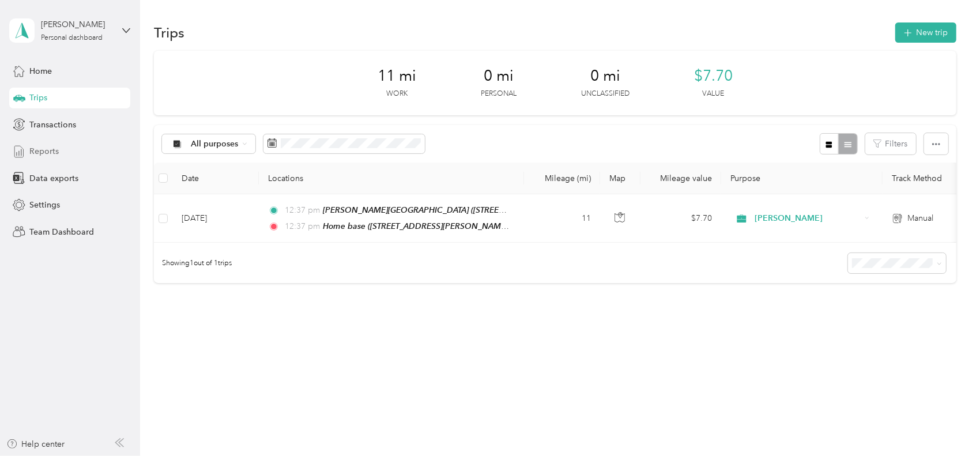
click at [61, 155] on div "Reports" at bounding box center [69, 151] width 121 height 21
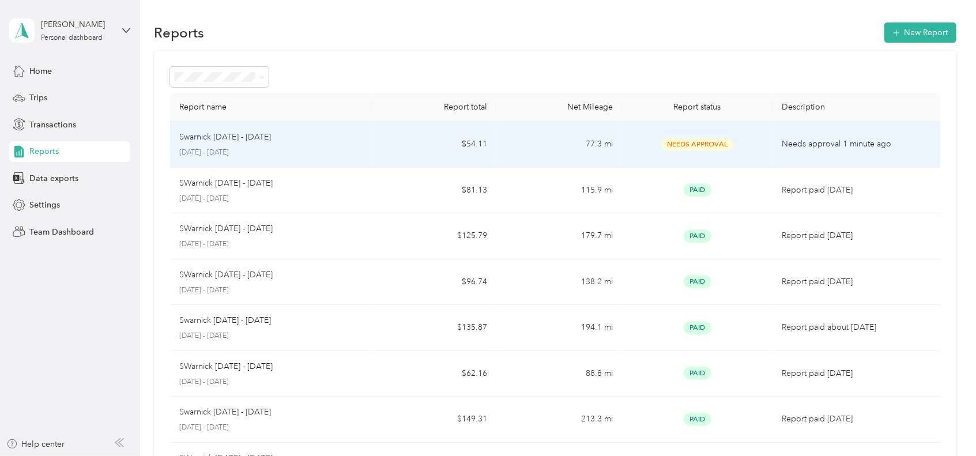
click at [568, 151] on td "77.3 mi" at bounding box center [559, 145] width 126 height 46
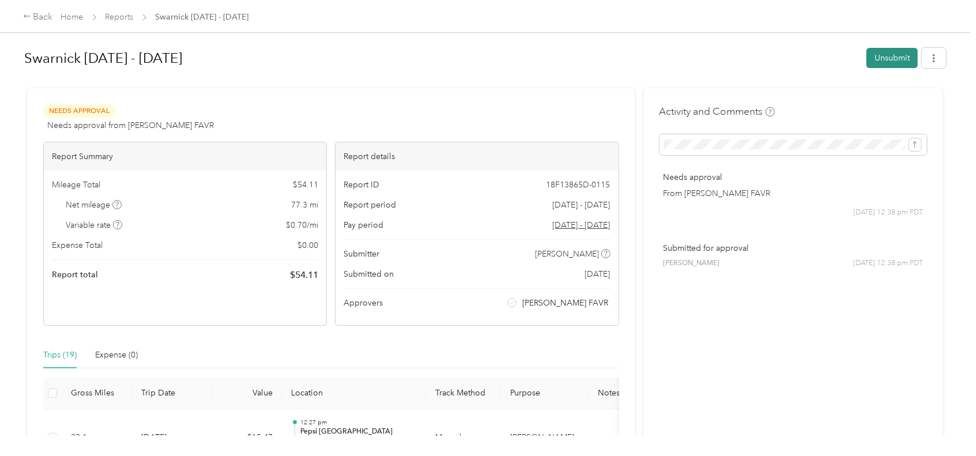
click at [881, 54] on button "Unsubmit" at bounding box center [891, 58] width 51 height 20
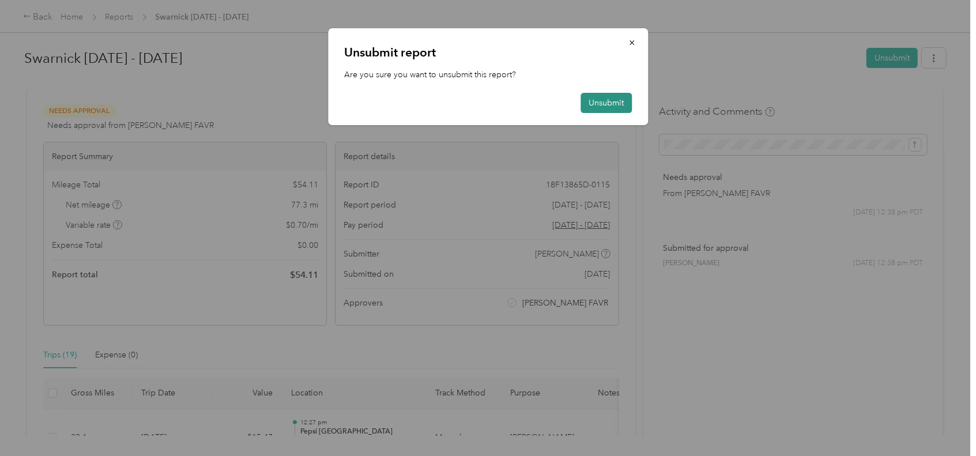
click at [613, 102] on button "Unsubmit" at bounding box center [605, 103] width 51 height 20
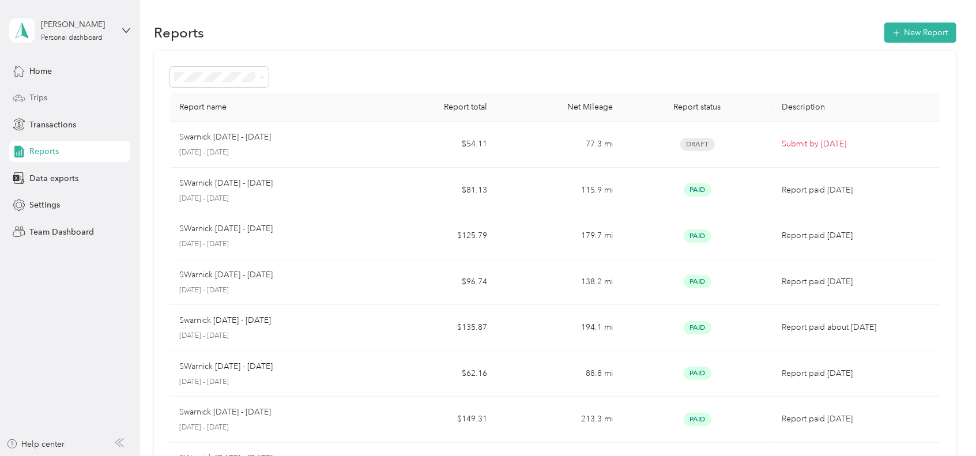
click at [40, 103] on span "Trips" at bounding box center [38, 98] width 18 height 12
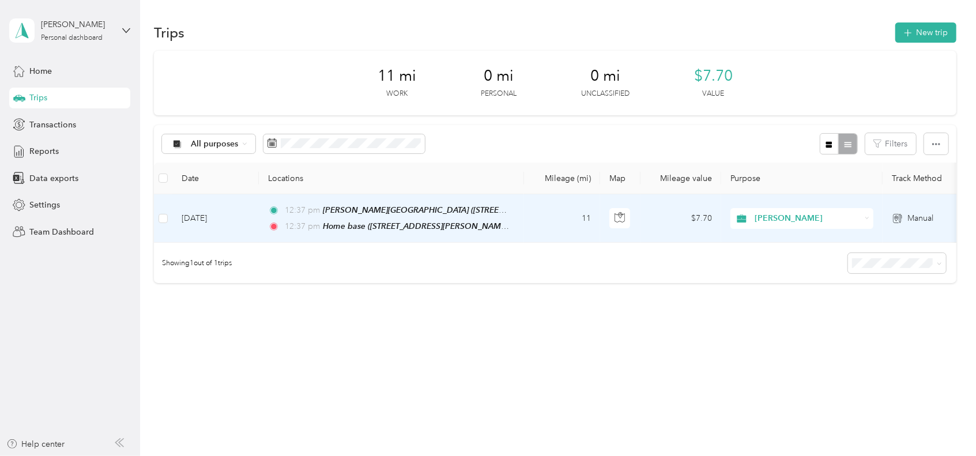
click at [231, 221] on td "[DATE]" at bounding box center [215, 218] width 86 height 48
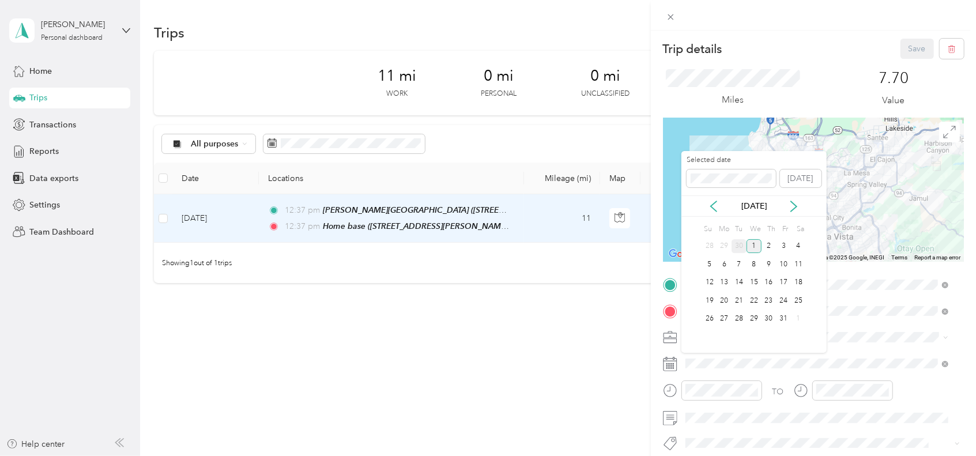
click at [742, 243] on div "30" at bounding box center [739, 246] width 15 height 14
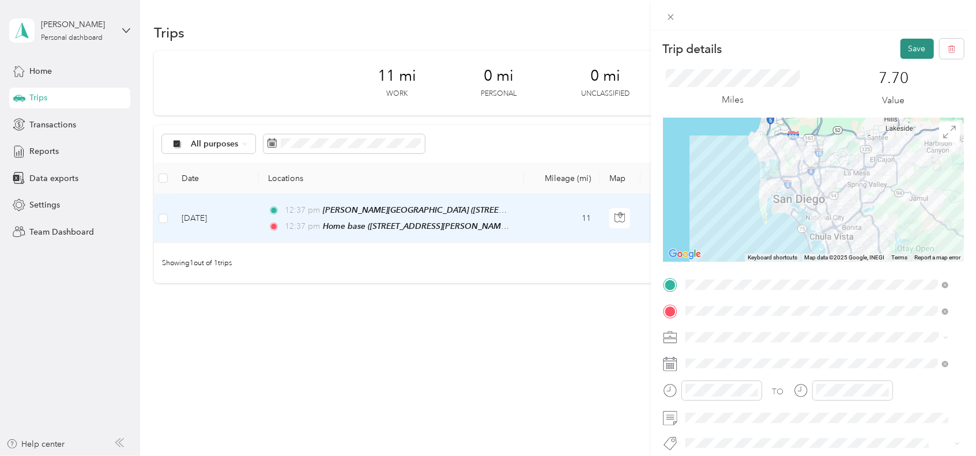
click at [900, 48] on button "Save" at bounding box center [916, 49] width 33 height 20
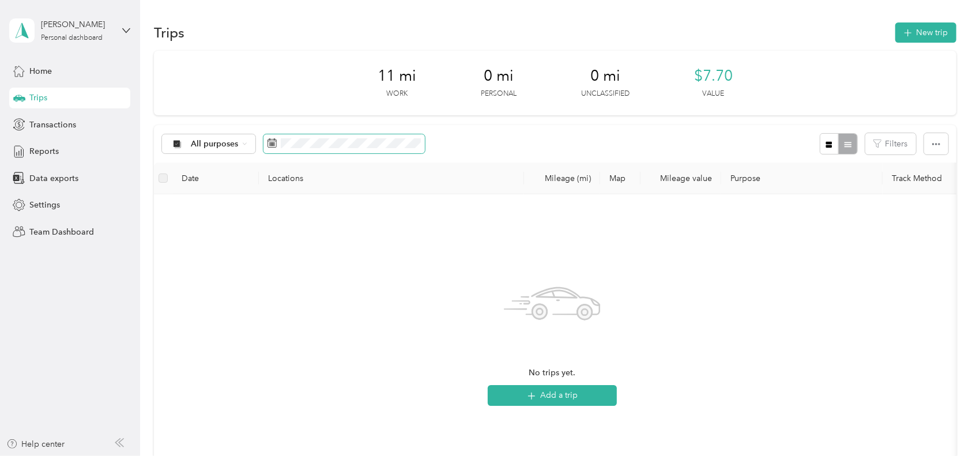
click at [273, 148] on span at bounding box center [271, 144] width 9 height 12
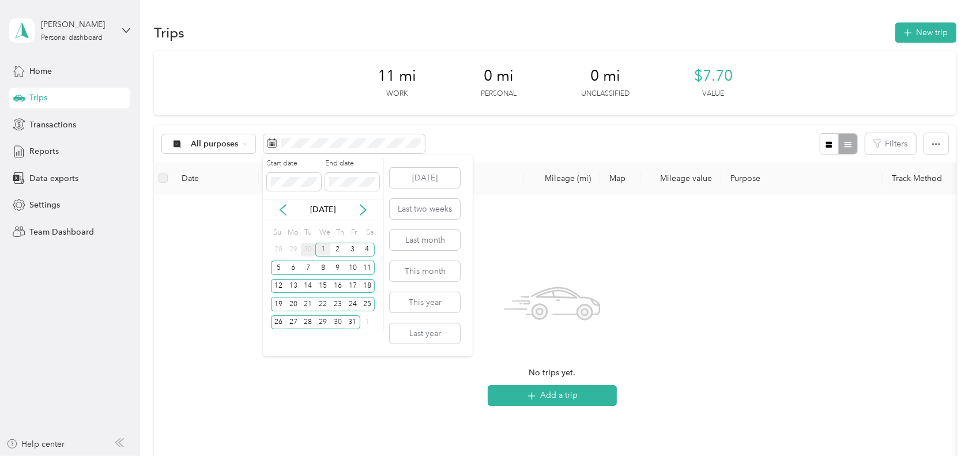
click at [307, 248] on div "30" at bounding box center [308, 250] width 15 height 14
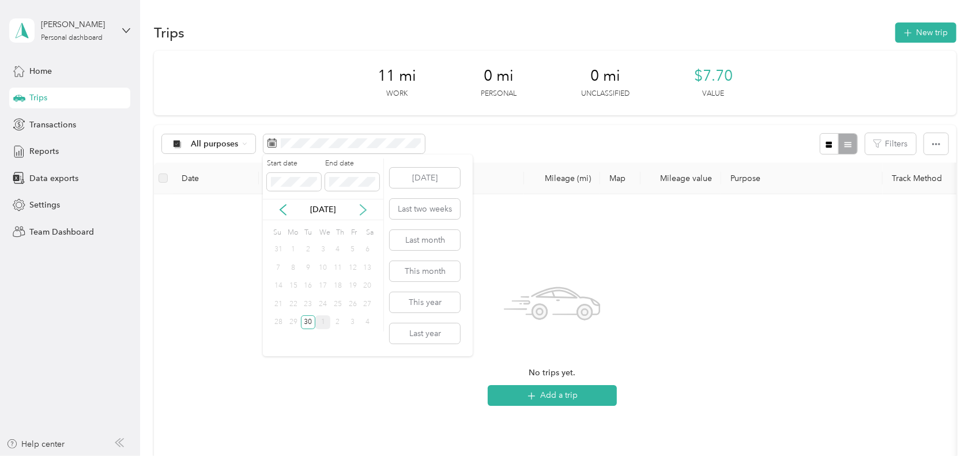
click at [359, 210] on icon at bounding box center [363, 210] width 12 height 12
click at [350, 319] on div "31" at bounding box center [352, 322] width 15 height 14
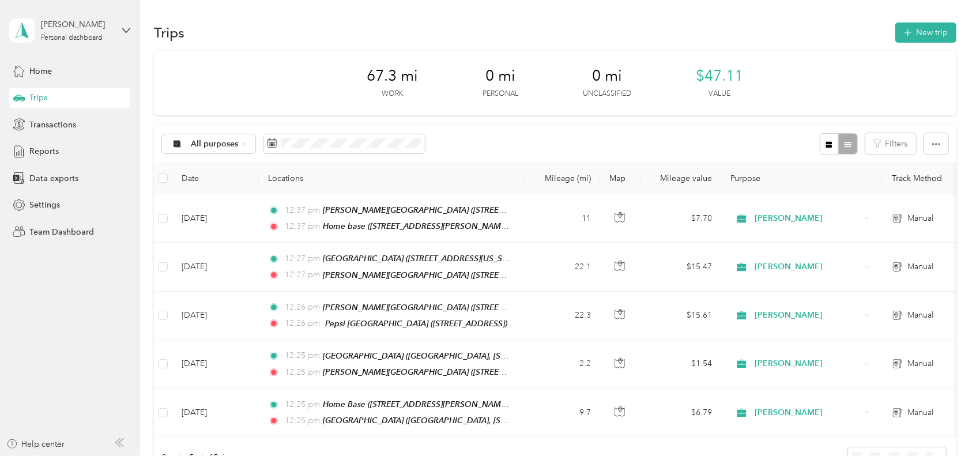
click at [48, 100] on div "Trips" at bounding box center [69, 98] width 121 height 21
click at [57, 153] on span "Reports" at bounding box center [43, 151] width 29 height 12
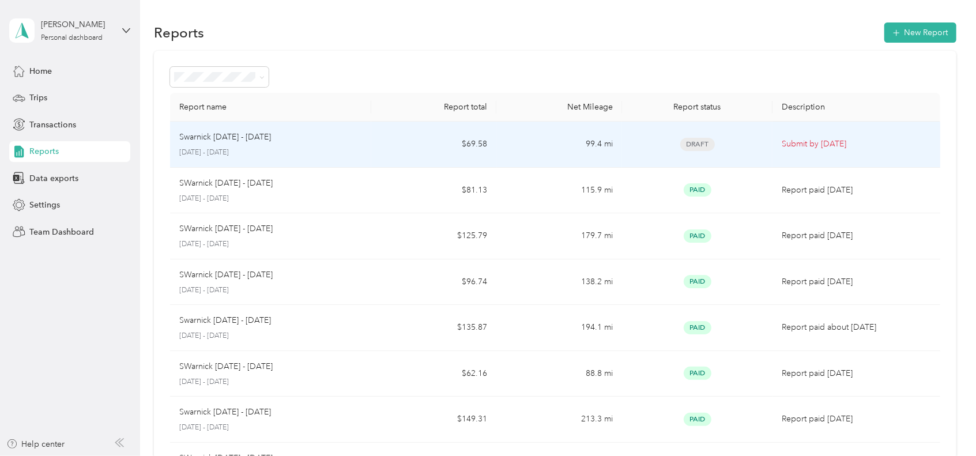
click at [327, 155] on p "[DATE] - [DATE]" at bounding box center [270, 153] width 182 height 10
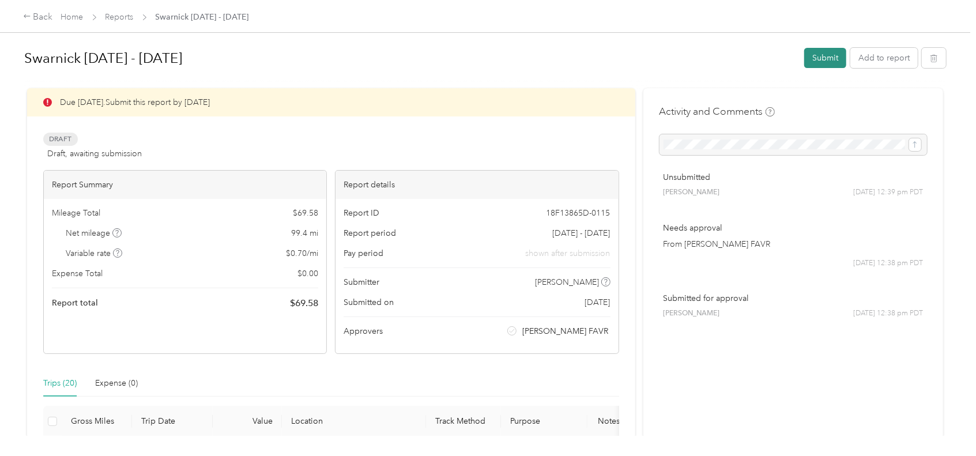
click at [821, 58] on button "Submit" at bounding box center [825, 58] width 42 height 20
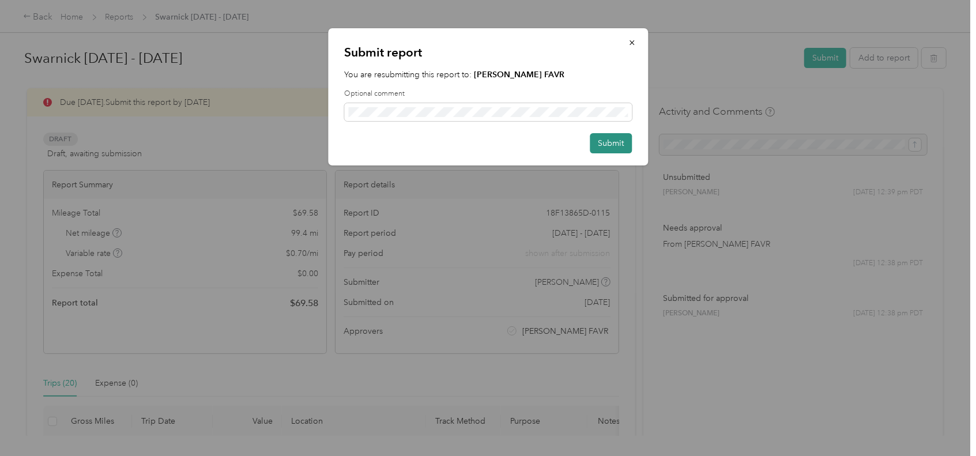
click at [604, 148] on button "Submit" at bounding box center [611, 143] width 42 height 20
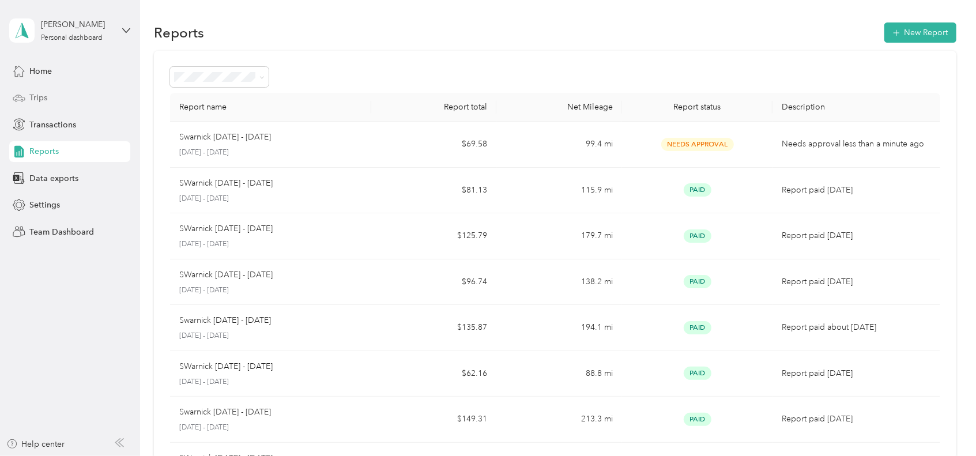
click at [42, 99] on span "Trips" at bounding box center [38, 98] width 18 height 12
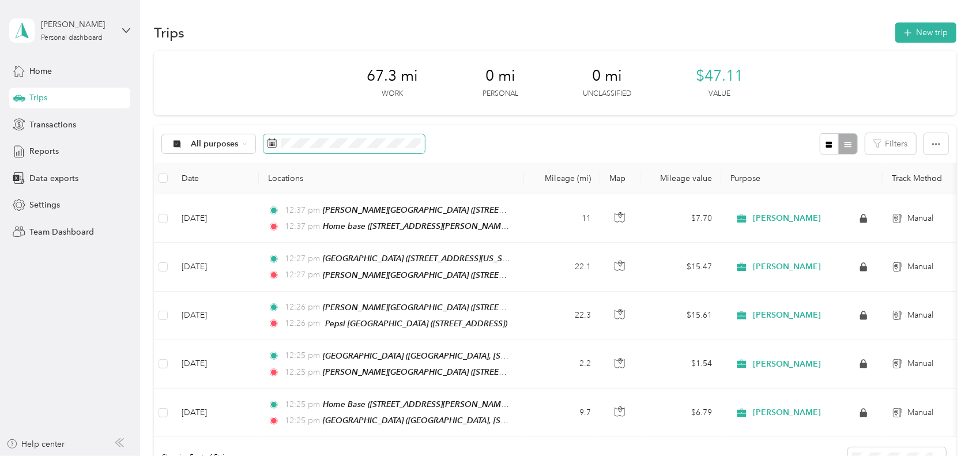
click at [273, 141] on icon at bounding box center [271, 142] width 9 height 9
click at [281, 137] on span at bounding box center [343, 144] width 161 height 20
click at [277, 144] on span at bounding box center [343, 144] width 161 height 20
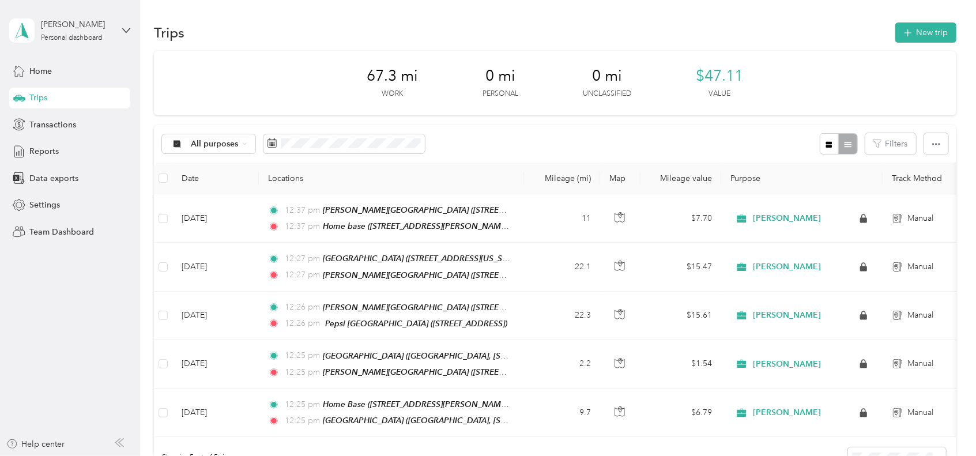
click at [54, 97] on div "Trips" at bounding box center [69, 98] width 121 height 21
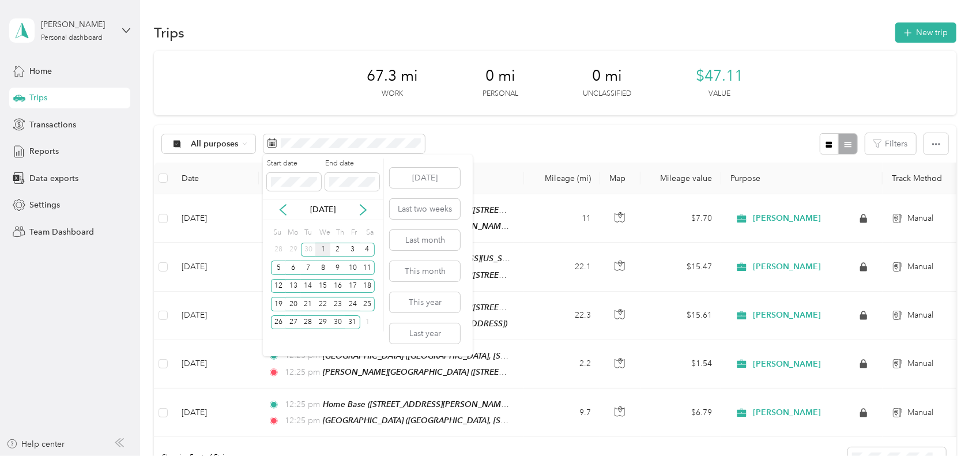
click at [322, 249] on div "1" at bounding box center [322, 250] width 15 height 14
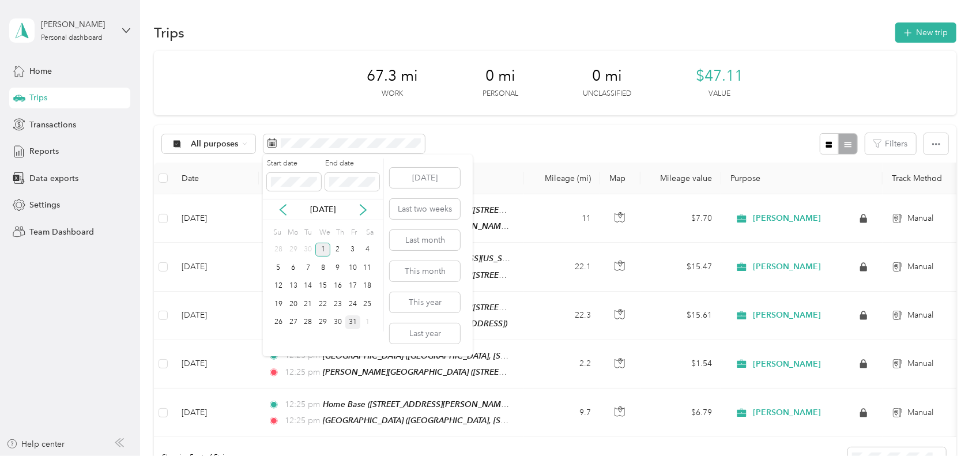
click at [348, 325] on div "31" at bounding box center [352, 322] width 15 height 14
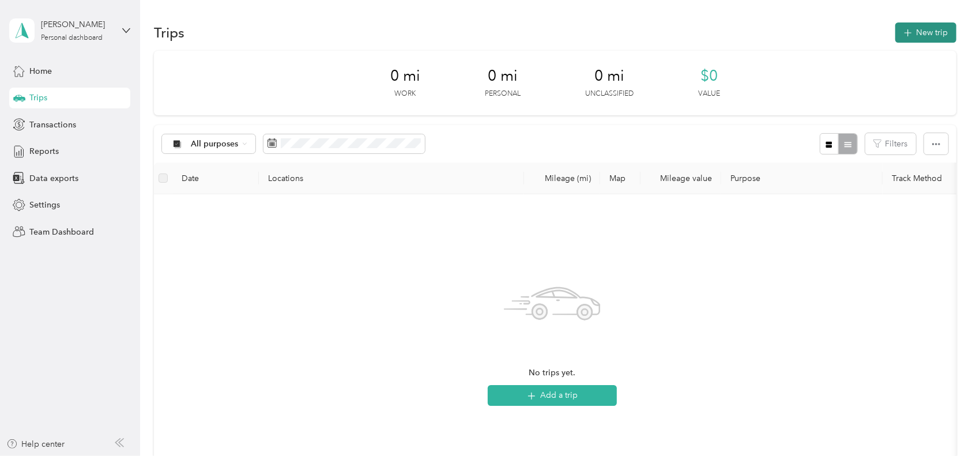
click at [917, 32] on button "New trip" at bounding box center [925, 32] width 61 height 20
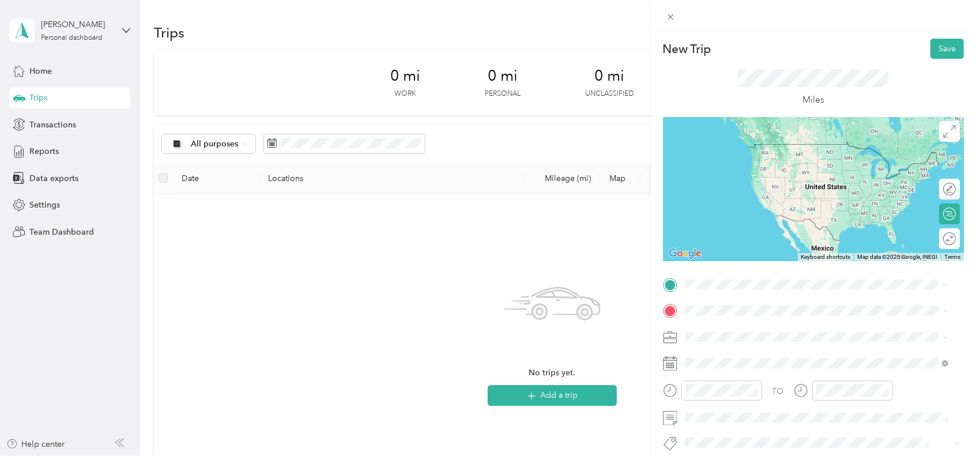
click at [759, 386] on div "Home Base [STREET_ADDRESS][PERSON_NAME][US_STATE]" at bounding box center [796, 373] width 179 height 24
